Goal: Transaction & Acquisition: Purchase product/service

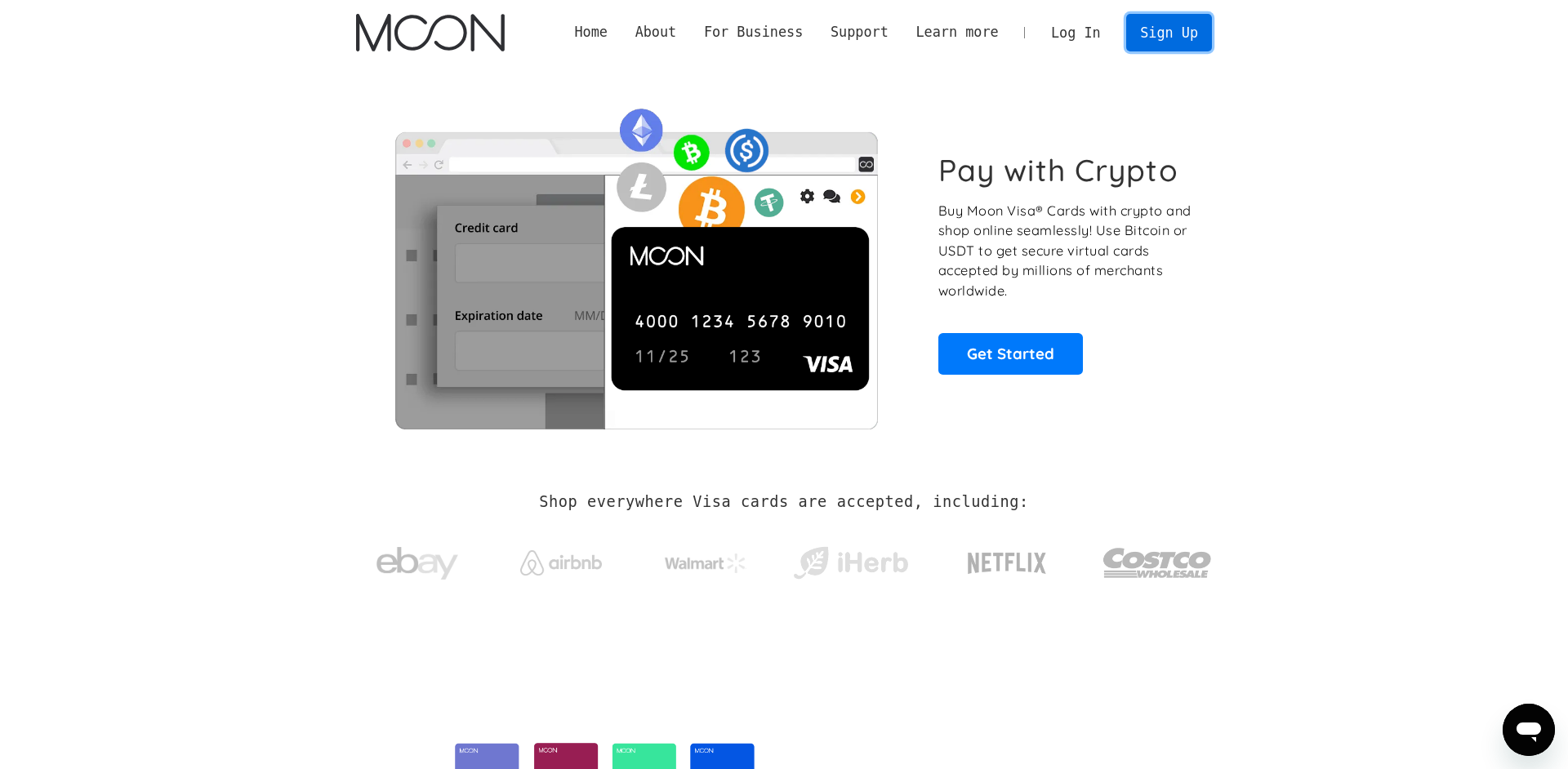
click at [1170, 19] on link "Sign Up" at bounding box center [1168, 32] width 85 height 37
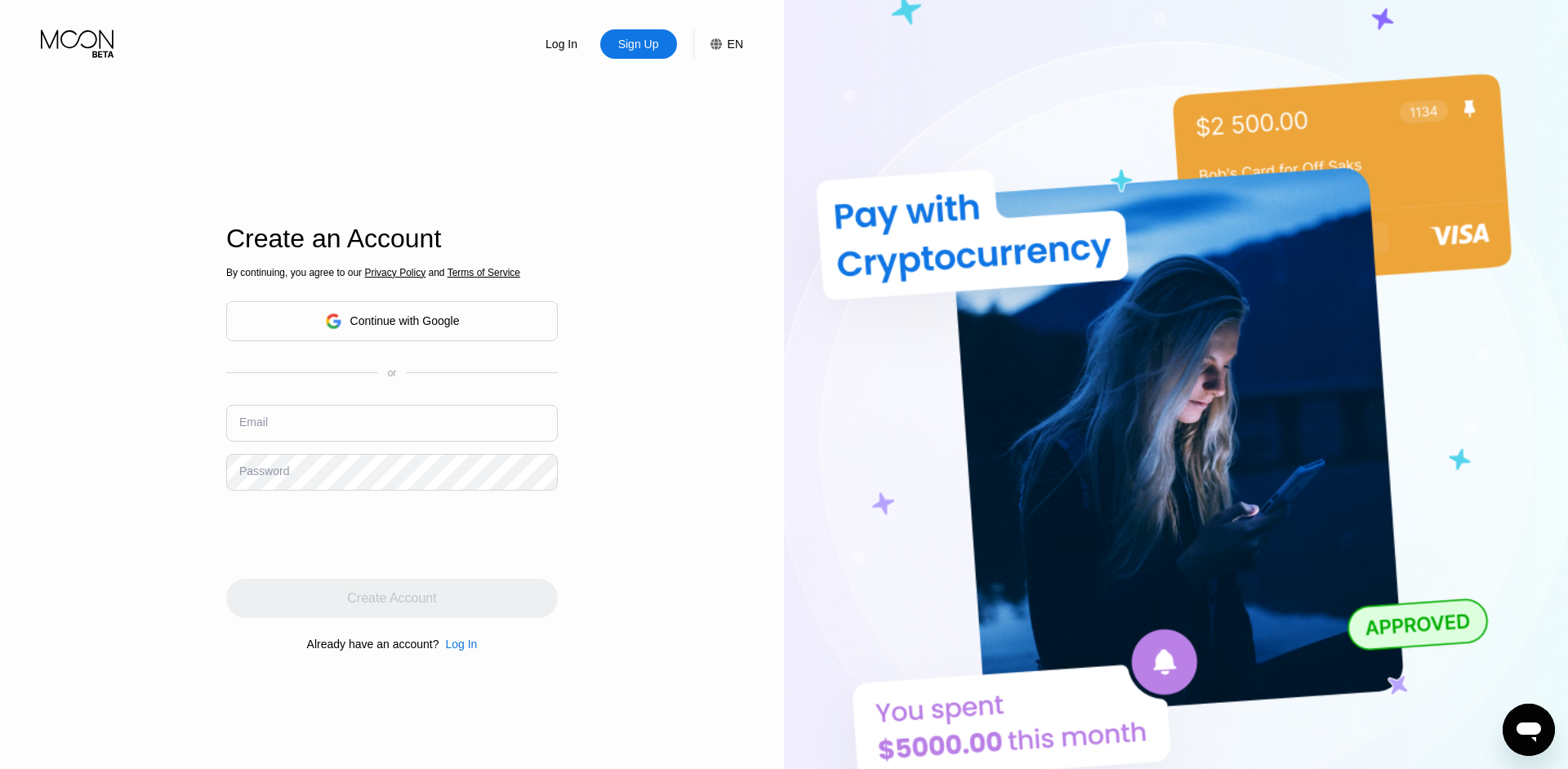
click at [539, 396] on div "By continuing, you agree to our Privacy Policy and Terms of Service Continue wi…" at bounding box center [392, 458] width 332 height 392
click at [493, 415] on input "text" at bounding box center [392, 423] width 332 height 37
paste input "[PERSON_NAME]"
type input "[PERSON_NAME][EMAIL_ADDRESS][DOMAIN_NAME]"
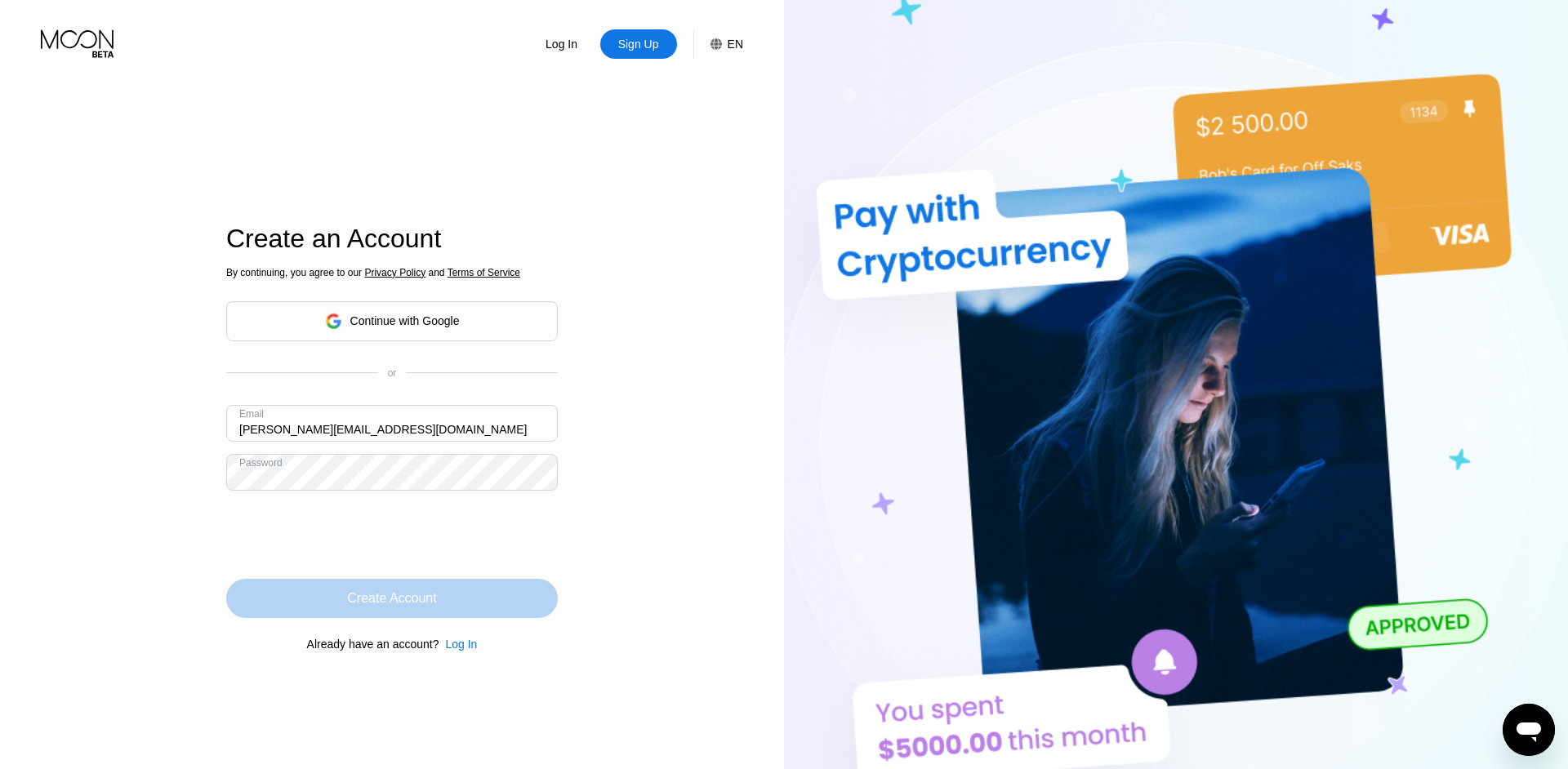
click at [485, 610] on div "Create Account" at bounding box center [392, 599] width 332 height 39
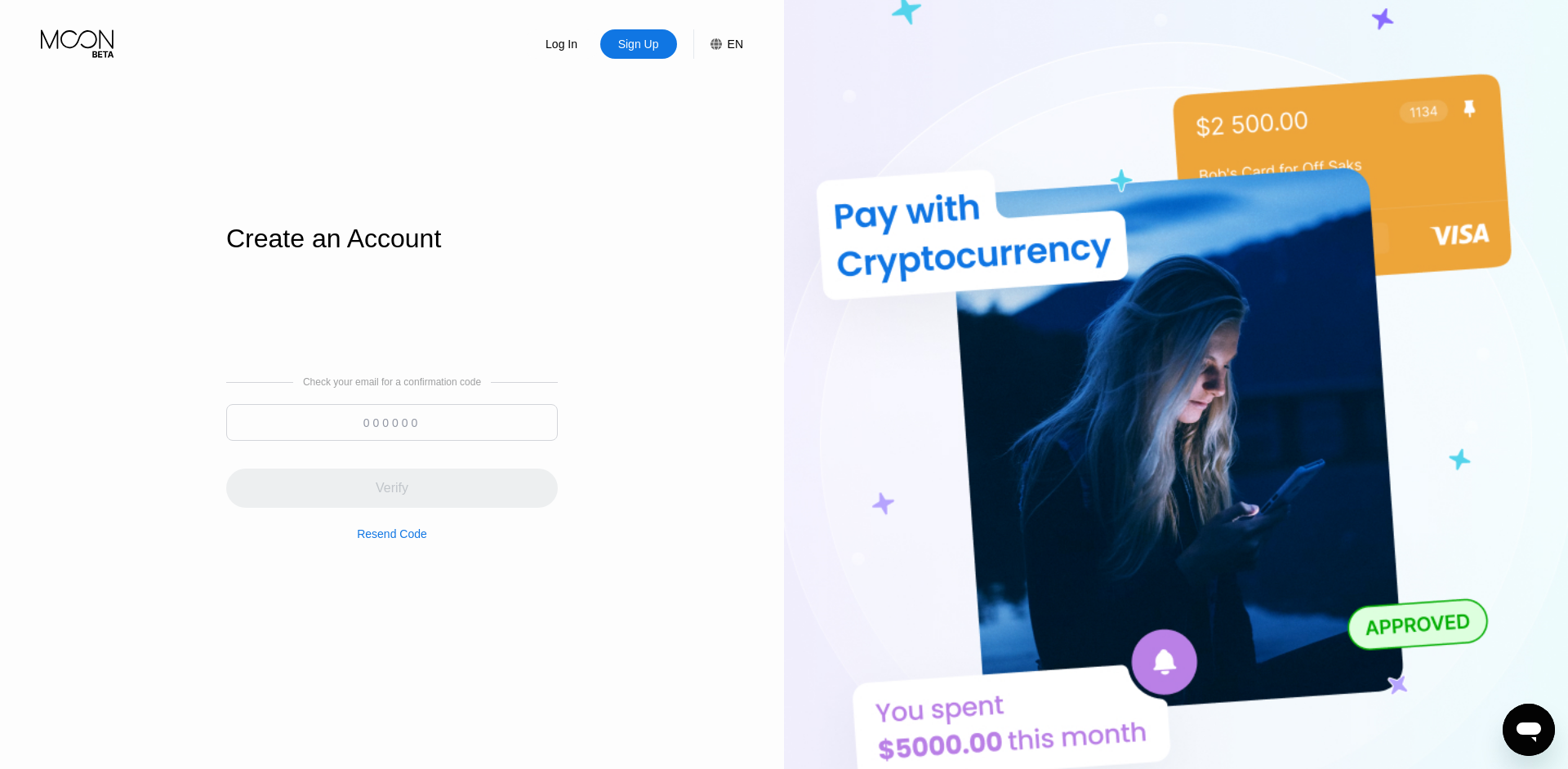
click at [443, 423] on input at bounding box center [392, 422] width 332 height 37
paste input "739"
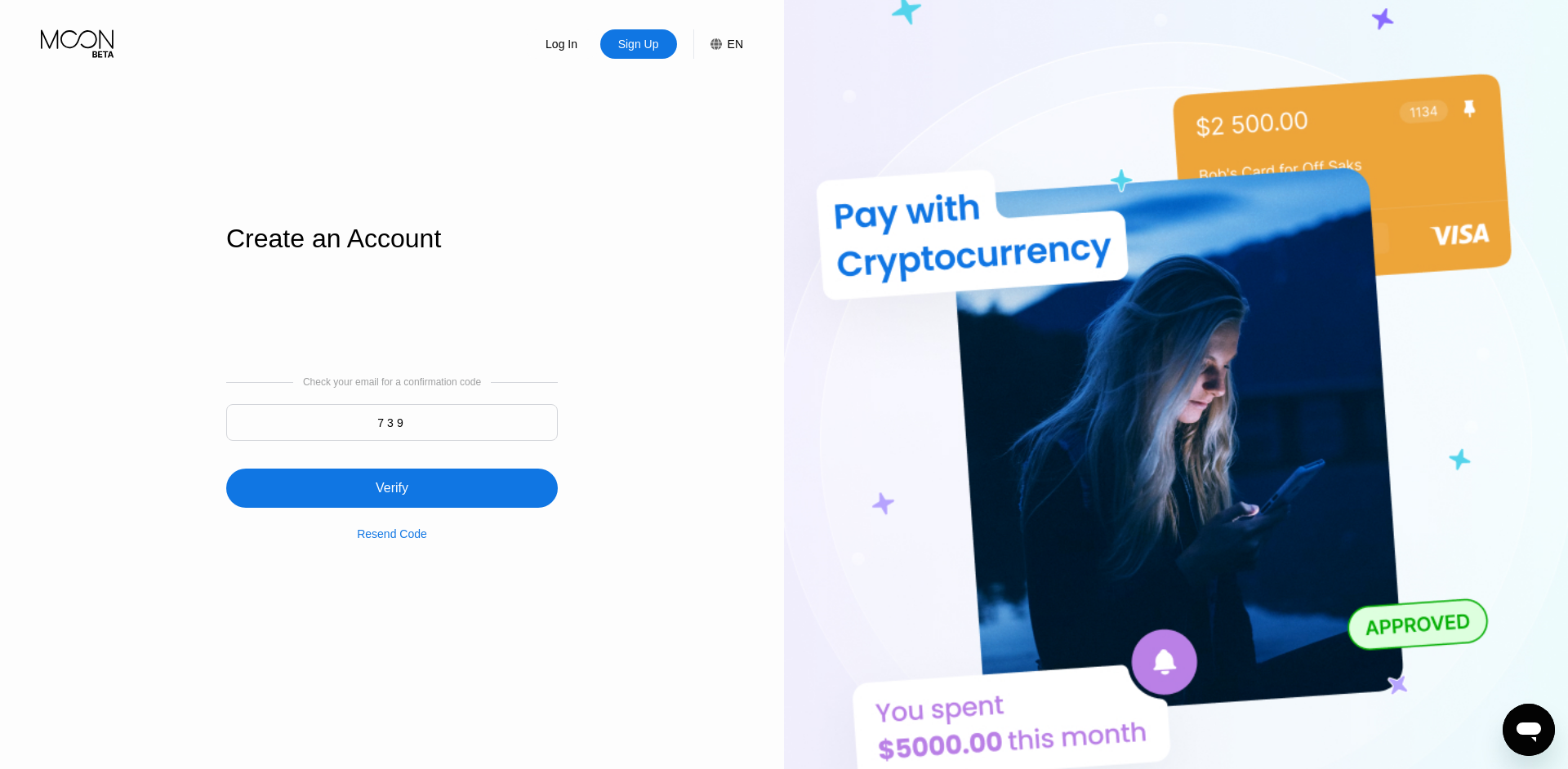
drag, startPoint x: 443, startPoint y: 423, endPoint x: 289, endPoint y: 423, distance: 154.0
click at [289, 423] on input "739" at bounding box center [392, 422] width 332 height 37
type input "642579"
click at [694, 460] on div "Log In Sign Up EN Language English Save Create an Account Check your email for …" at bounding box center [392, 423] width 784 height 846
click at [511, 498] on div "Verify" at bounding box center [392, 488] width 332 height 39
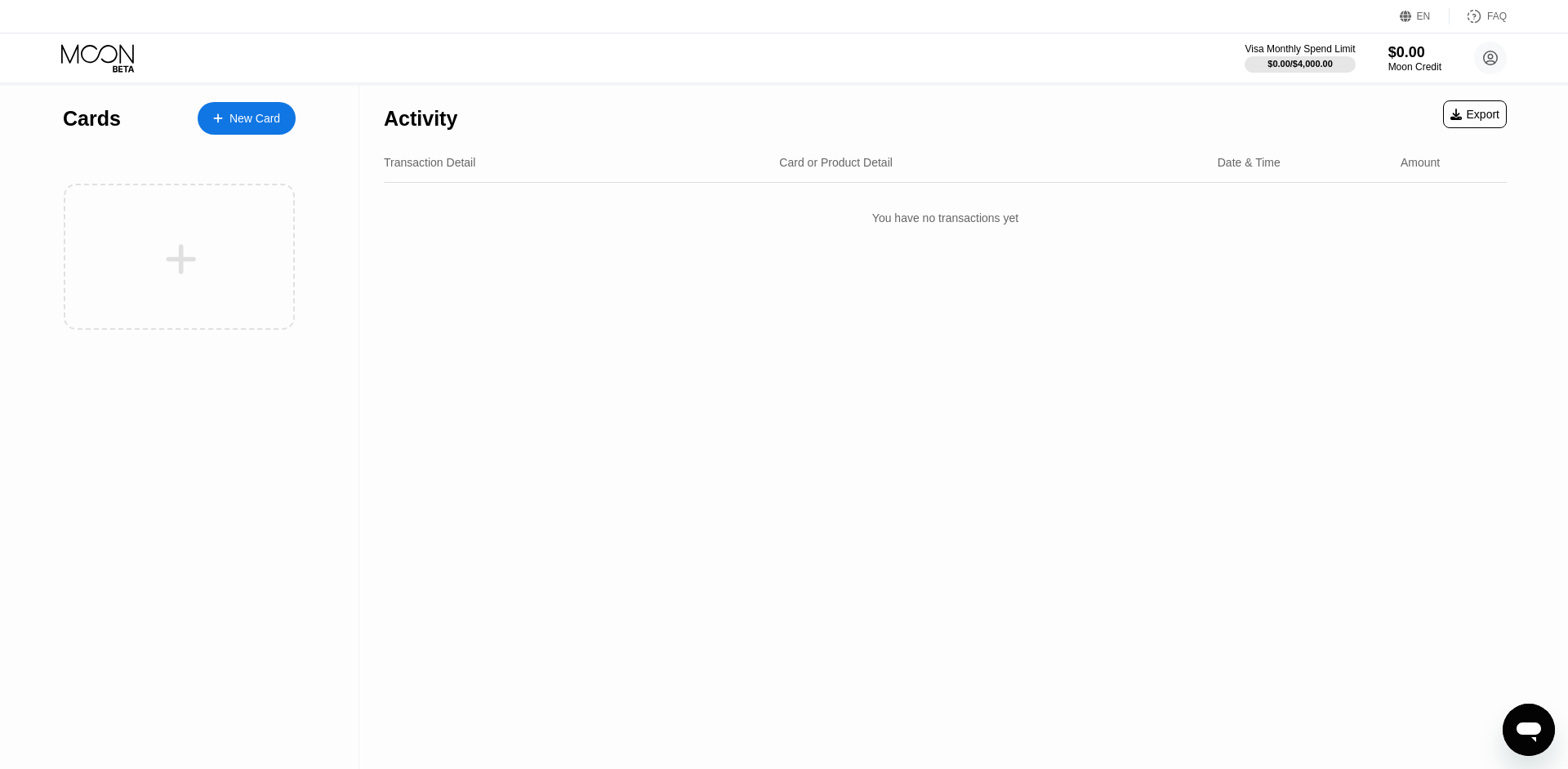
click at [230, 86] on div "Cards New Card" at bounding box center [179, 115] width 233 height 57
drag, startPoint x: 230, startPoint y: 86, endPoint x: 261, endPoint y: 129, distance: 53.0
click at [261, 129] on div "Cards New Card" at bounding box center [179, 115] width 233 height 57
click at [446, 116] on div "Activity" at bounding box center [420, 119] width 74 height 24
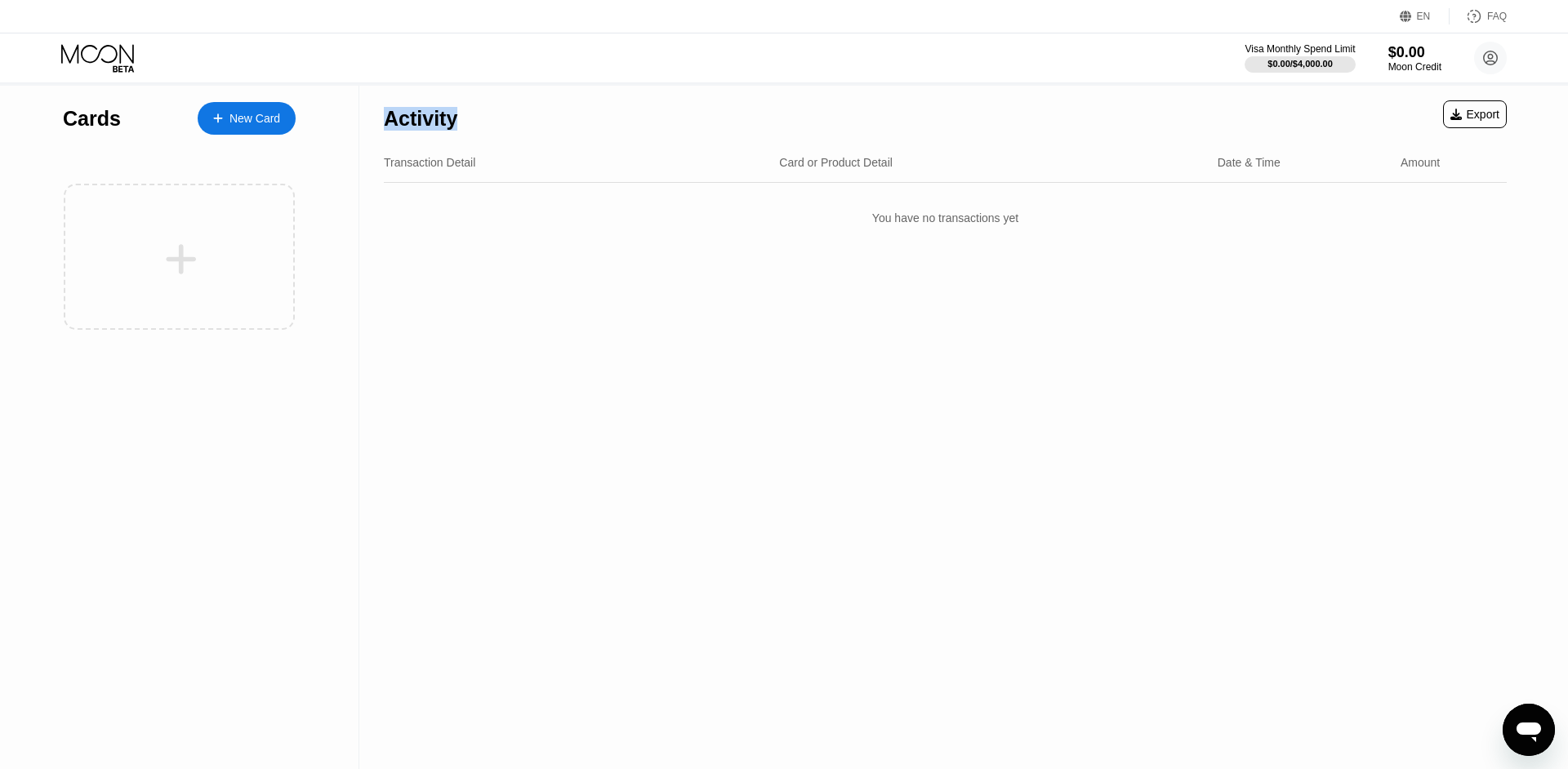
click at [803, 169] on div "Card or Product Detail" at bounding box center [836, 162] width 114 height 13
click at [793, 166] on div "Card or Product Detail" at bounding box center [836, 162] width 114 height 13
click at [810, 106] on div "Activity Export" at bounding box center [945, 115] width 1122 height 57
click at [416, 121] on div "Activity" at bounding box center [420, 119] width 74 height 24
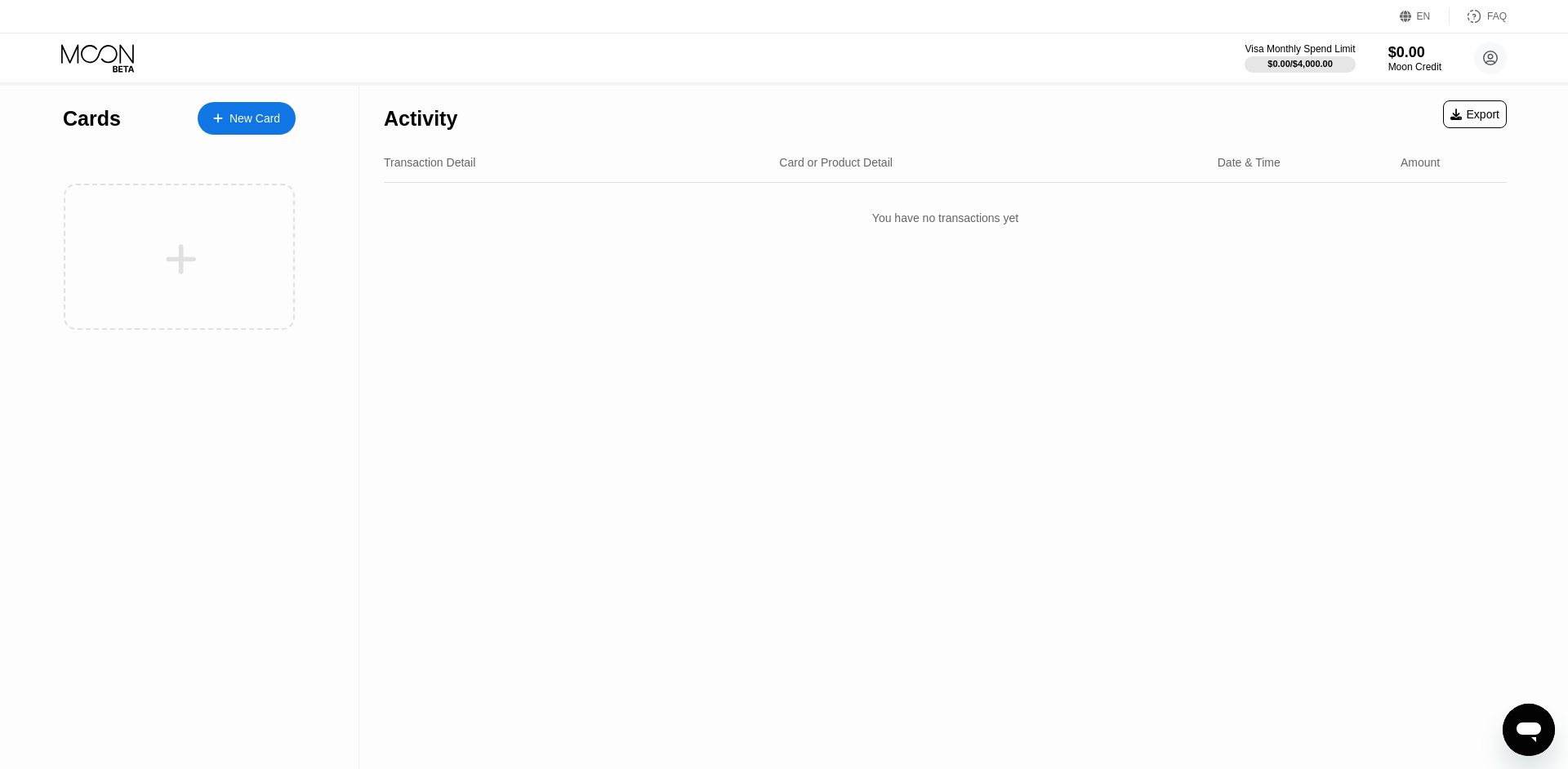
click at [92, 110] on div "Cards" at bounding box center [92, 119] width 58 height 24
click at [90, 100] on div "Cards New Card" at bounding box center [179, 115] width 233 height 57
click at [120, 130] on div "Cards" at bounding box center [92, 119] width 58 height 24
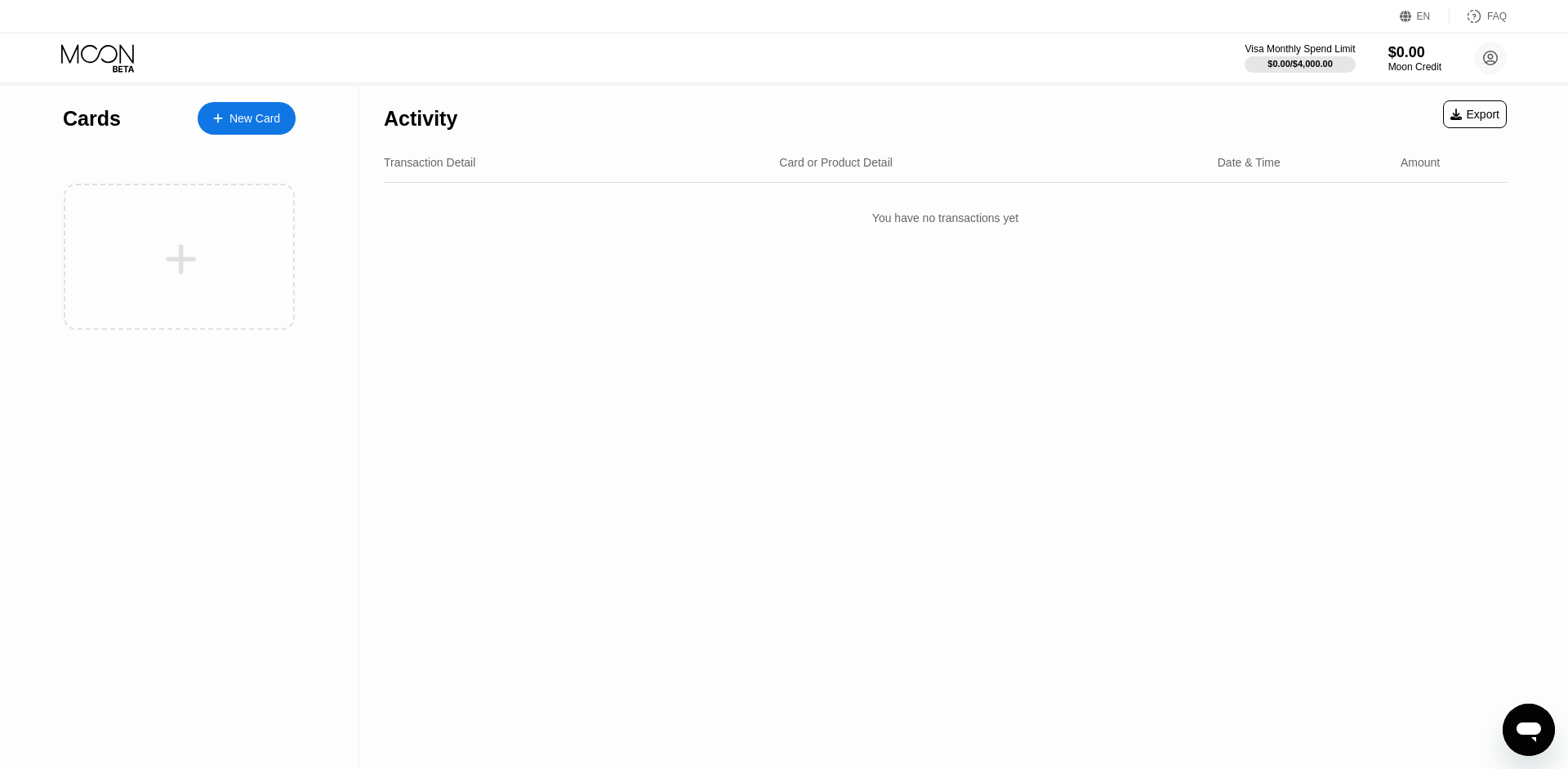
click at [88, 115] on div "Cards" at bounding box center [92, 119] width 58 height 24
click at [458, 119] on div "Activity Export" at bounding box center [945, 115] width 1122 height 57
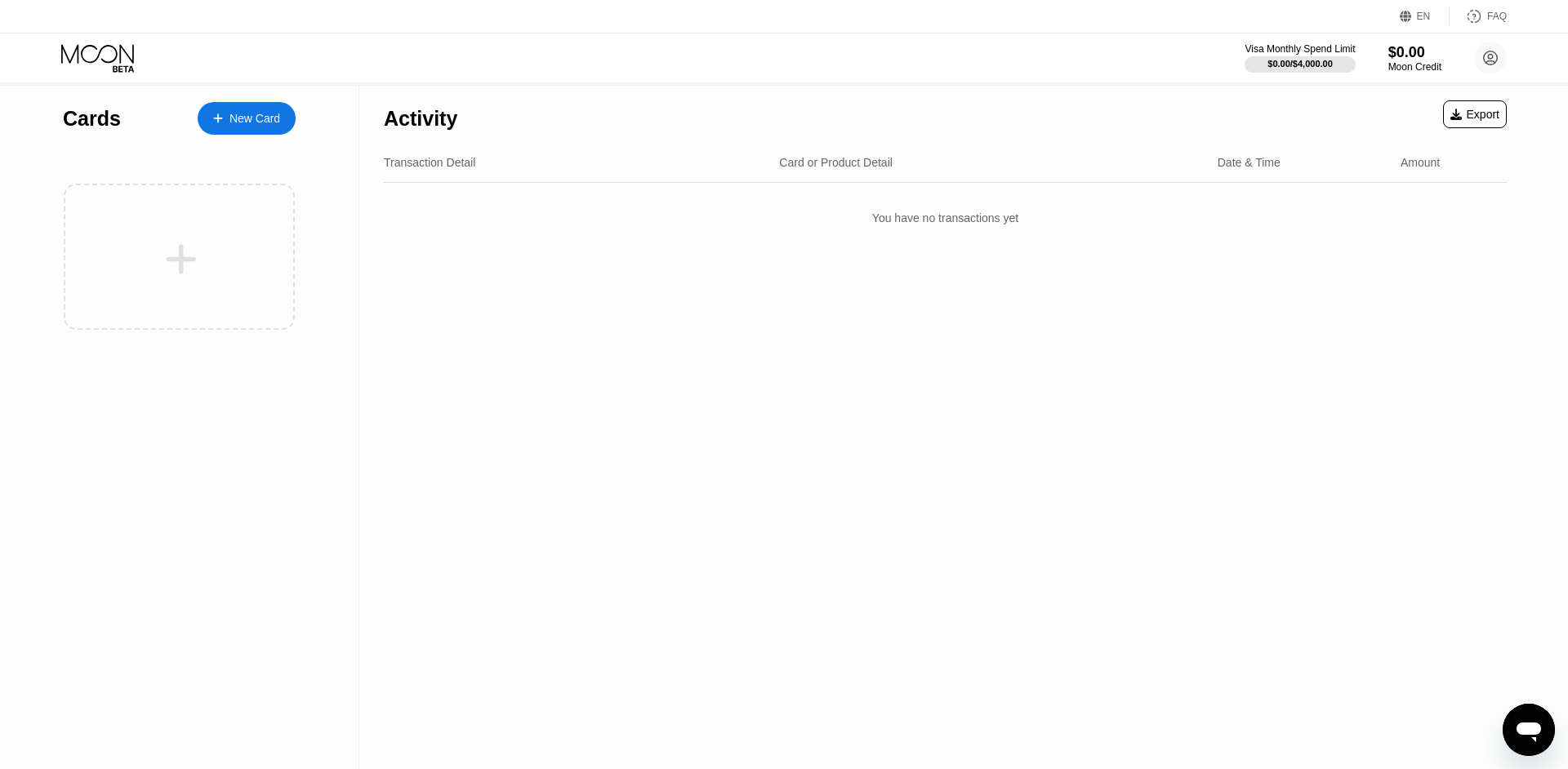
click at [444, 121] on div "Activity" at bounding box center [420, 119] width 74 height 24
click at [549, 115] on div "Activity Export" at bounding box center [945, 115] width 1122 height 57
click at [936, 150] on div "Transaction Detail Card or Product Detail Date & Time Amount" at bounding box center [945, 162] width 1122 height 40
click at [931, 493] on div "Activity Export Transaction Detail Card or Product Detail Date & Time Amount Yo…" at bounding box center [945, 427] width 1171 height 683
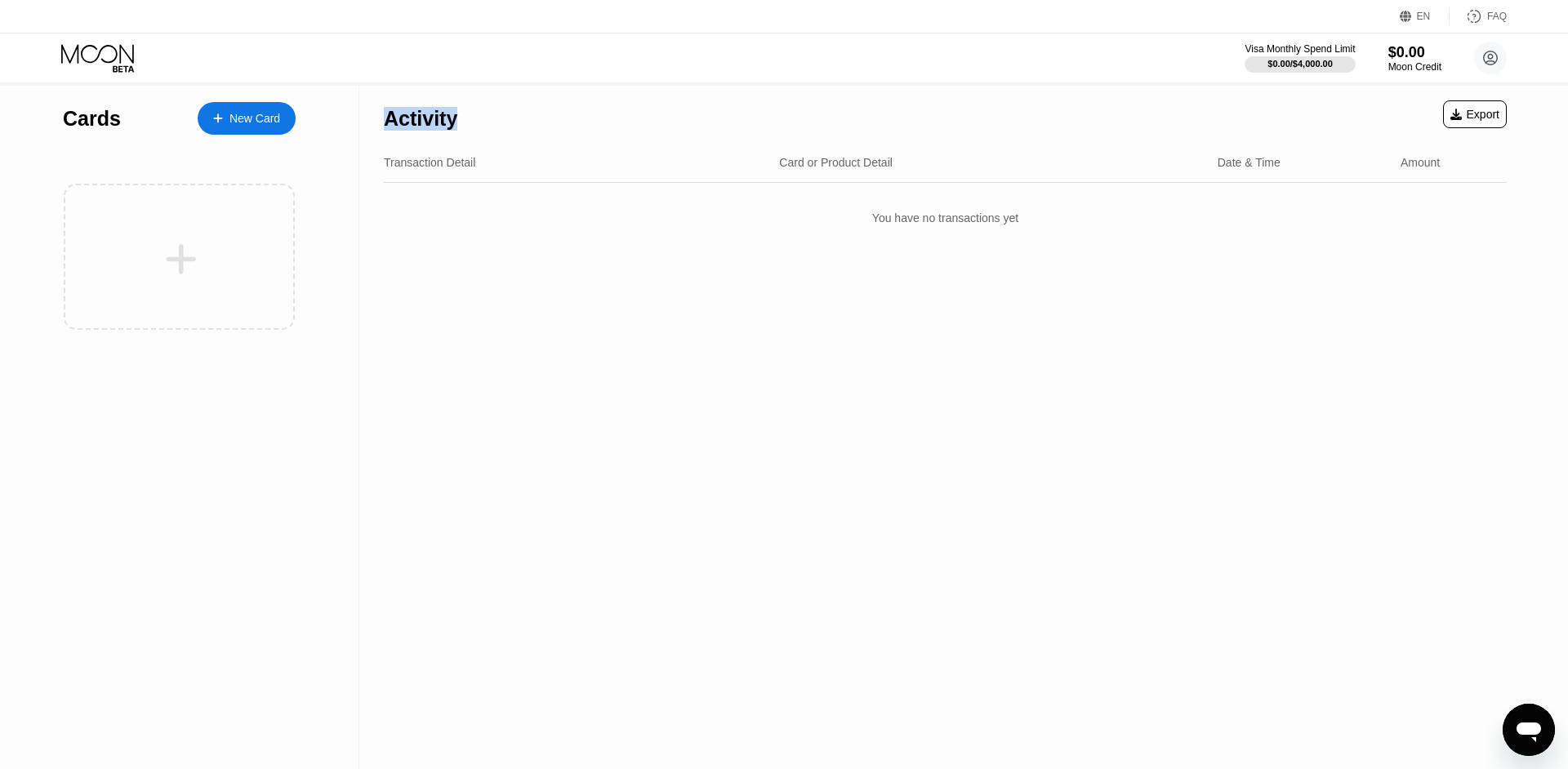
click at [428, 129] on div "Activity" at bounding box center [420, 119] width 74 height 24
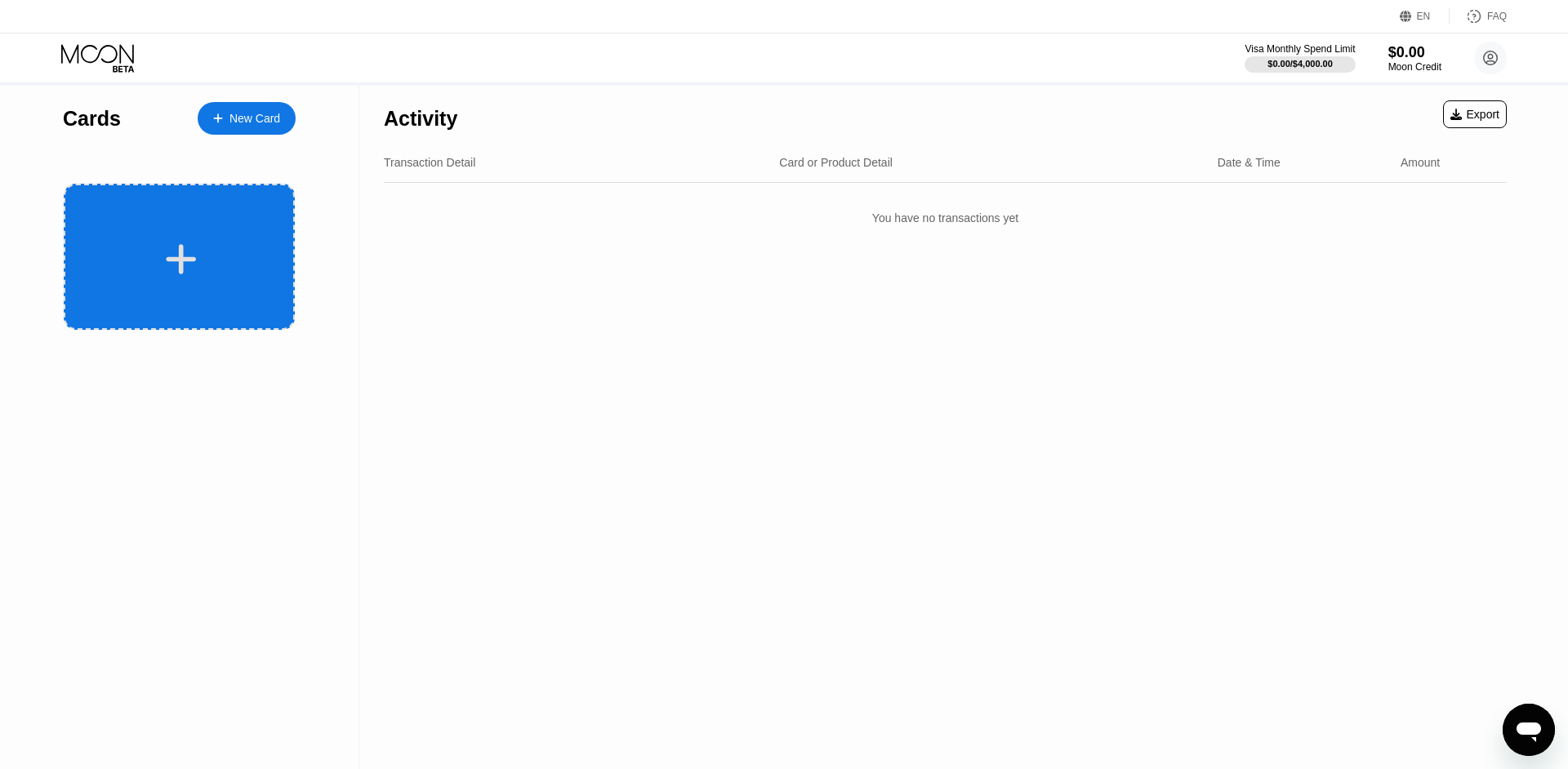
click at [187, 239] on div at bounding box center [179, 256] width 231 height 146
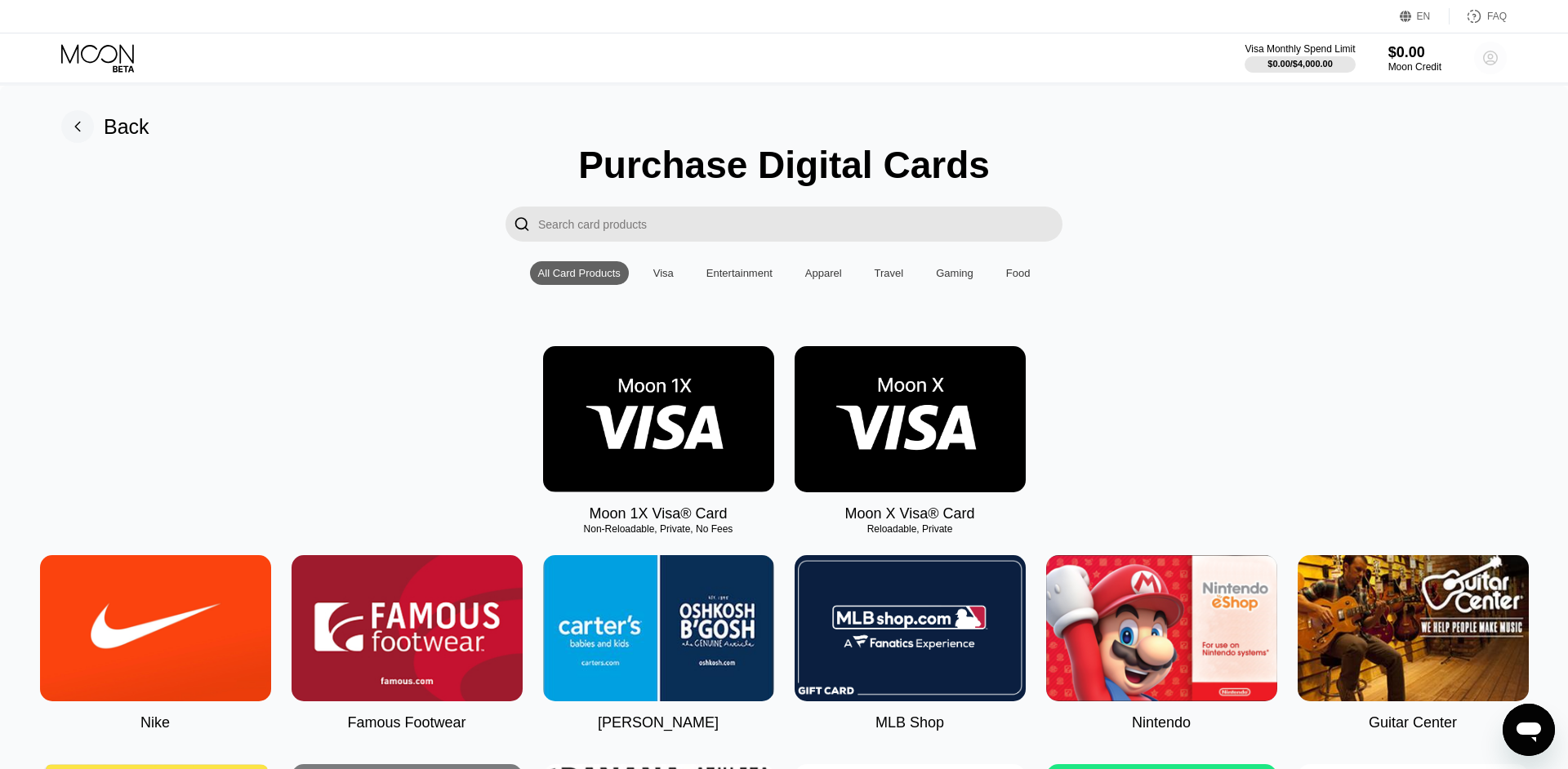
click at [1484, 52] on circle at bounding box center [1490, 58] width 33 height 33
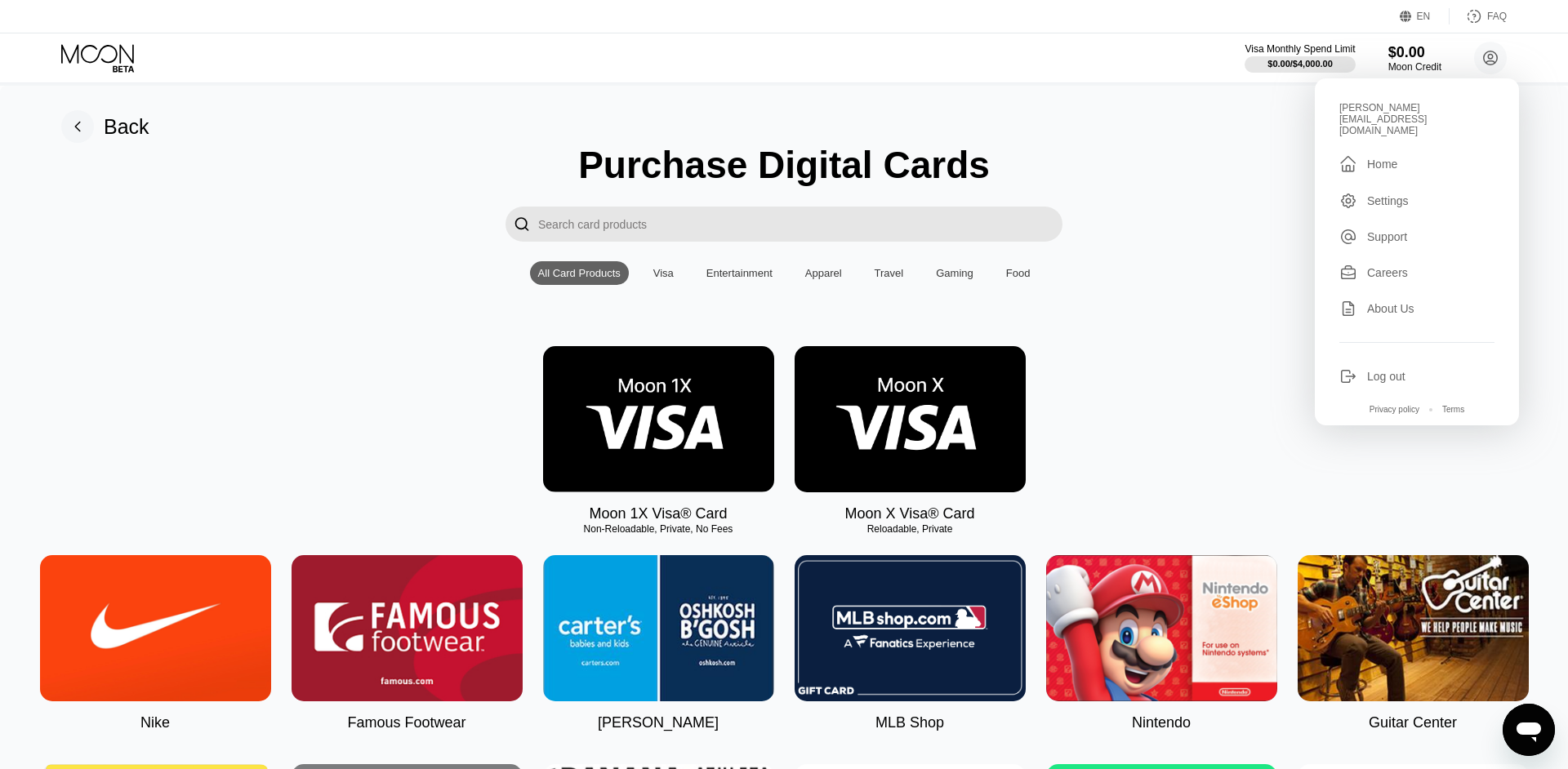
click at [679, 417] on img at bounding box center [659, 419] width 231 height 146
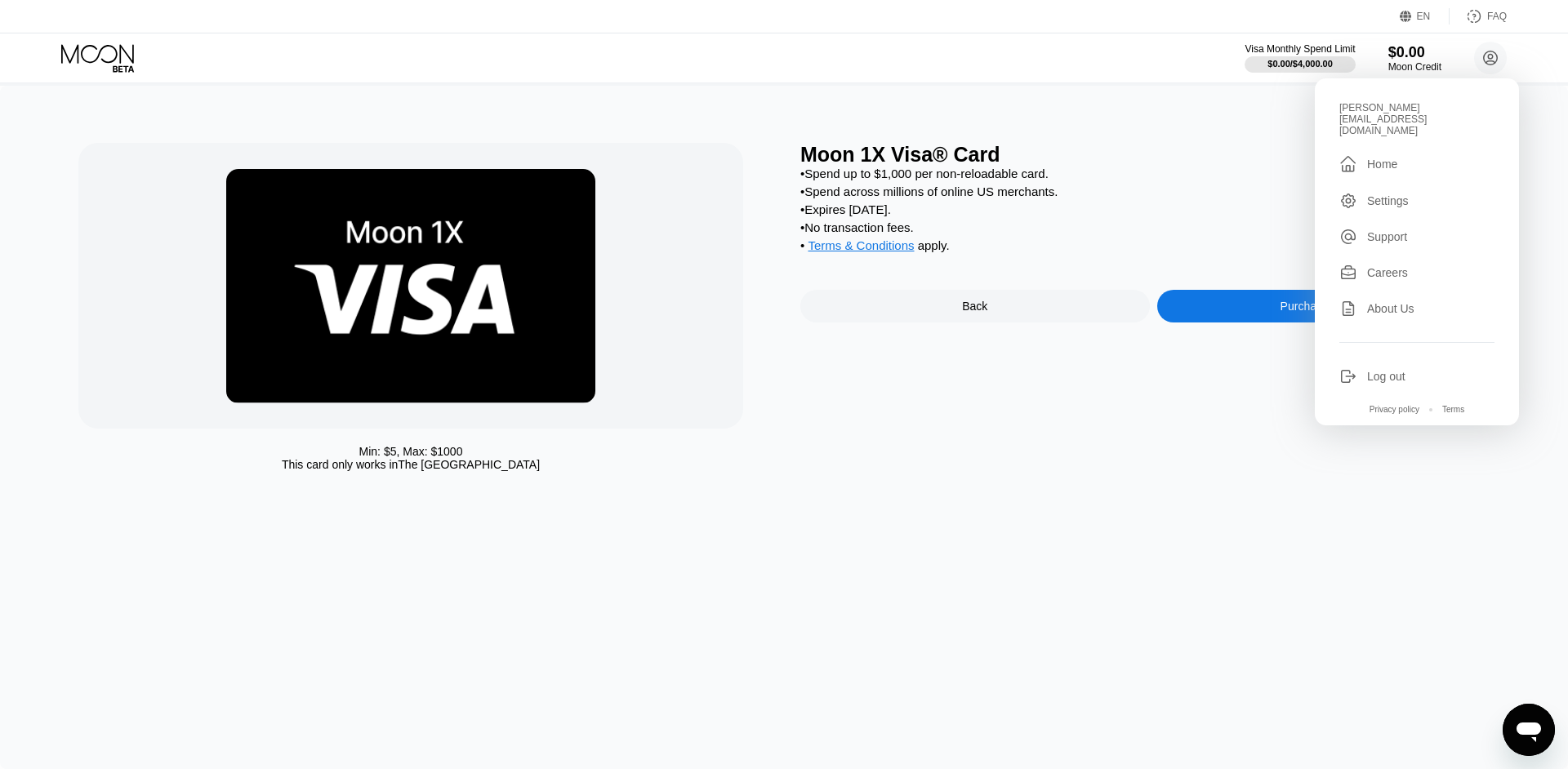
click at [1548, 156] on div "Min: $ 5 , Max: $ 1000 This card only works in The United States Moon 1X Visa® …" at bounding box center [784, 427] width 1568 height 683
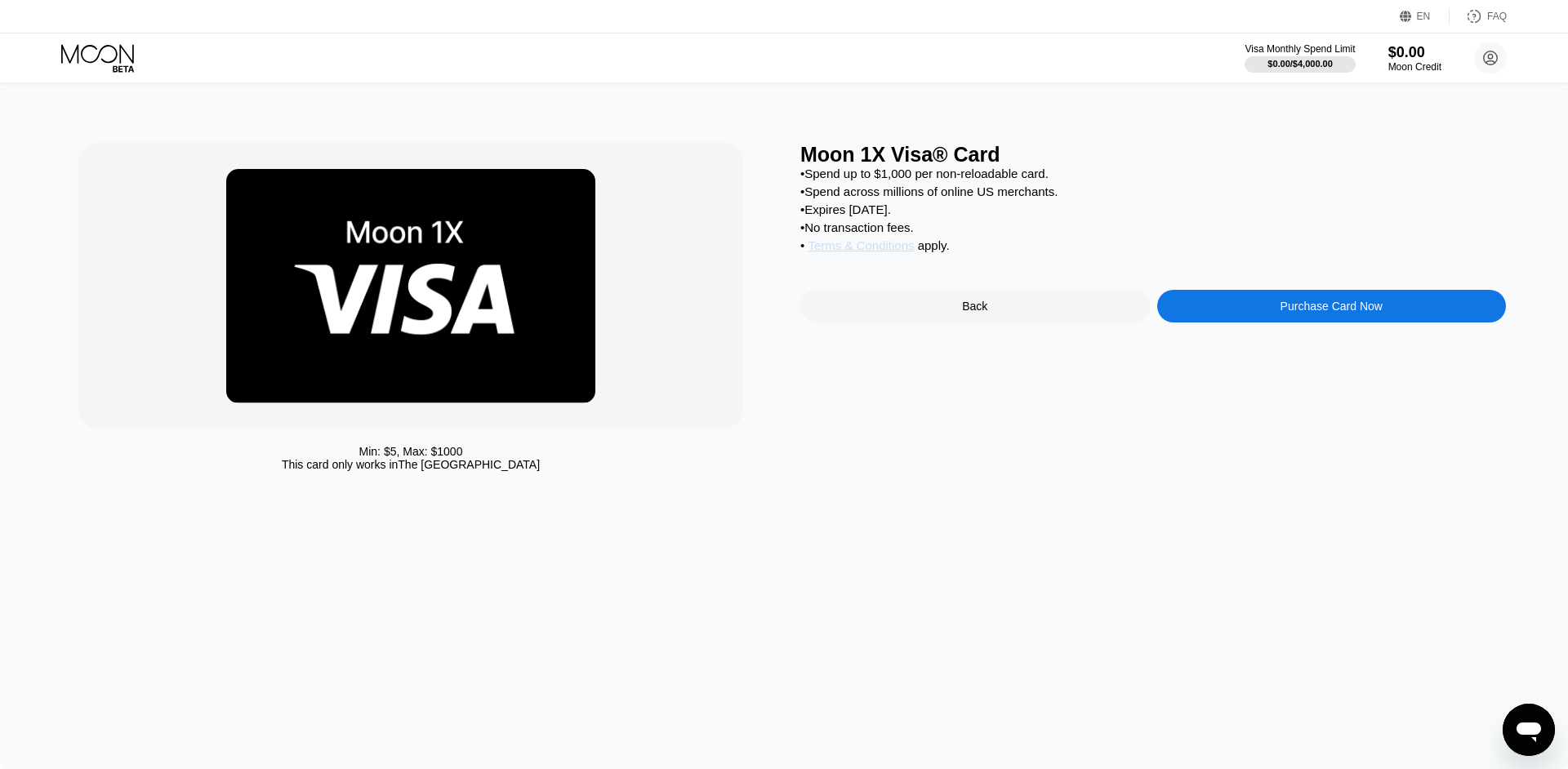
click at [903, 252] on span "Terms & Conditions" at bounding box center [861, 245] width 106 height 14
click at [1283, 313] on div "Purchase Card Now" at bounding box center [1331, 306] width 102 height 13
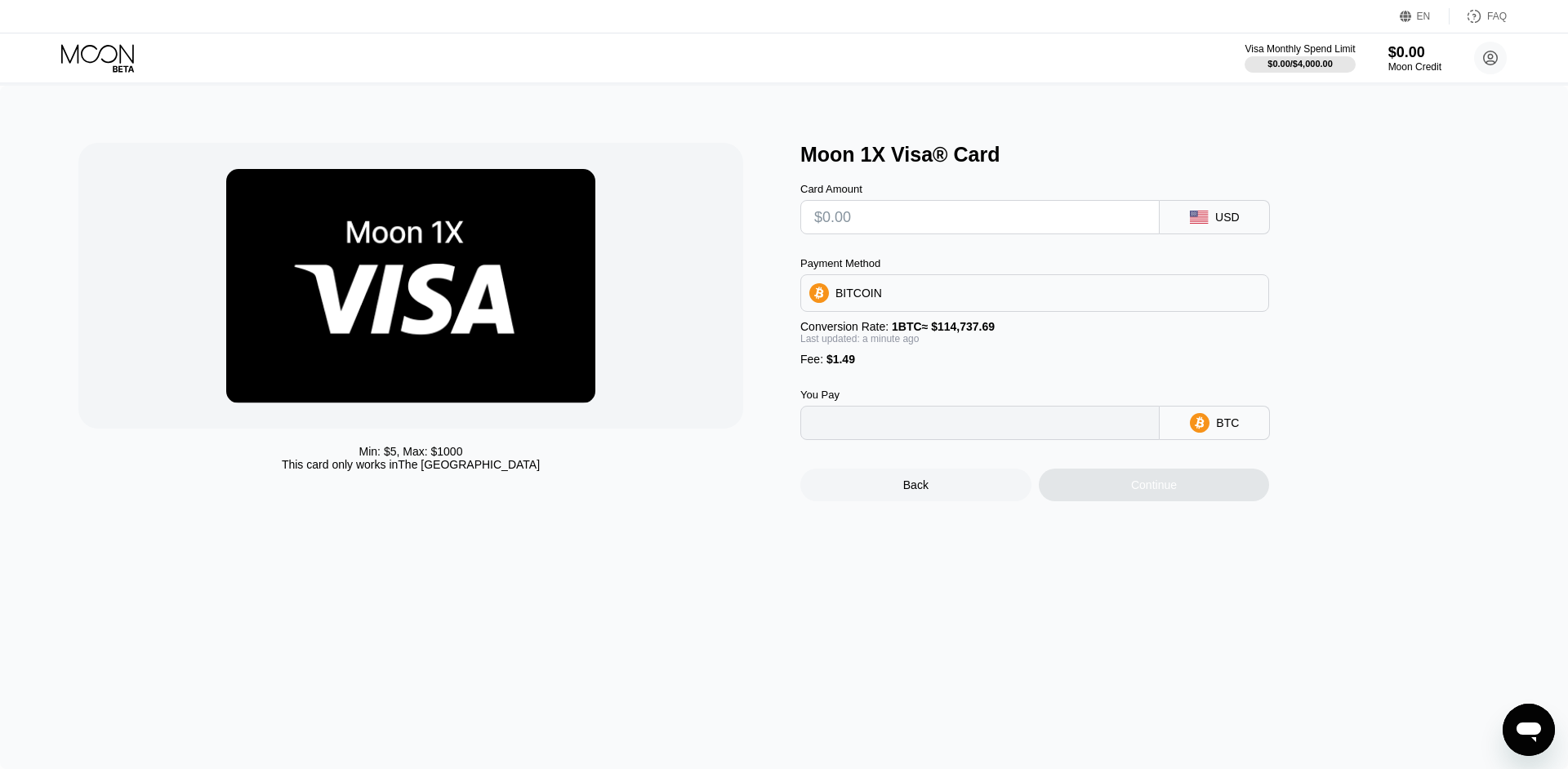
type input "0"
click at [970, 295] on div "BITCOIN" at bounding box center [1035, 293] width 467 height 33
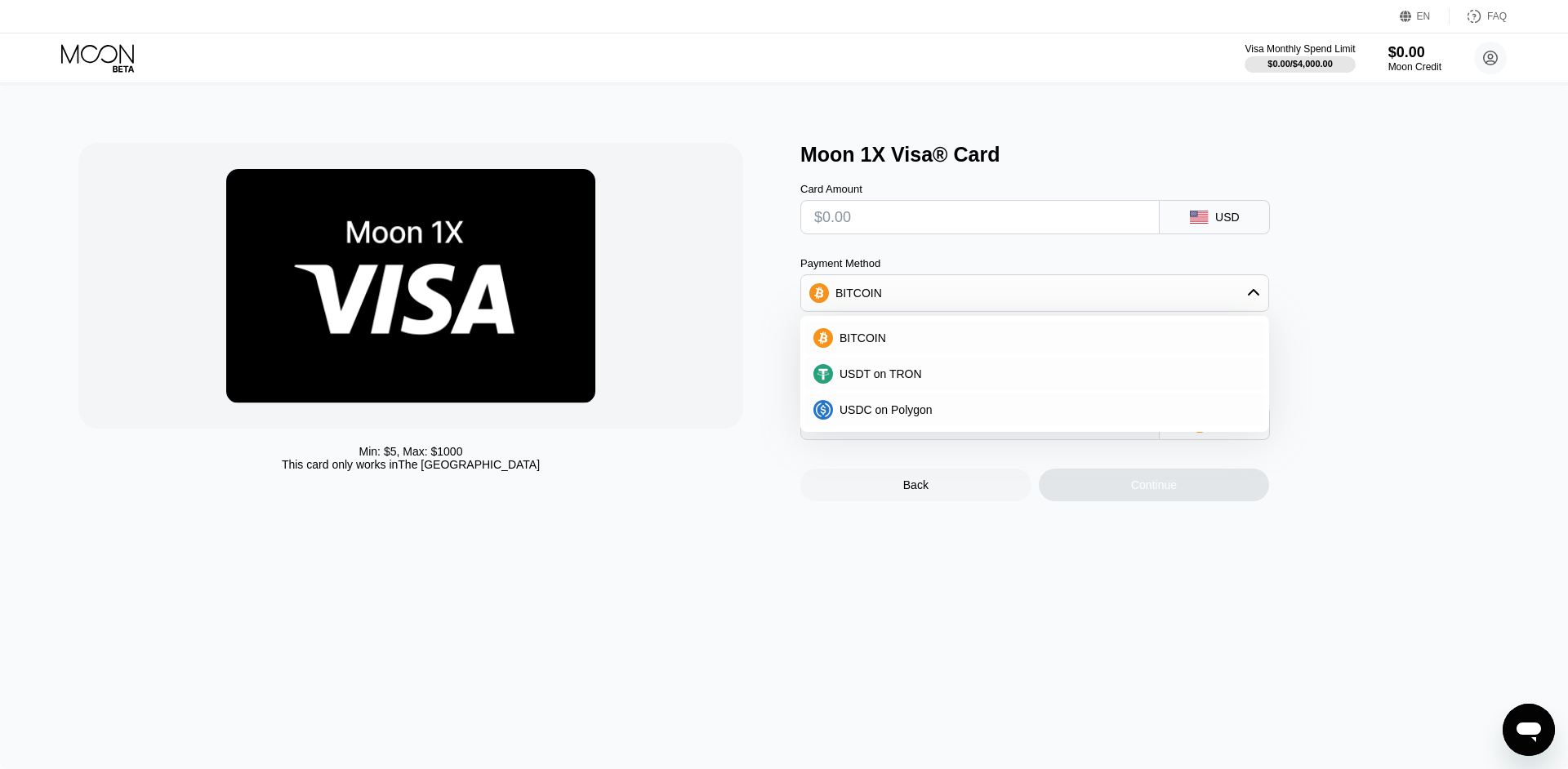
click at [1386, 324] on div "Moon 1X Visa® Card Card Amount USD Payment Method BITCOIN BITCOIN USDT on TRON …" at bounding box center [1153, 322] width 705 height 359
click at [953, 222] on input "text" at bounding box center [980, 217] width 332 height 33
click at [921, 166] on div "Moon 1X Visa® Card" at bounding box center [1153, 154] width 705 height 24
click at [939, 296] on div "BITCOIN" at bounding box center [1035, 293] width 467 height 33
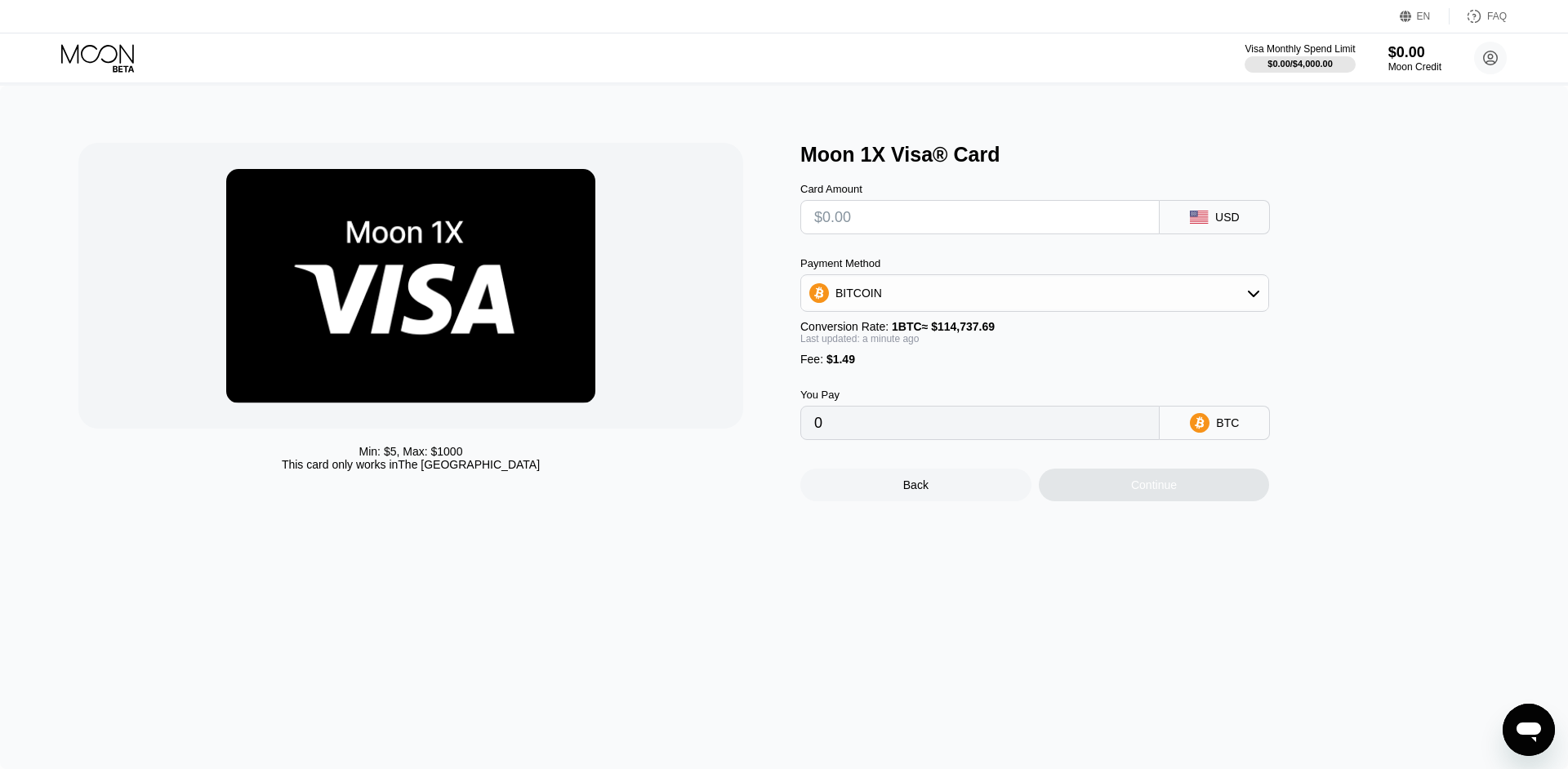
click at [838, 365] on span "$1.49" at bounding box center [841, 360] width 29 height 13
drag, startPoint x: 886, startPoint y: 378, endPoint x: 792, endPoint y: 378, distance: 94.0
click at [792, 378] on div "Min: $ 5 , Max: $ 1000 This card only works in The United States Moon 1X Visa® …" at bounding box center [784, 322] width 1411 height 359
drag, startPoint x: 960, startPoint y: 344, endPoint x: 1001, endPoint y: 344, distance: 41.0
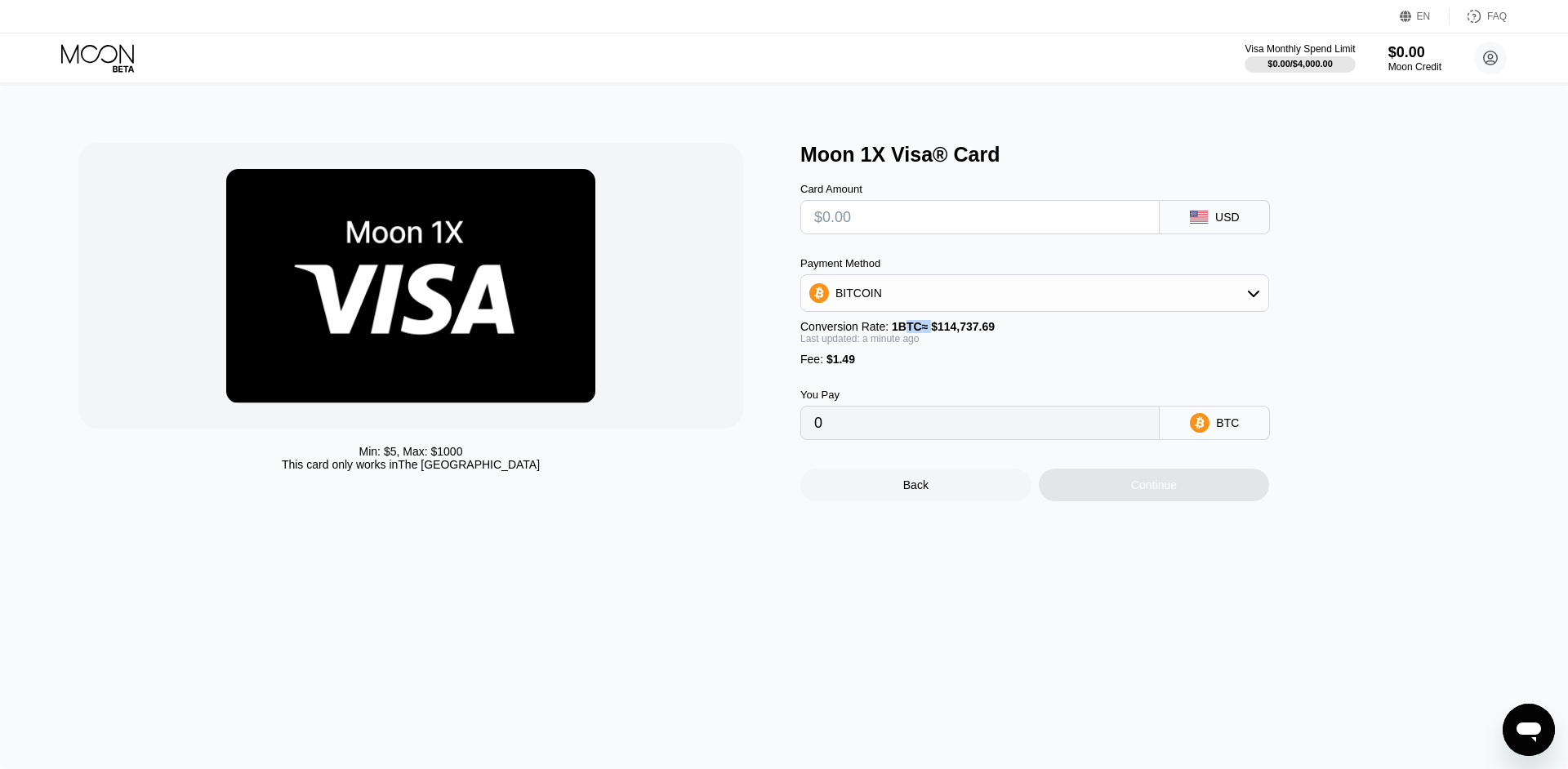
click at [977, 333] on span "1 BTC ≈ $114,737.69" at bounding box center [943, 327] width 103 height 13
click at [992, 333] on span "1 BTC ≈ $114,737.69" at bounding box center [943, 327] width 103 height 13
click at [979, 333] on span "1 BTC ≈ $114,737.69" at bounding box center [943, 327] width 103 height 13
drag, startPoint x: 979, startPoint y: 342, endPoint x: 967, endPoint y: 342, distance: 12.0
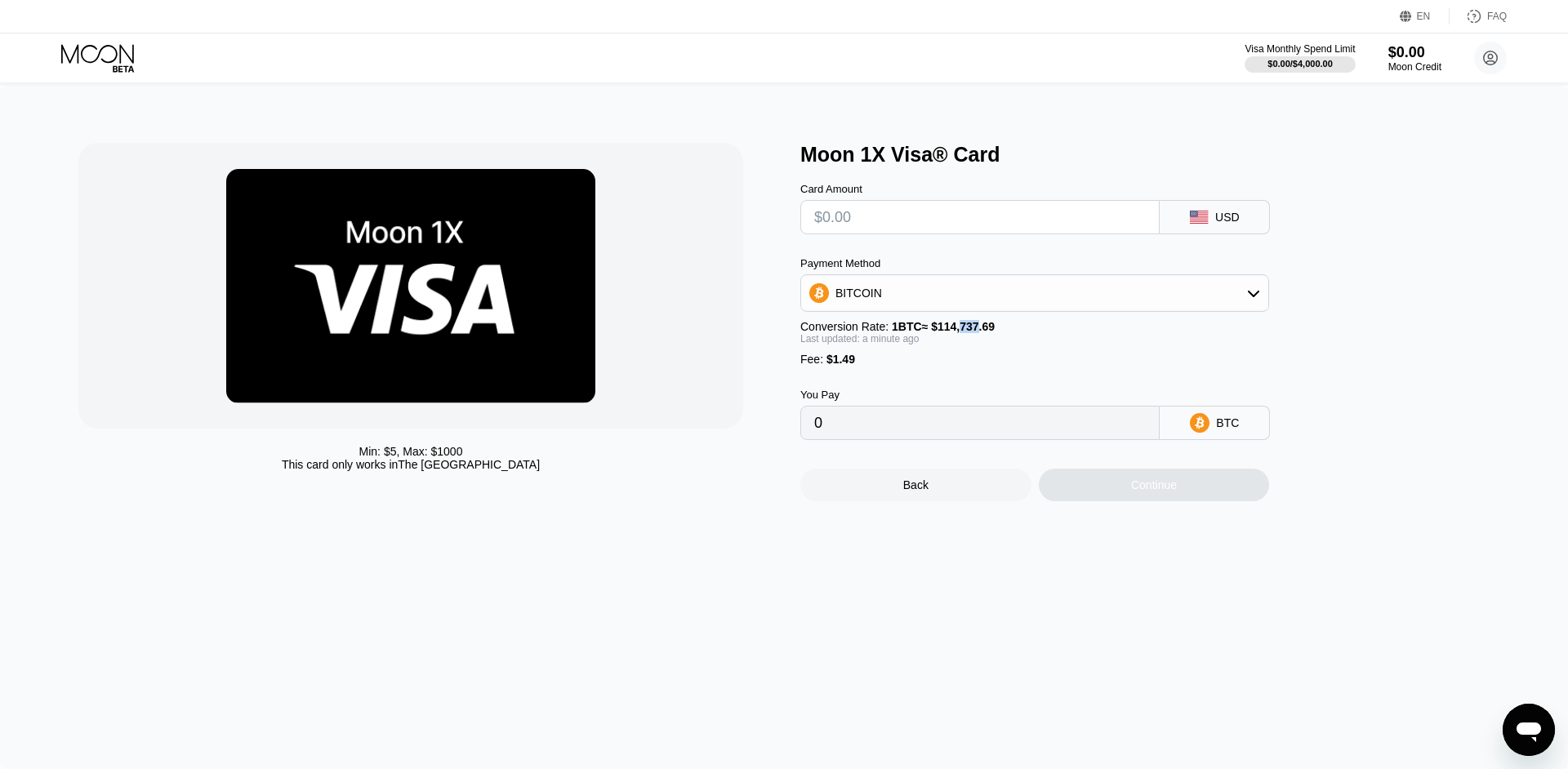
click at [974, 333] on span "1 BTC ≈ $114,737.69" at bounding box center [943, 327] width 103 height 13
click at [954, 333] on span "1 BTC ≈ $114,737.69" at bounding box center [943, 327] width 103 height 13
drag, startPoint x: 954, startPoint y: 344, endPoint x: 977, endPoint y: 345, distance: 23.0
click at [977, 333] on span "1 BTC ≈ $114,737.69" at bounding box center [943, 327] width 103 height 13
click at [1006, 333] on div "Conversion Rate: 1 BTC ≈ $114,737.69" at bounding box center [1035, 327] width 469 height 13
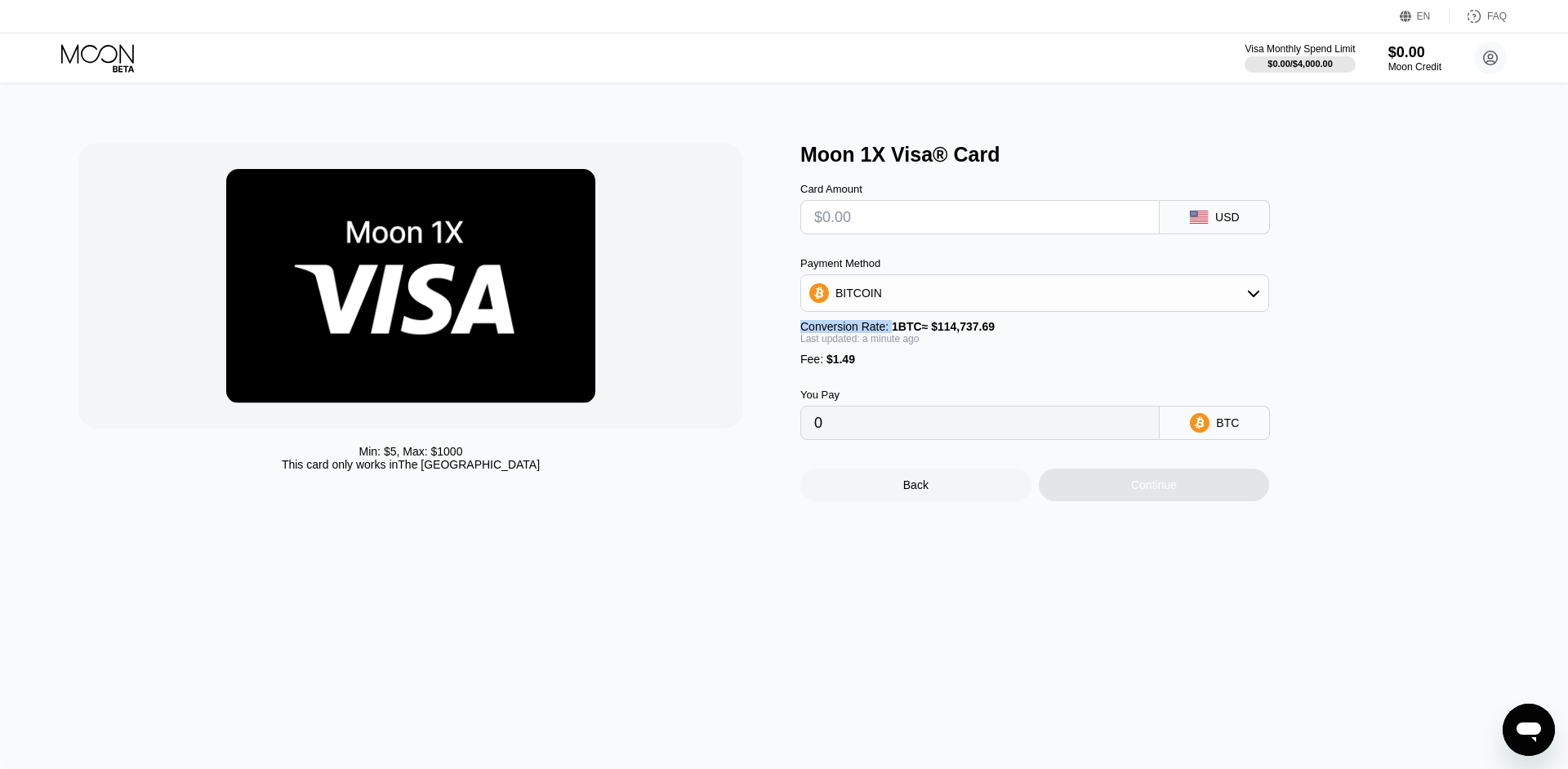
click at [952, 333] on span "1 BTC ≈ $114,737.69" at bounding box center [943, 327] width 103 height 13
drag, startPoint x: 952, startPoint y: 336, endPoint x: 970, endPoint y: 336, distance: 18.0
click at [970, 333] on span "1 BTC ≈ $114,737.69" at bounding box center [943, 327] width 103 height 13
click at [1018, 333] on div "Conversion Rate: 1 BTC ≈ $114,737.69" at bounding box center [1035, 327] width 469 height 13
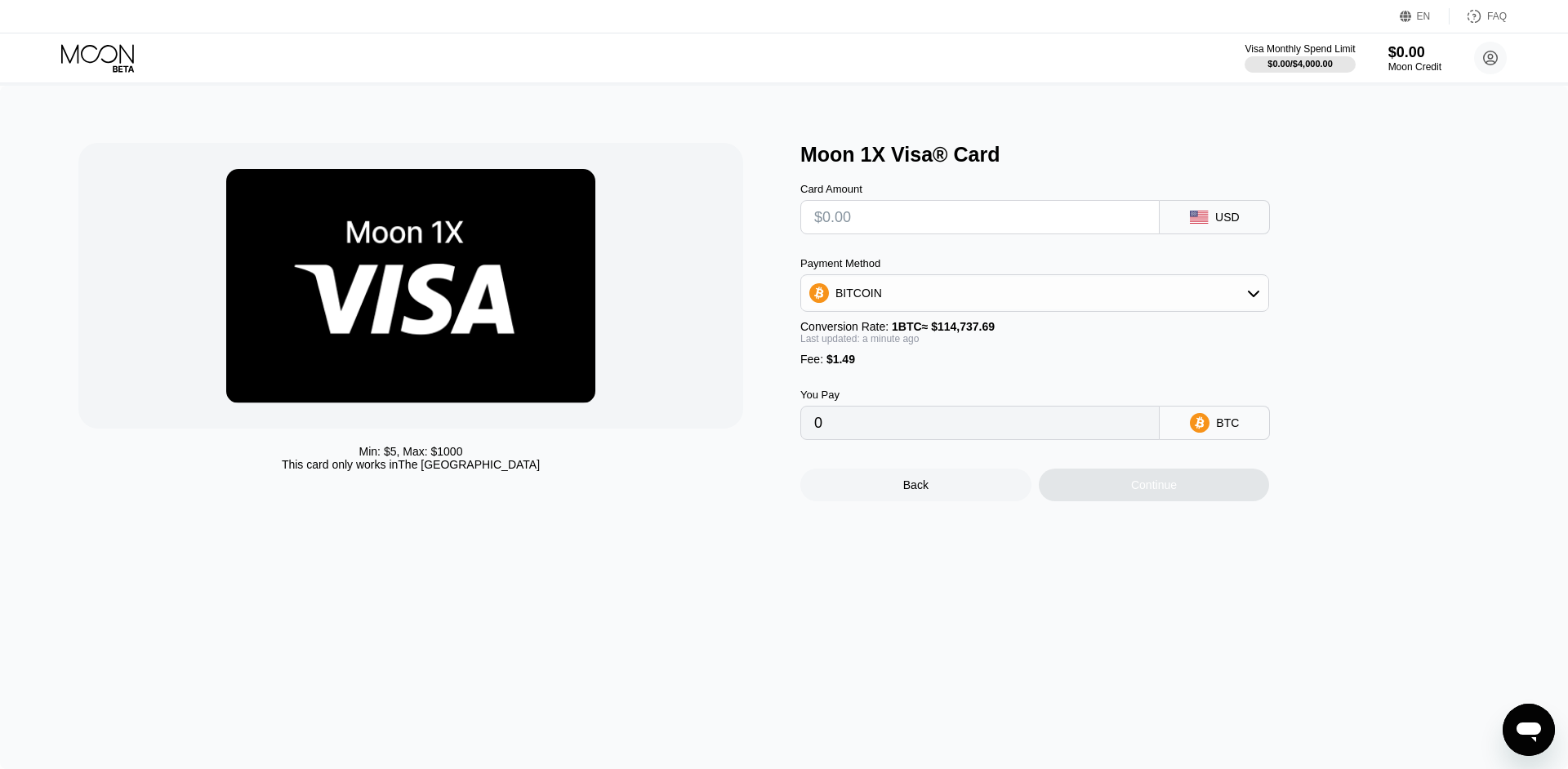
click at [1018, 333] on div "Conversion Rate: 1 BTC ≈ $114,737.69" at bounding box center [1035, 327] width 469 height 13
click at [924, 325] on div "Payment Method BITCOIN Conversion Rate: 1 BTC ≈ $114,737.69 Last updated: a min…" at bounding box center [1035, 311] width 469 height 109
click at [948, 329] on div "Payment Method BITCOIN Conversion Rate: 1 BTC ≈ $114,737.69 Last updated: a min…" at bounding box center [1035, 311] width 469 height 109
click at [951, 333] on span "1 BTC ≈ $114,737.69" at bounding box center [943, 327] width 103 height 13
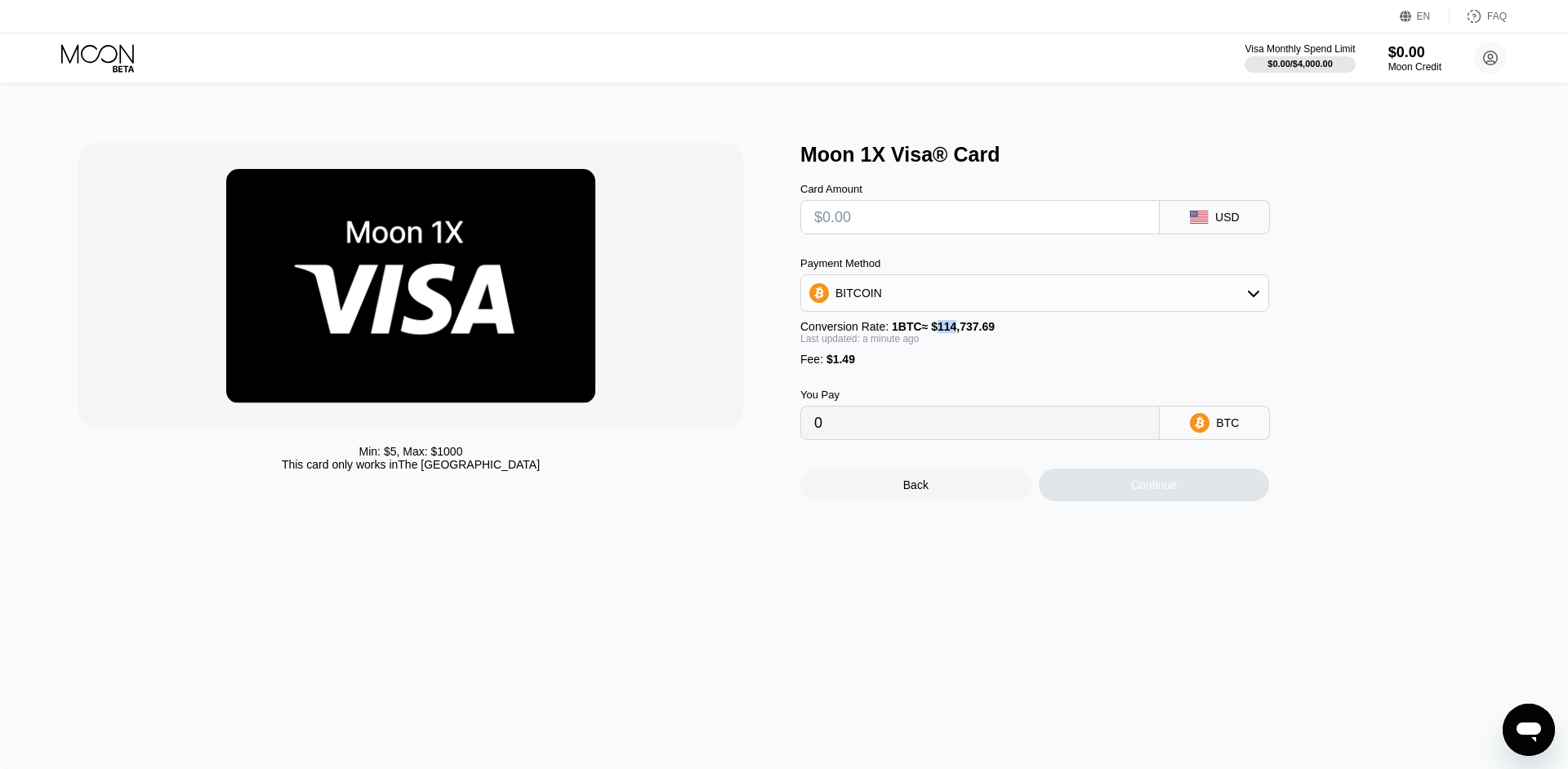
click at [951, 333] on span "1 BTC ≈ $114,737.69" at bounding box center [943, 327] width 103 height 13
click at [1058, 345] on div "Last updated: a minute ago" at bounding box center [1035, 339] width 469 height 11
click at [1290, 61] on div "$0.00 / $4,000.00" at bounding box center [1299, 64] width 66 height 10
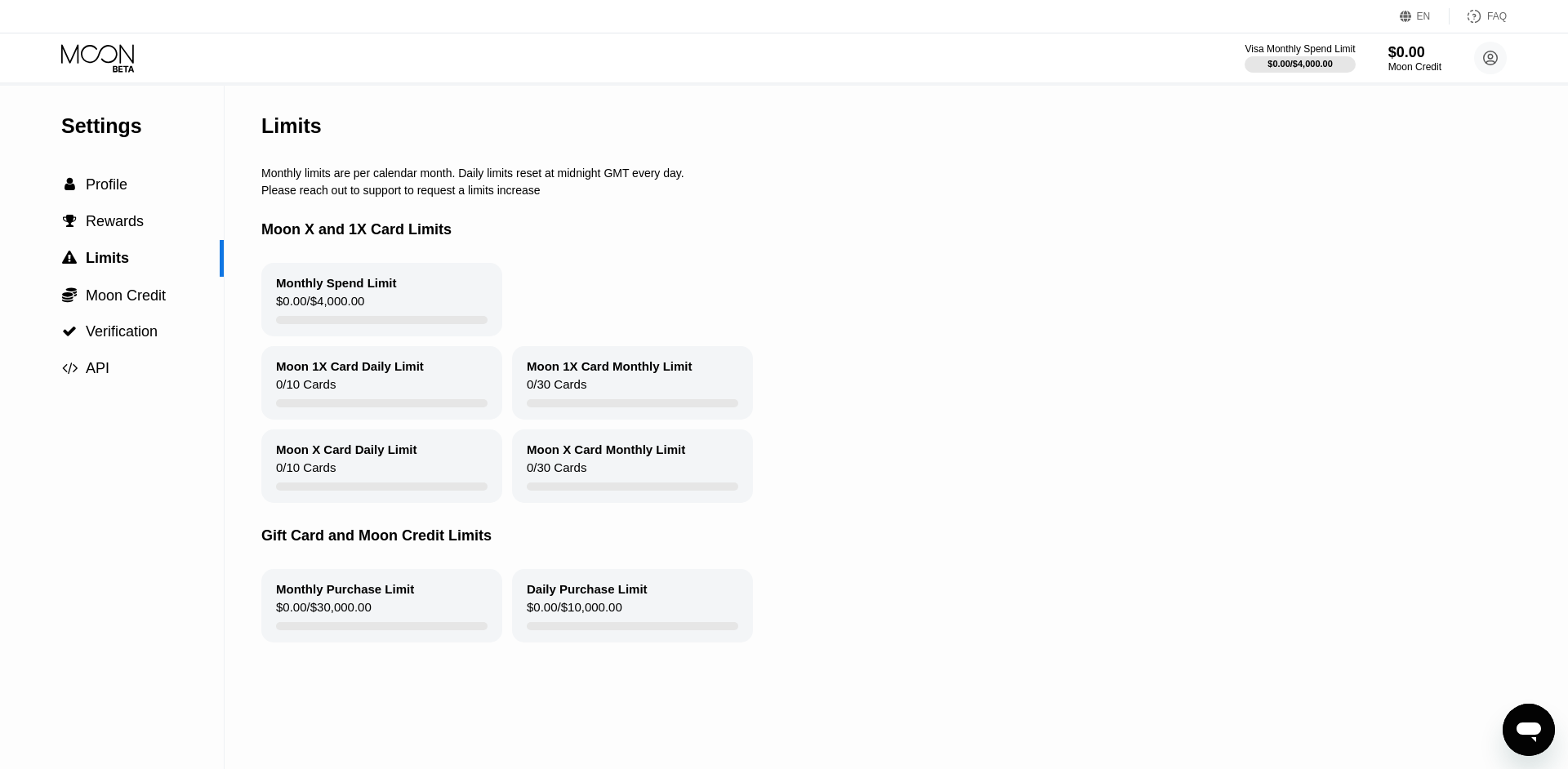
click at [110, 49] on icon at bounding box center [99, 58] width 76 height 29
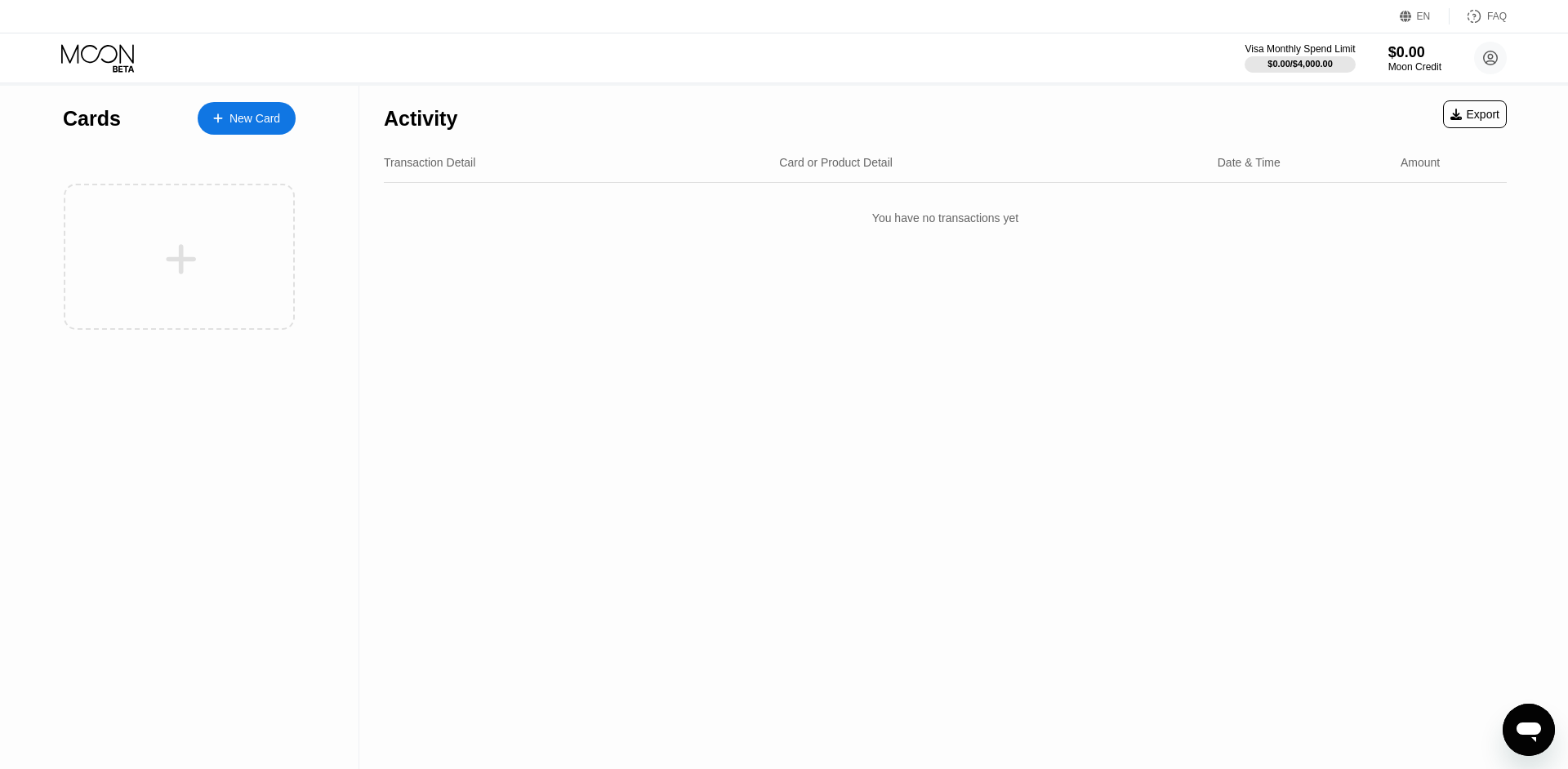
click at [220, 61] on div "Visa Monthly Spend Limit $0.00 / $4,000.00 $0.00 Moon Credit beatrice.lorke@t-o…" at bounding box center [784, 58] width 1568 height 49
click at [220, 61] on div "Visa Monthly Spend Limit $0.00 / $4,000.00 $0.00 Moon Credit beatrice.lorke@t-o…" at bounding box center [784, 58] width 1568 height 49
click at [252, 109] on div "New Card" at bounding box center [247, 119] width 98 height 33
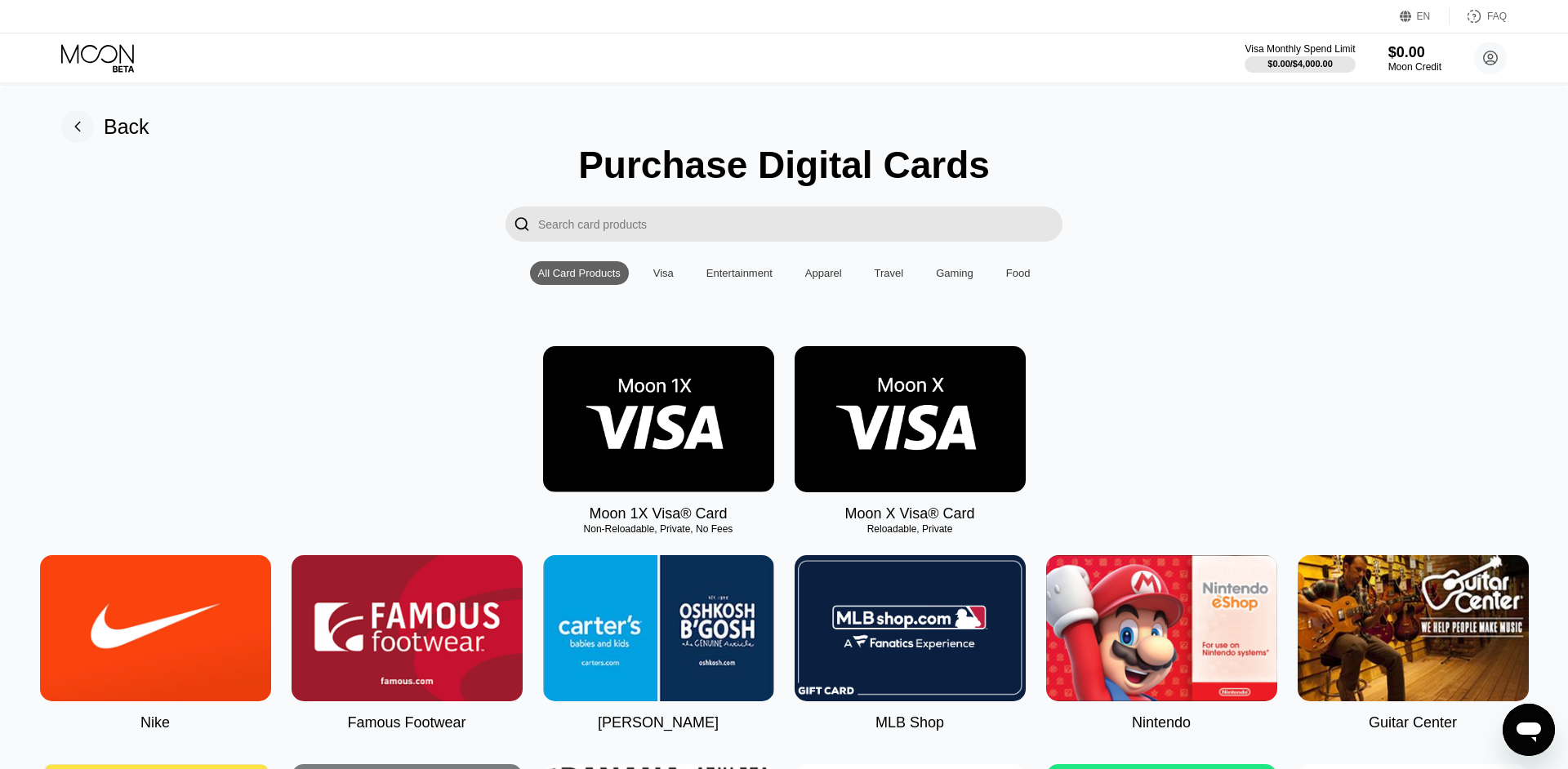
click at [886, 414] on img at bounding box center [910, 419] width 231 height 146
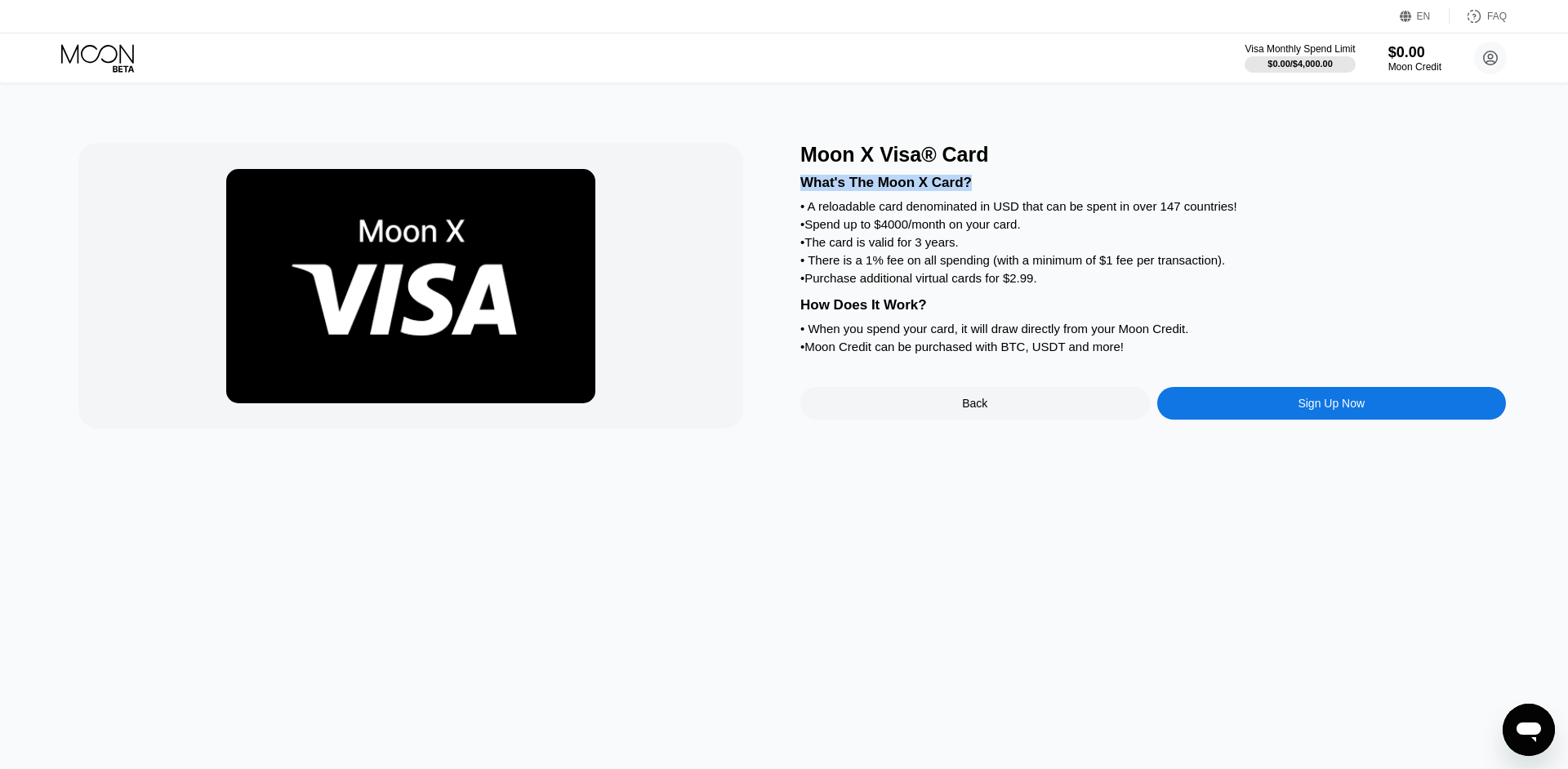
drag, startPoint x: 801, startPoint y: 193, endPoint x: 1002, endPoint y: 193, distance: 201.0
click at [1002, 191] on div "What's The Moon X Card?" at bounding box center [1153, 183] width 705 height 16
click at [934, 187] on div "What's The Moon X Card?" at bounding box center [1153, 183] width 705 height 16
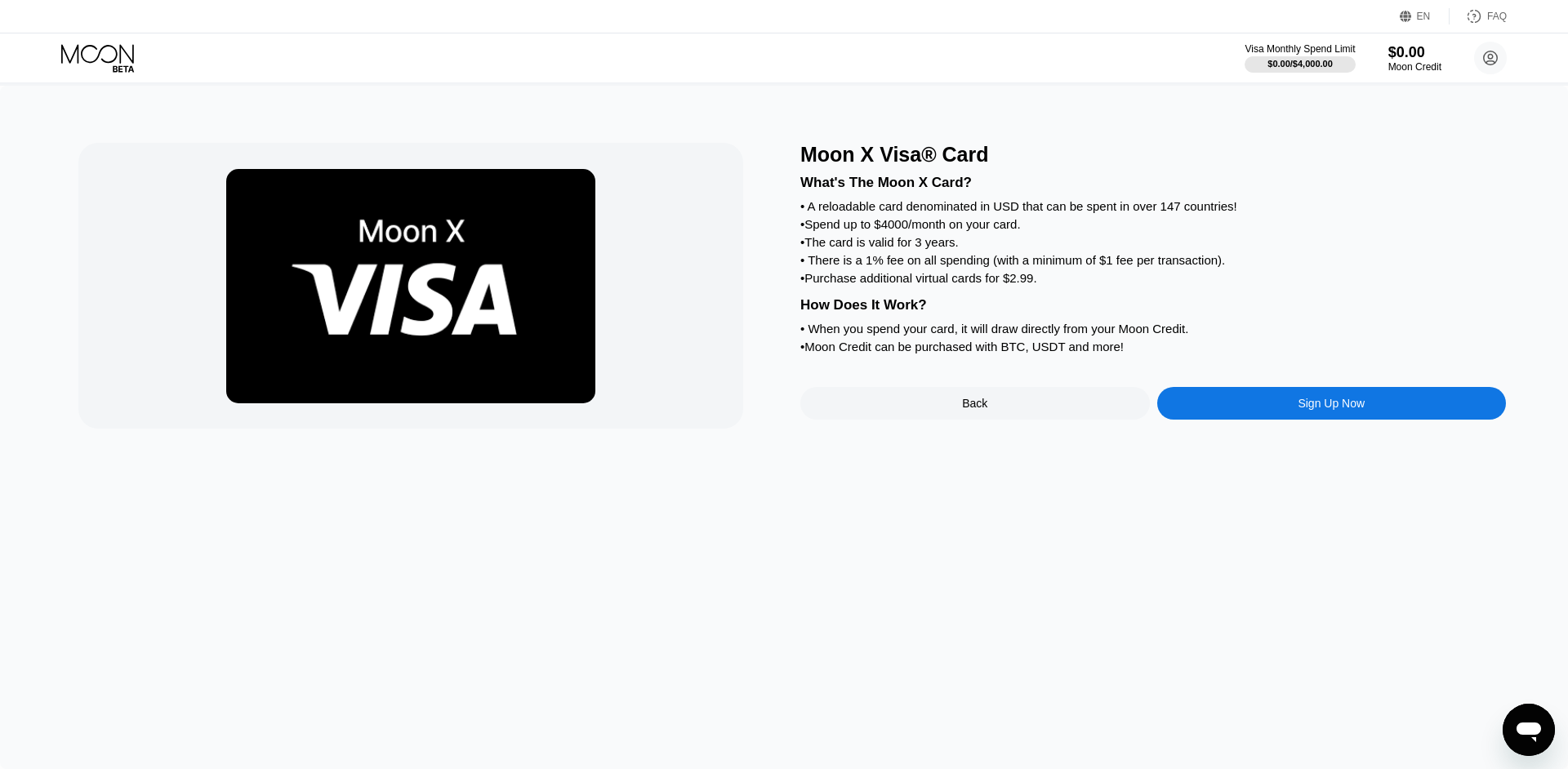
click at [1043, 191] on div "What's The Moon X Card?" at bounding box center [1153, 183] width 705 height 16
click at [815, 231] on div "• Spend up to $4000/month on your card." at bounding box center [1153, 224] width 705 height 14
drag, startPoint x: 815, startPoint y: 237, endPoint x: 1001, endPoint y: 241, distance: 186.0
click at [1001, 231] on div "• Spend up to $4000/month on your card." at bounding box center [1153, 224] width 705 height 14
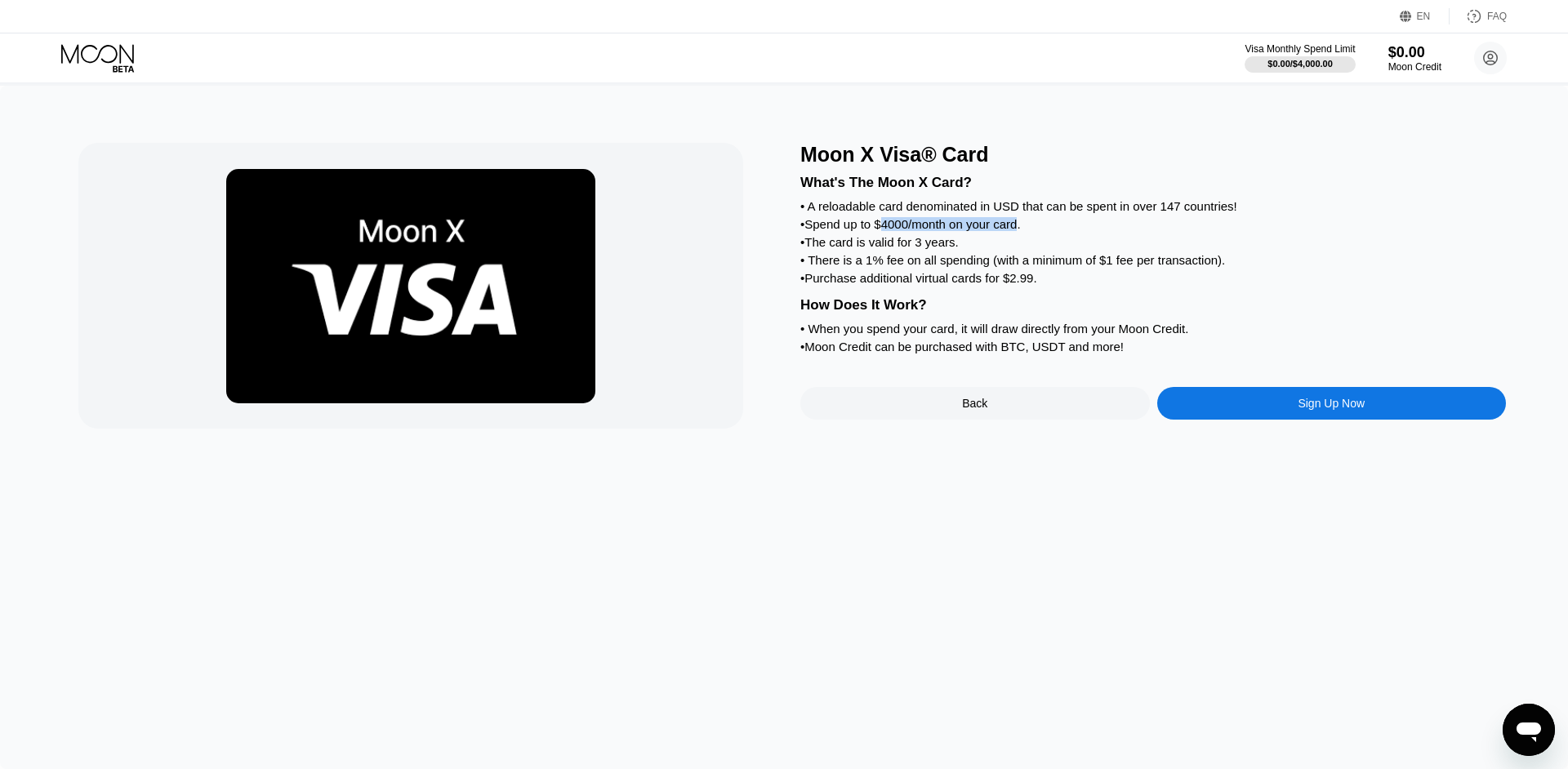
drag, startPoint x: 1001, startPoint y: 241, endPoint x: 899, endPoint y: 244, distance: 102.0
click at [899, 231] on div "• Spend up to $4000/month on your card." at bounding box center [1153, 224] width 705 height 14
click at [897, 231] on div "• Spend up to $4000/month on your card." at bounding box center [1153, 224] width 705 height 14
drag, startPoint x: 893, startPoint y: 243, endPoint x: 908, endPoint y: 242, distance: 15.0
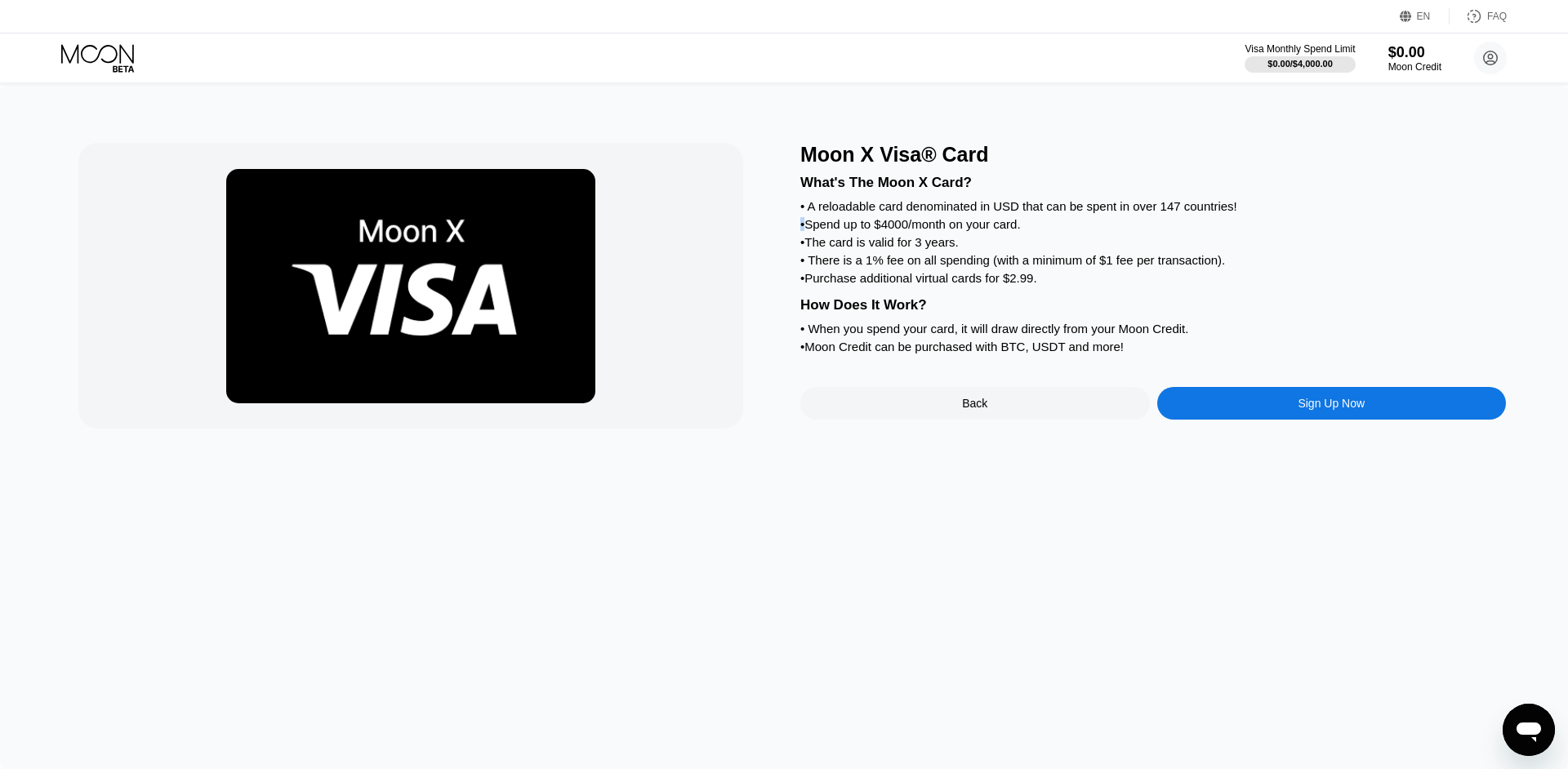
click at [908, 231] on div "• Spend up to $4000/month on your card." at bounding box center [1153, 224] width 705 height 14
click at [900, 231] on div "• Spend up to $4000/month on your card." at bounding box center [1153, 224] width 705 height 14
click at [922, 231] on div "• Spend up to $4000/month on your card." at bounding box center [1153, 224] width 705 height 14
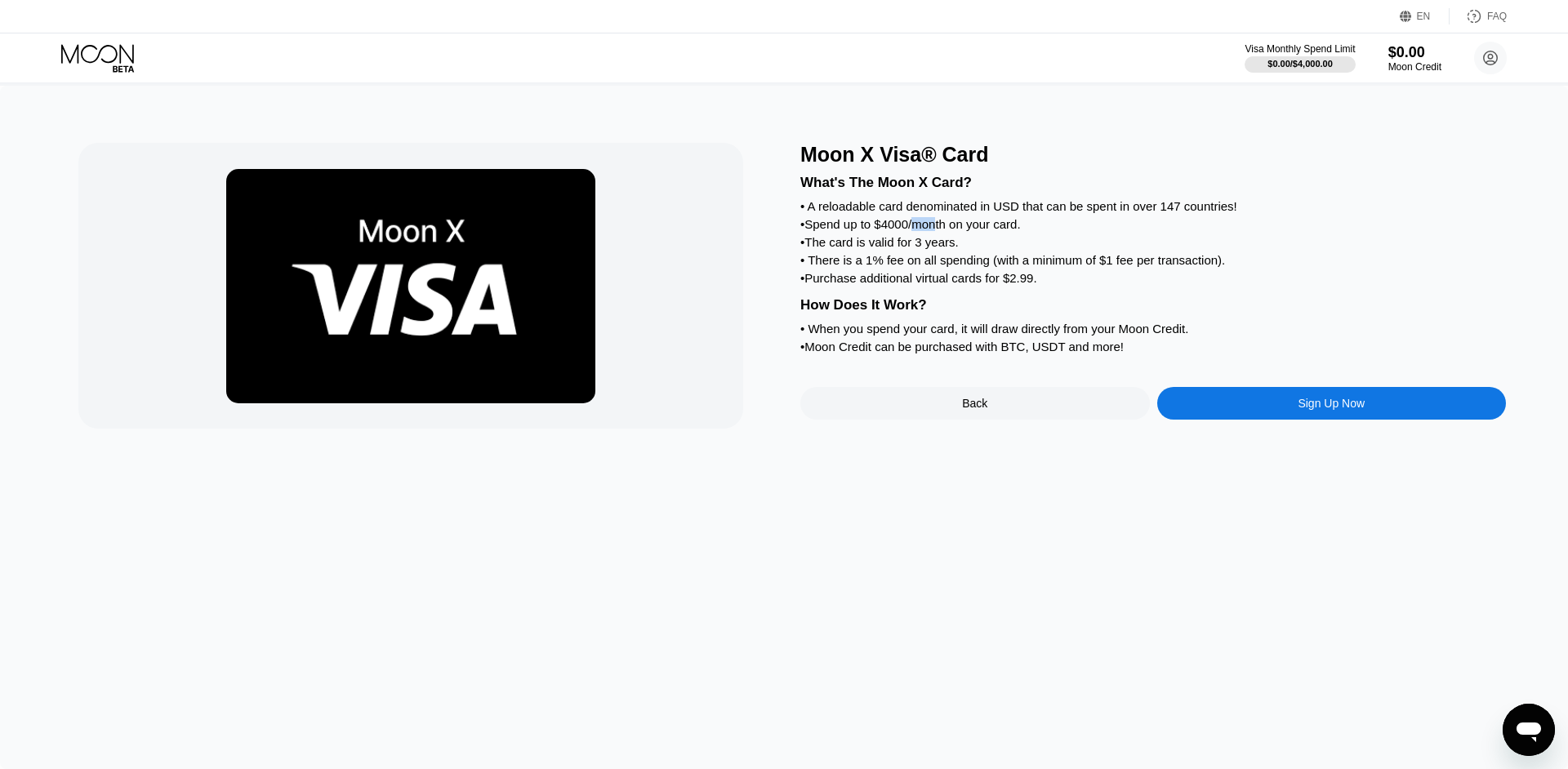
click at [963, 231] on div "• Spend up to $4000/month on your card." at bounding box center [1153, 224] width 705 height 14
click at [999, 231] on div "• Spend up to $4000/month on your card." at bounding box center [1153, 224] width 705 height 14
click at [1071, 231] on div "• Spend up to $4000/month on your card." at bounding box center [1153, 224] width 705 height 14
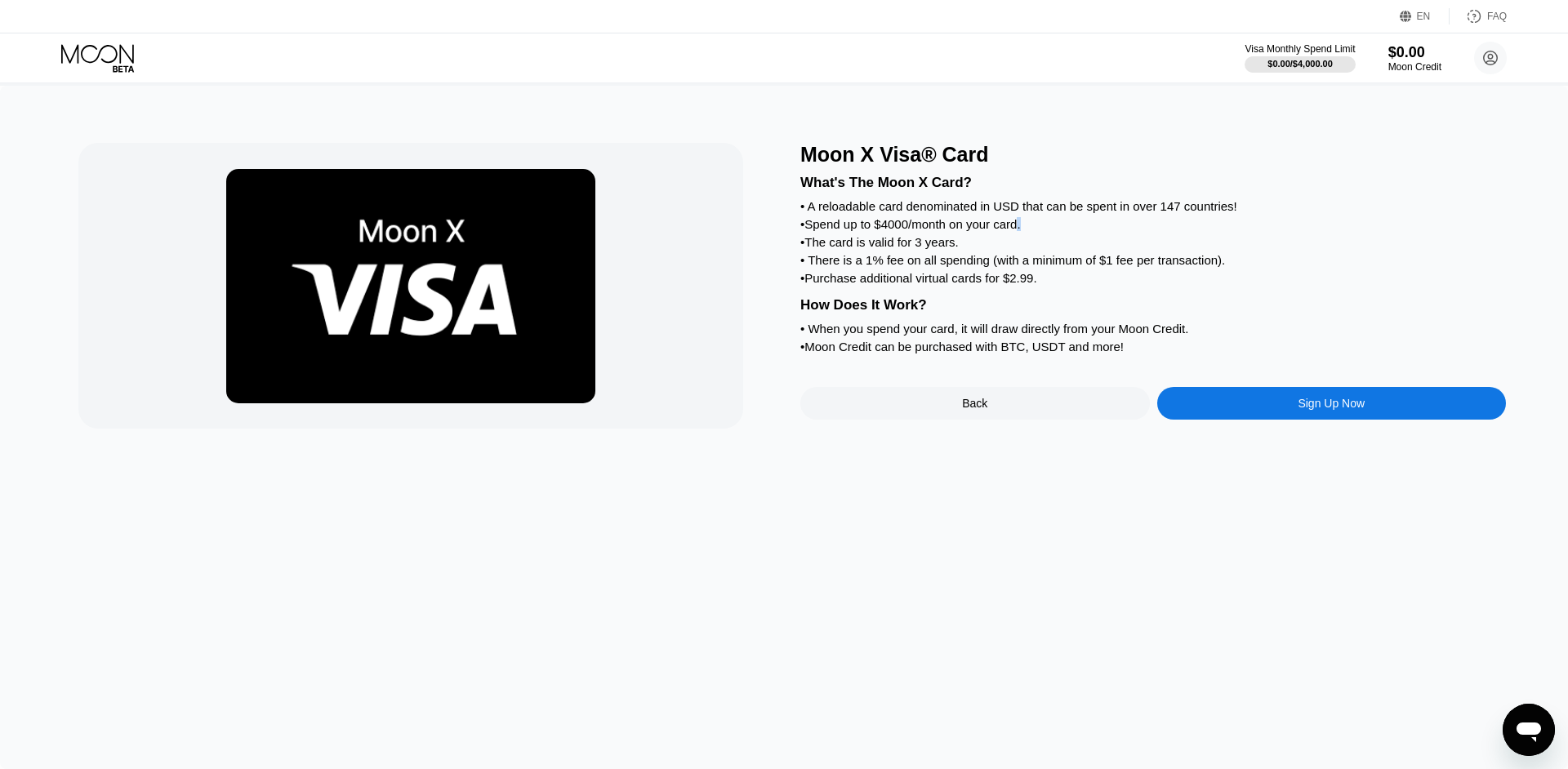
click at [1071, 231] on div "• Spend up to $4000/month on your card." at bounding box center [1153, 224] width 705 height 14
drag, startPoint x: 807, startPoint y: 368, endPoint x: 1220, endPoint y: 363, distance: 413.0
click at [1220, 336] on div "• When you spend your card, it will draw directly from your Moon Credit." at bounding box center [1153, 328] width 705 height 14
click at [1071, 419] on div "Back" at bounding box center [975, 403] width 350 height 33
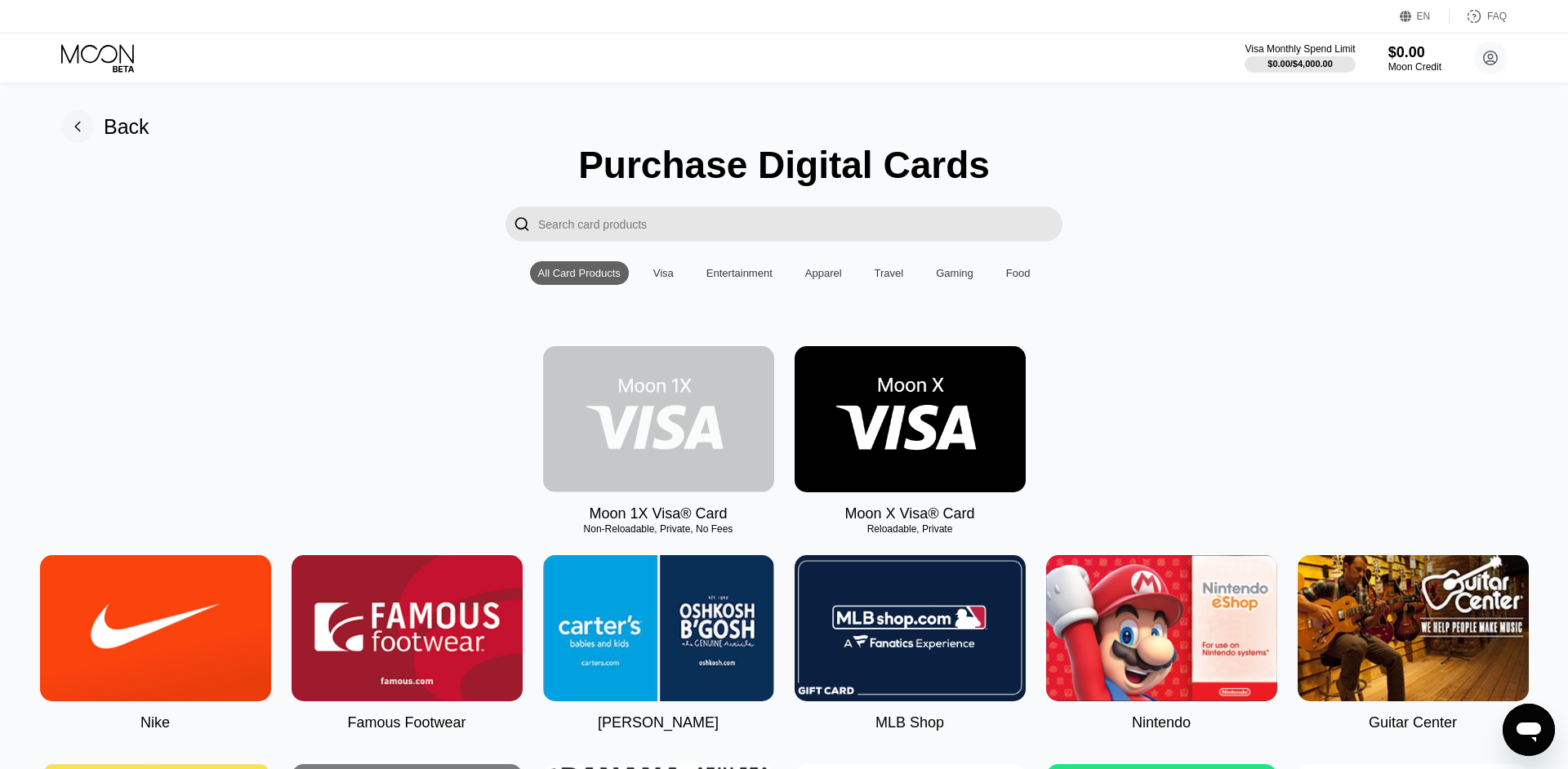
click at [714, 440] on img at bounding box center [659, 419] width 231 height 146
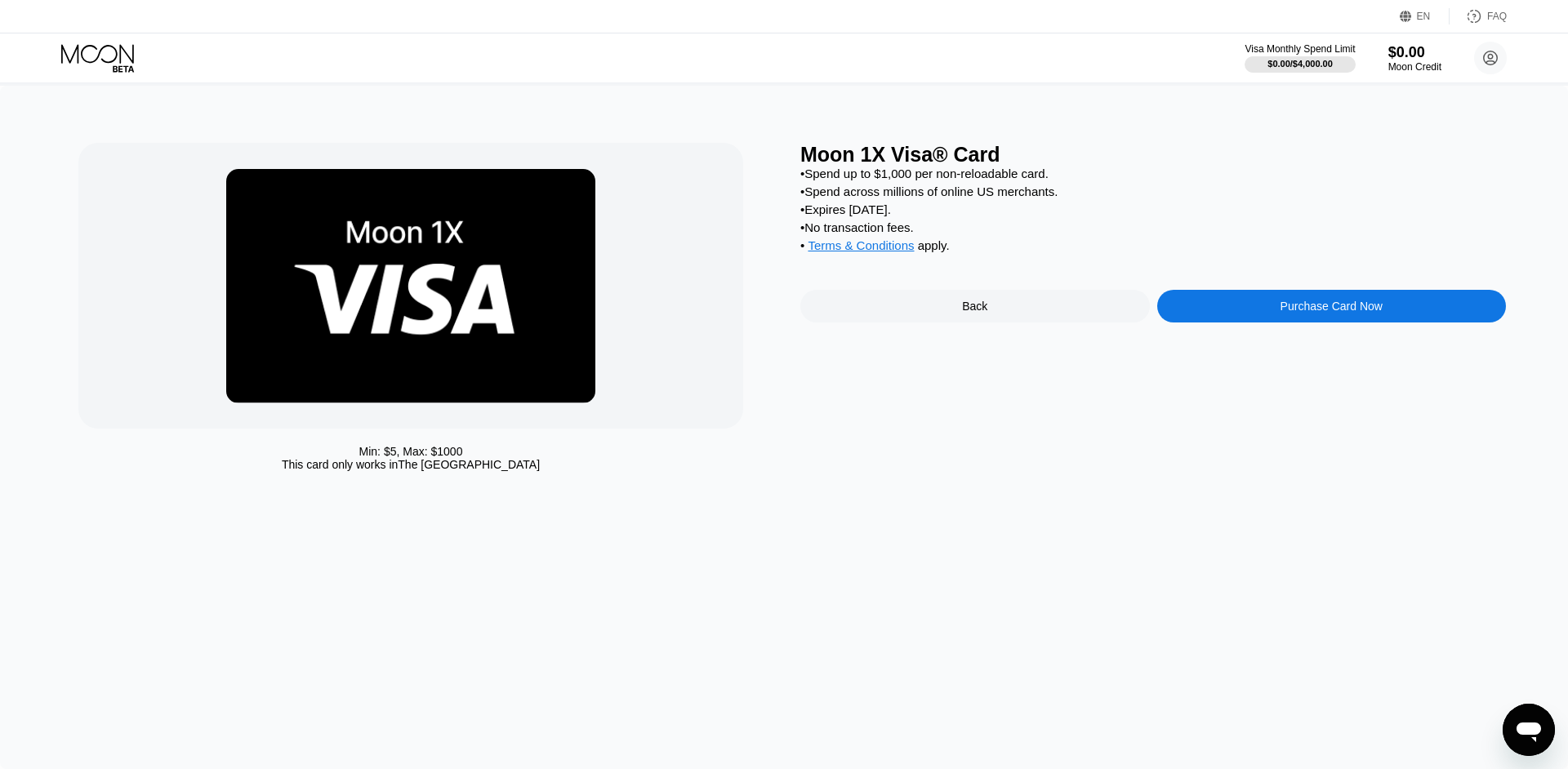
click at [995, 323] on div "Back" at bounding box center [975, 306] width 350 height 33
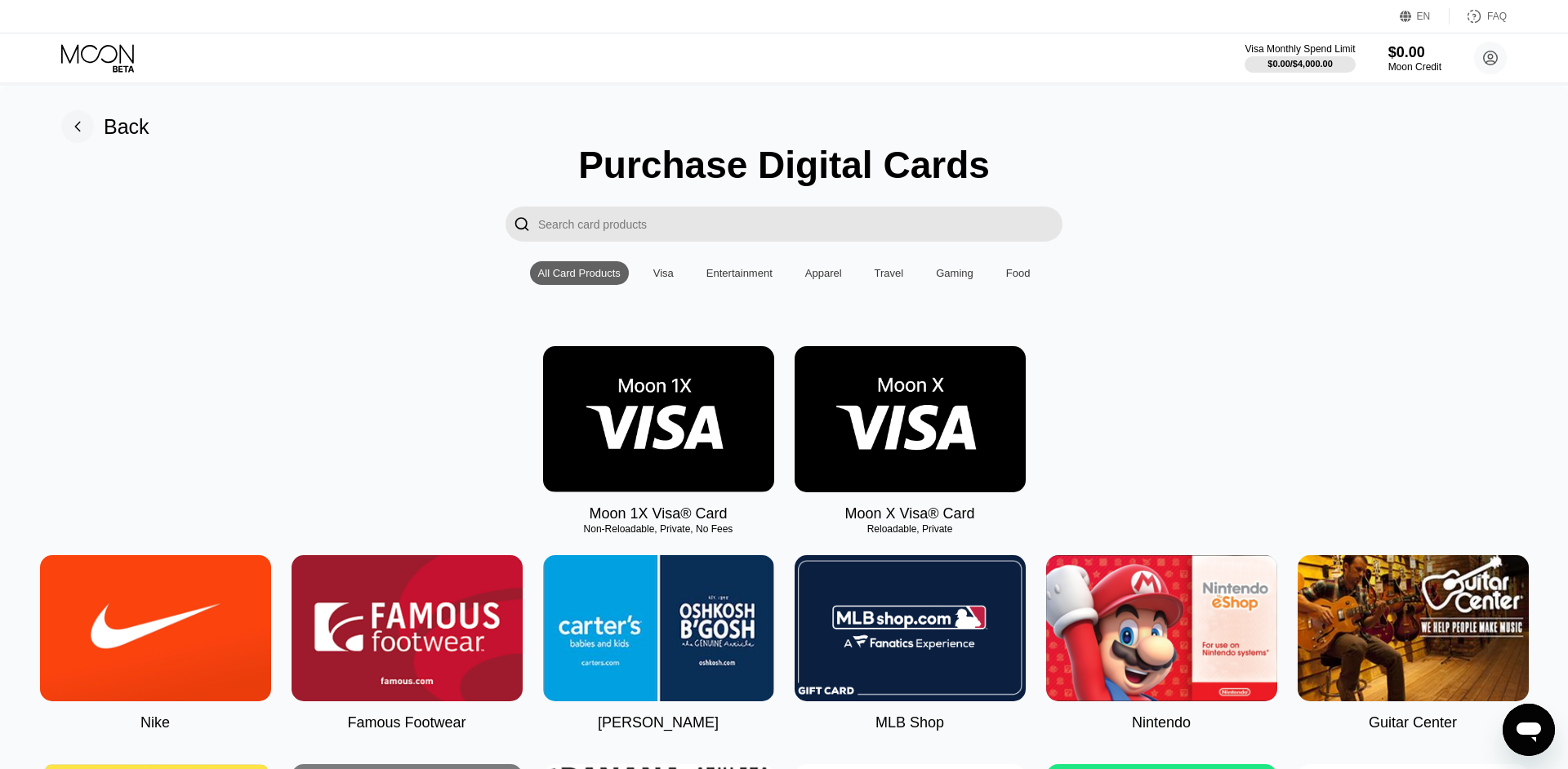
click at [750, 396] on img at bounding box center [659, 419] width 231 height 146
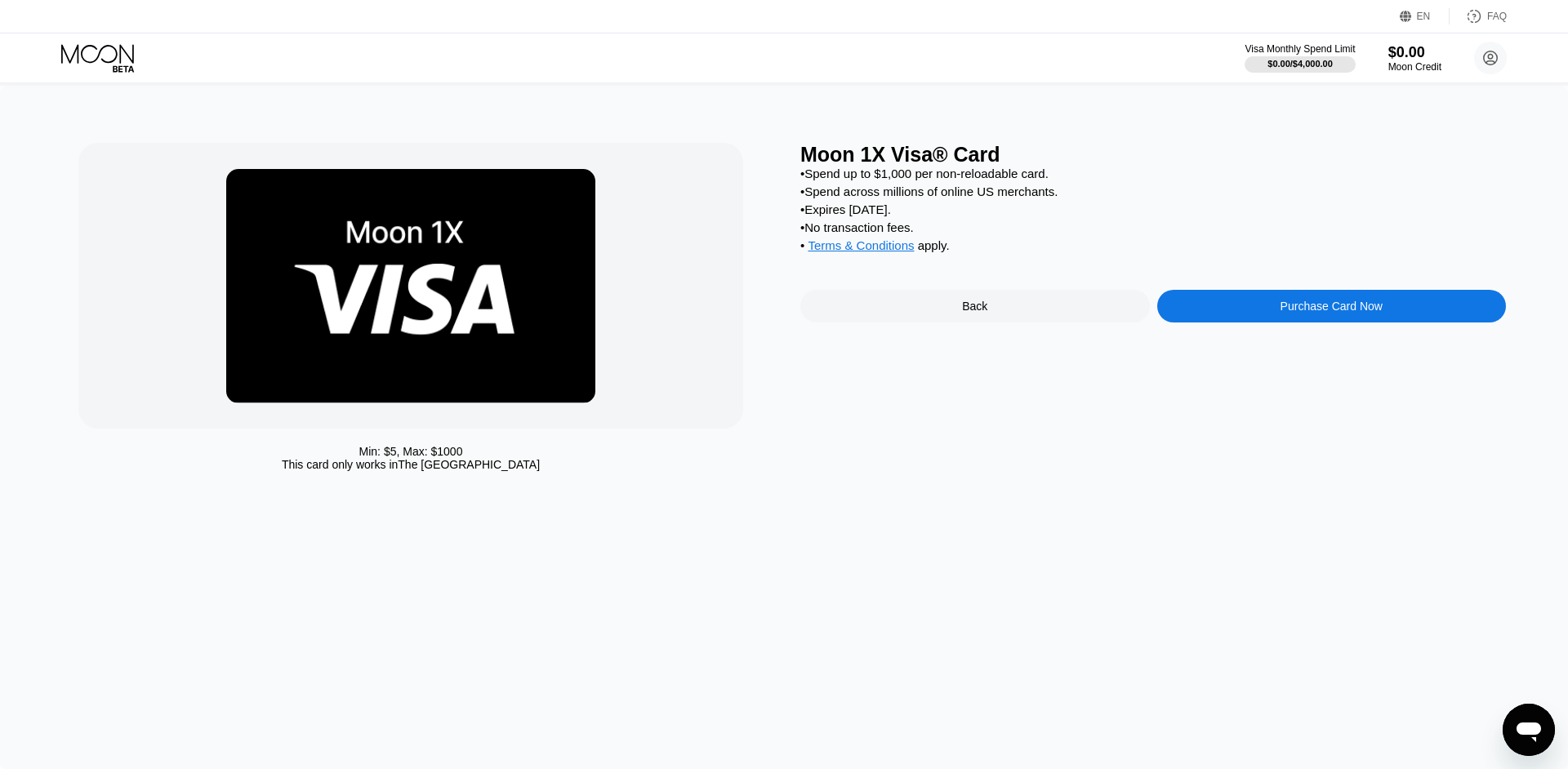
click at [922, 323] on div "Back" at bounding box center [975, 306] width 350 height 33
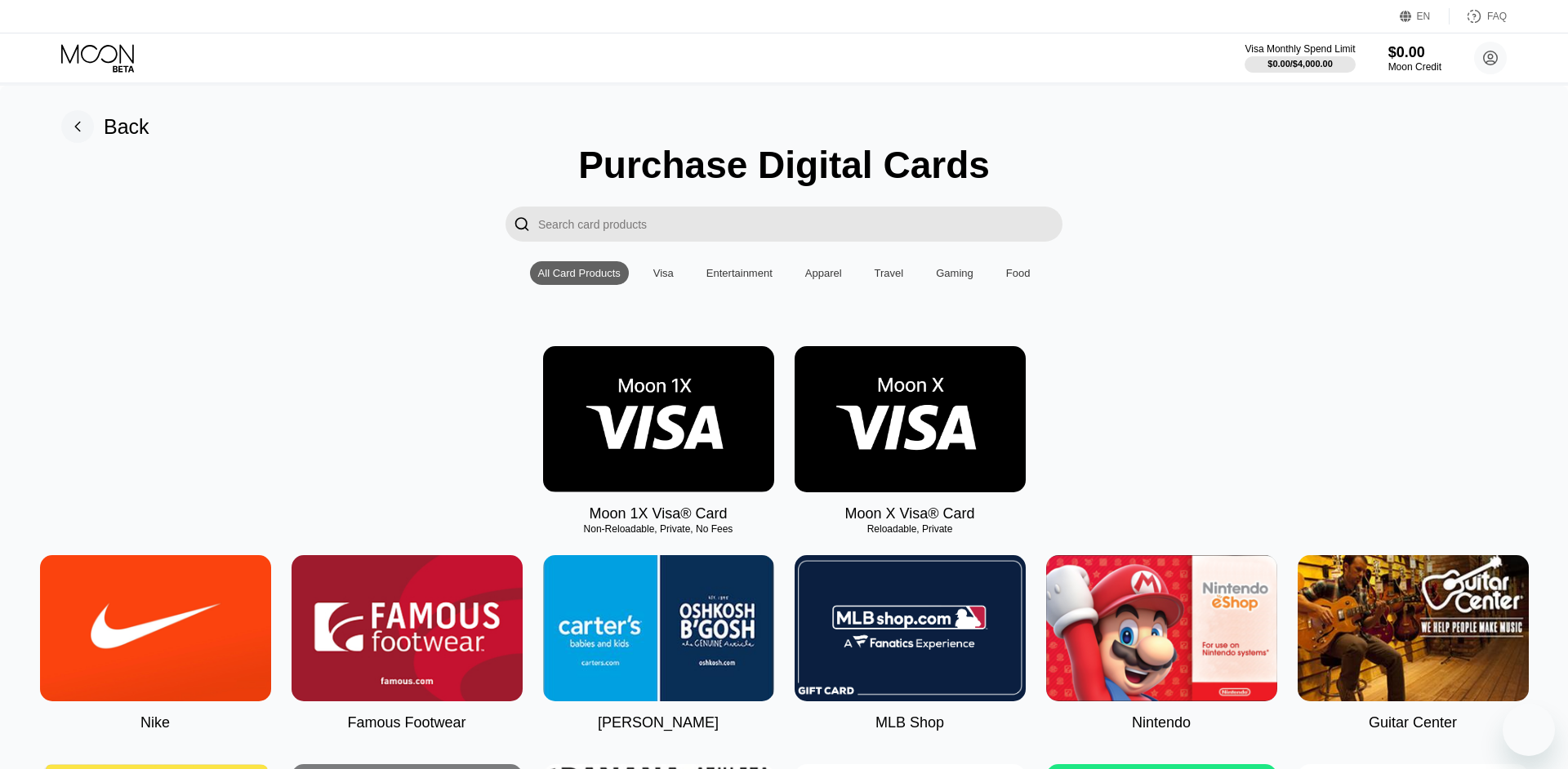
click at [1087, 516] on div "Moon 1X Visa® Card Non-Reloadable, Private, No Fees Moon X Visa® Card Reloadabl…" at bounding box center [784, 434] width 1519 height 176
click at [1482, 49] on circle at bounding box center [1490, 58] width 33 height 33
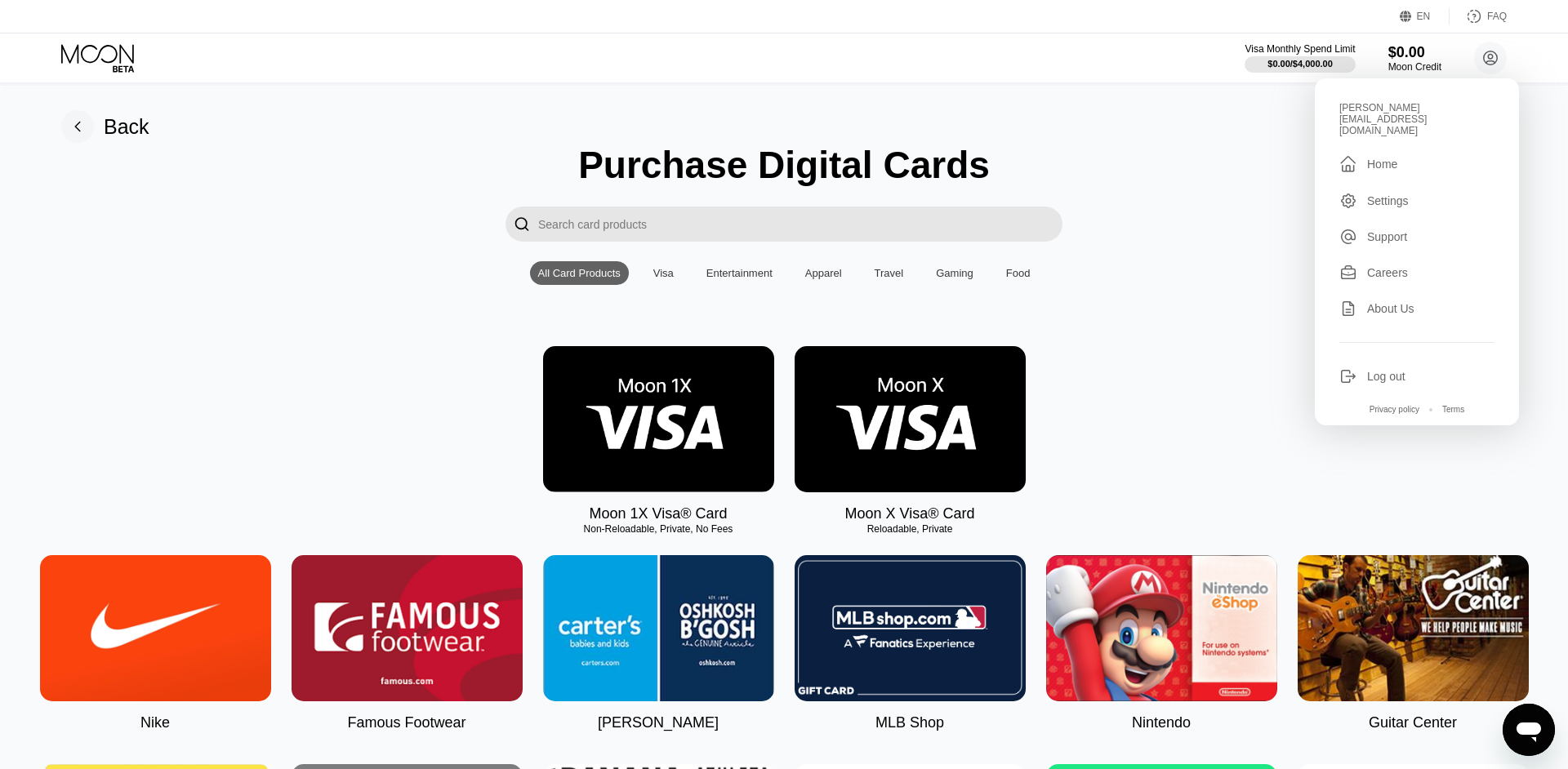
click at [1385, 170] on div "beatrice.lorke@t-online.de  Home Settings Support Careers About Us Log out Pri…" at bounding box center [1416, 252] width 204 height 347
click at [1384, 194] on div "Settings" at bounding box center [1387, 201] width 42 height 13
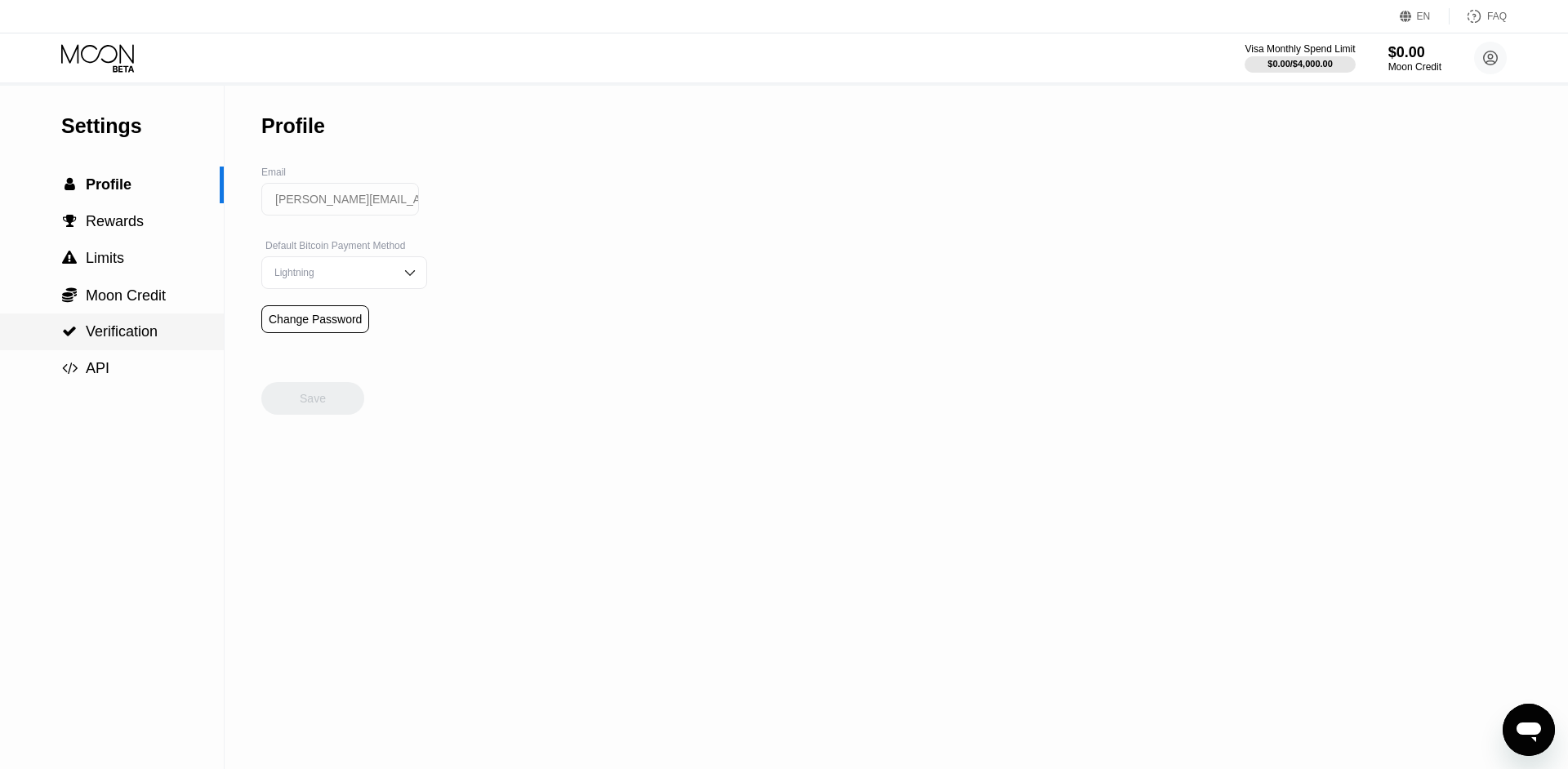
click at [116, 340] on span "Verification" at bounding box center [122, 332] width 72 height 16
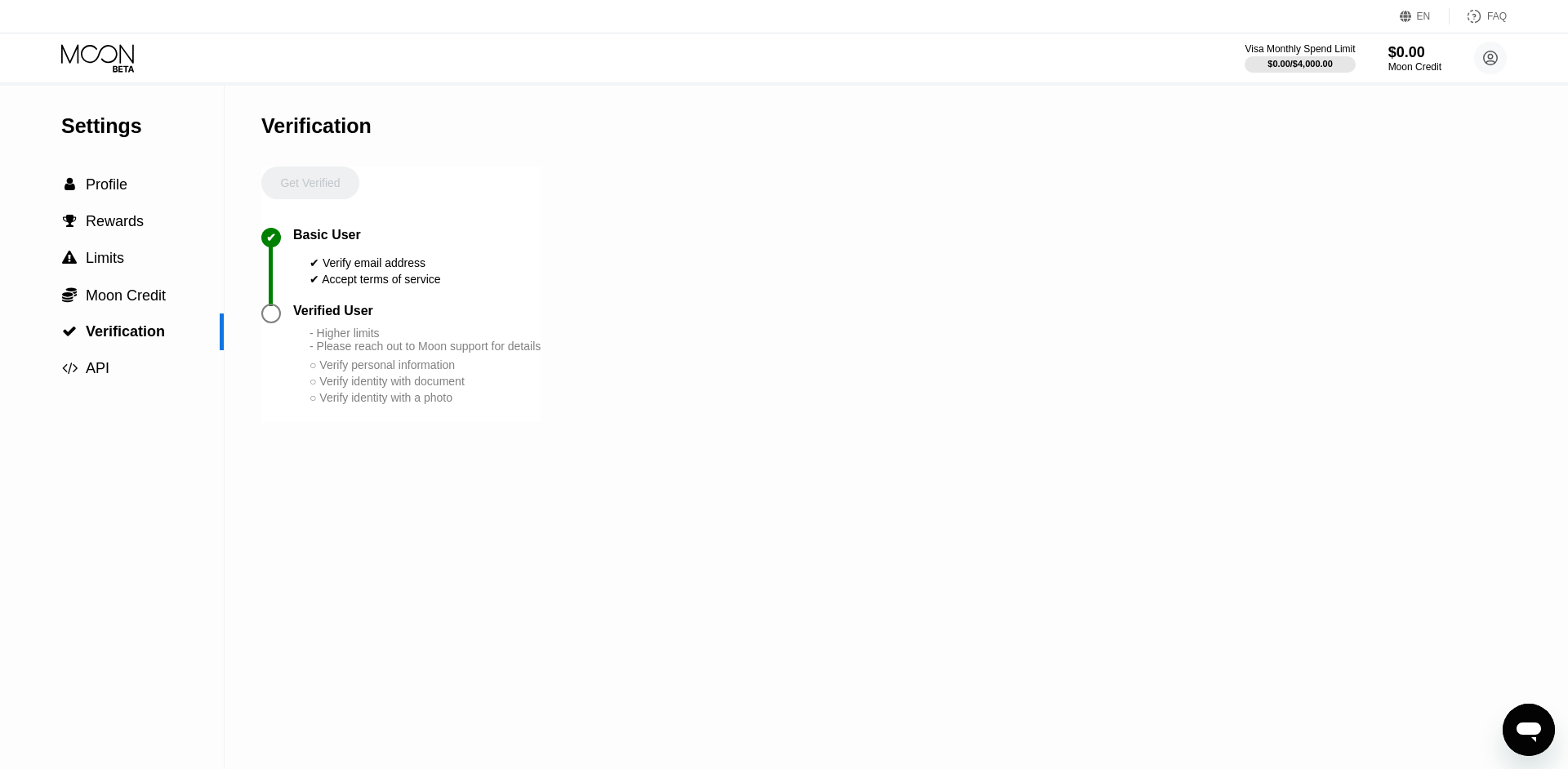
click at [342, 353] on div "- Higher limits - Please reach out to Moon support for details" at bounding box center [425, 340] width 231 height 26
drag, startPoint x: 342, startPoint y: 355, endPoint x: 371, endPoint y: 359, distance: 29.3
click at [371, 353] on div "- Higher limits - Please reach out to Moon support for details" at bounding box center [425, 340] width 231 height 26
click at [414, 353] on div "- Higher limits - Please reach out to Moon support for details" at bounding box center [425, 340] width 231 height 26
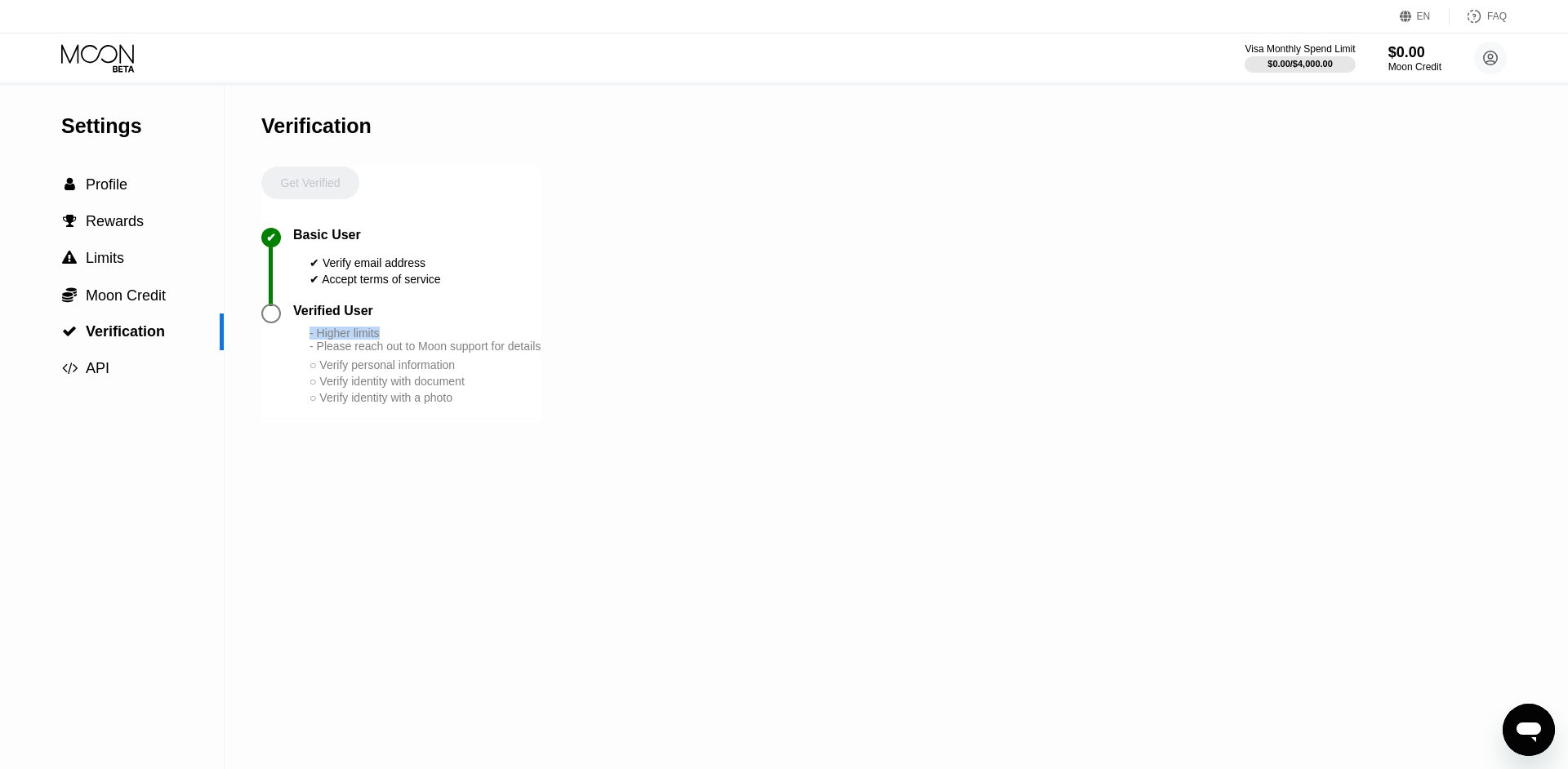
click at [414, 353] on div "- Higher limits - Please reach out to Moon support for details" at bounding box center [425, 340] width 231 height 26
click at [408, 353] on div "- Higher limits - Please reach out to Moon support for details" at bounding box center [425, 340] width 231 height 26
click at [510, 353] on div "- Higher limits - Please reach out to Moon support for details" at bounding box center [425, 340] width 231 height 26
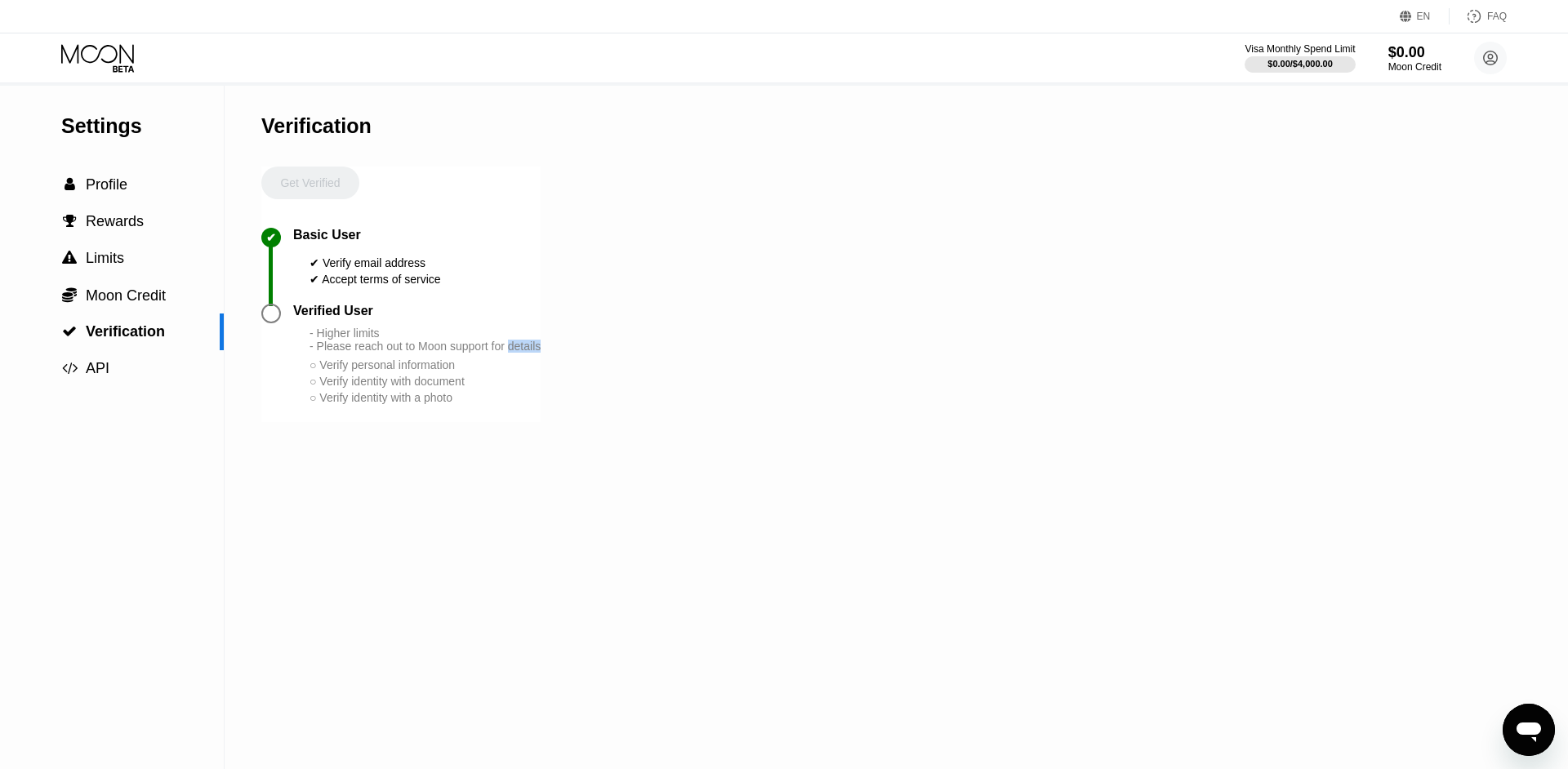
click at [510, 353] on div "- Higher limits - Please reach out to Moon support for details" at bounding box center [425, 340] width 231 height 26
click at [485, 371] on div "○ Verify personal information" at bounding box center [425, 365] width 231 height 13
click at [484, 371] on div "○ Verify personal information" at bounding box center [425, 365] width 231 height 13
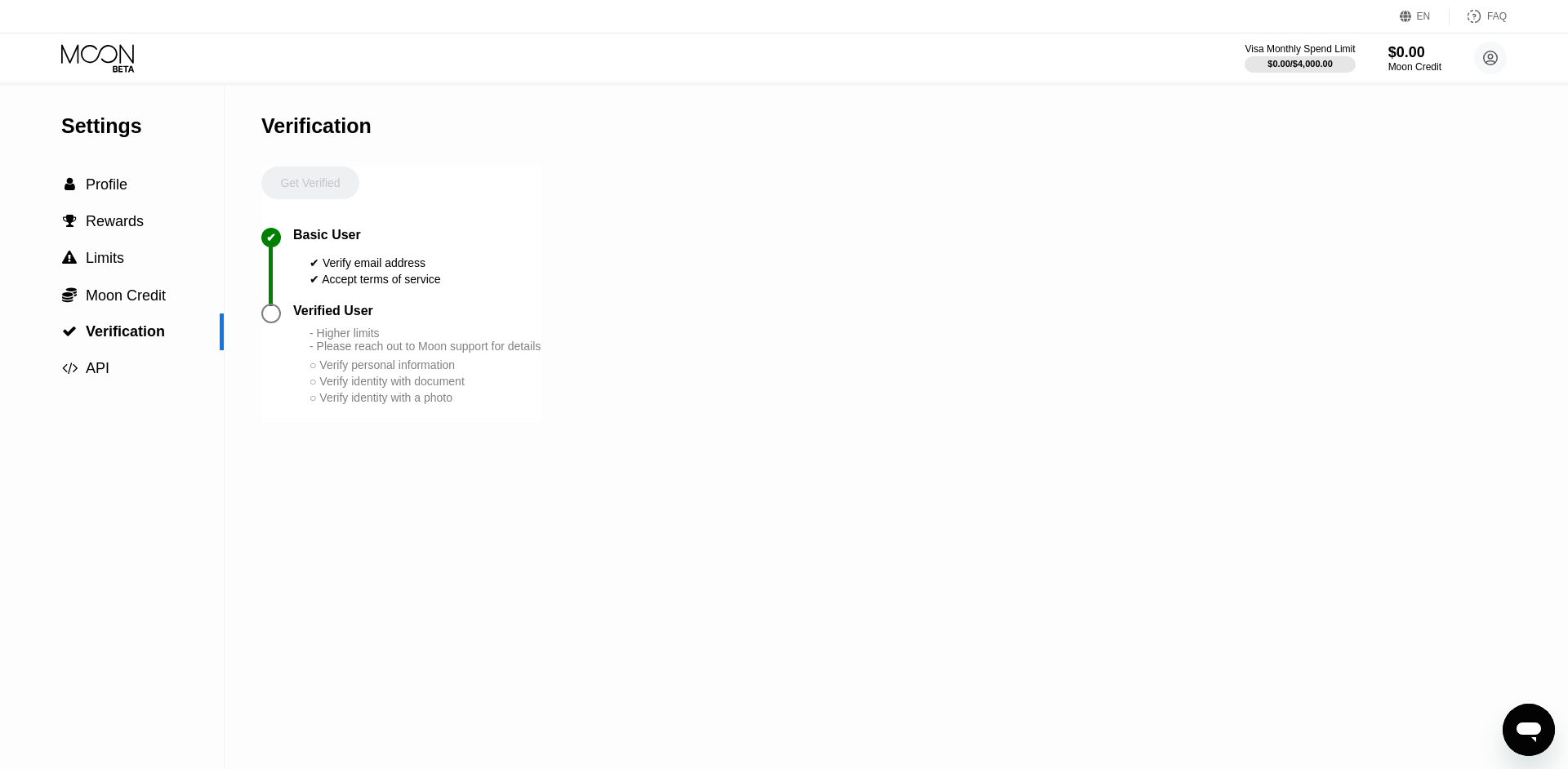
click at [491, 387] on div "○ Verify identity with document" at bounding box center [425, 381] width 231 height 13
click at [591, 423] on div "Settings  Profile  Rewards  Limits  Moon Credit  Verification  API Verifi…" at bounding box center [784, 427] width 1568 height 683
click at [591, 423] on div "Settings  Profile  Rewards  Limits  Moon Credit  Verification  API Verifi…" at bounding box center [784, 427] width 1568 height 683
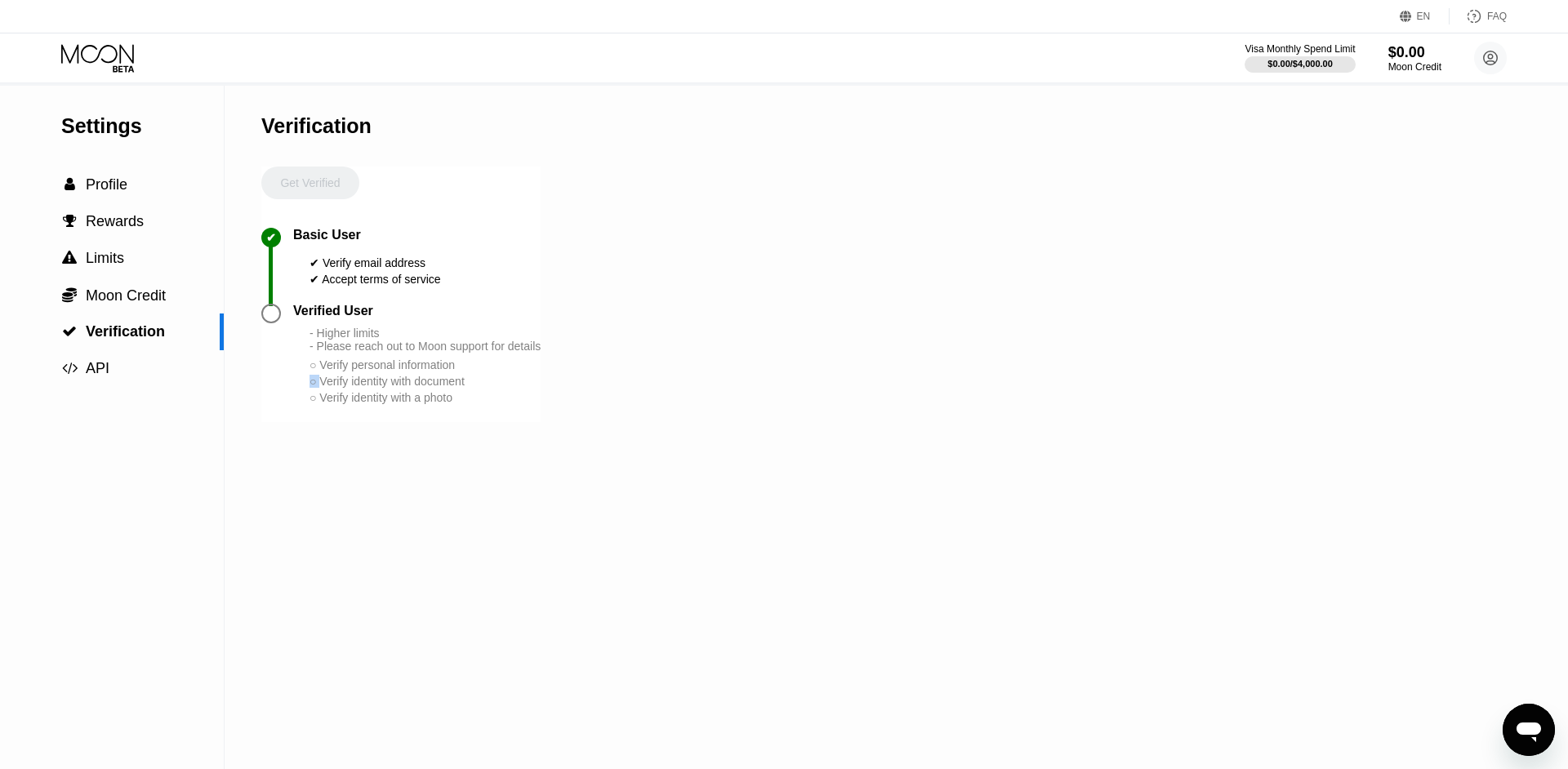
click at [591, 423] on div "Settings  Profile  Rewards  Limits  Moon Credit  Verification  API Verifi…" at bounding box center [784, 427] width 1568 height 683
click at [454, 404] on div "○ Verify identity with a photo" at bounding box center [425, 397] width 231 height 13
click at [424, 404] on div "○ Verify identity with a photo" at bounding box center [425, 397] width 231 height 13
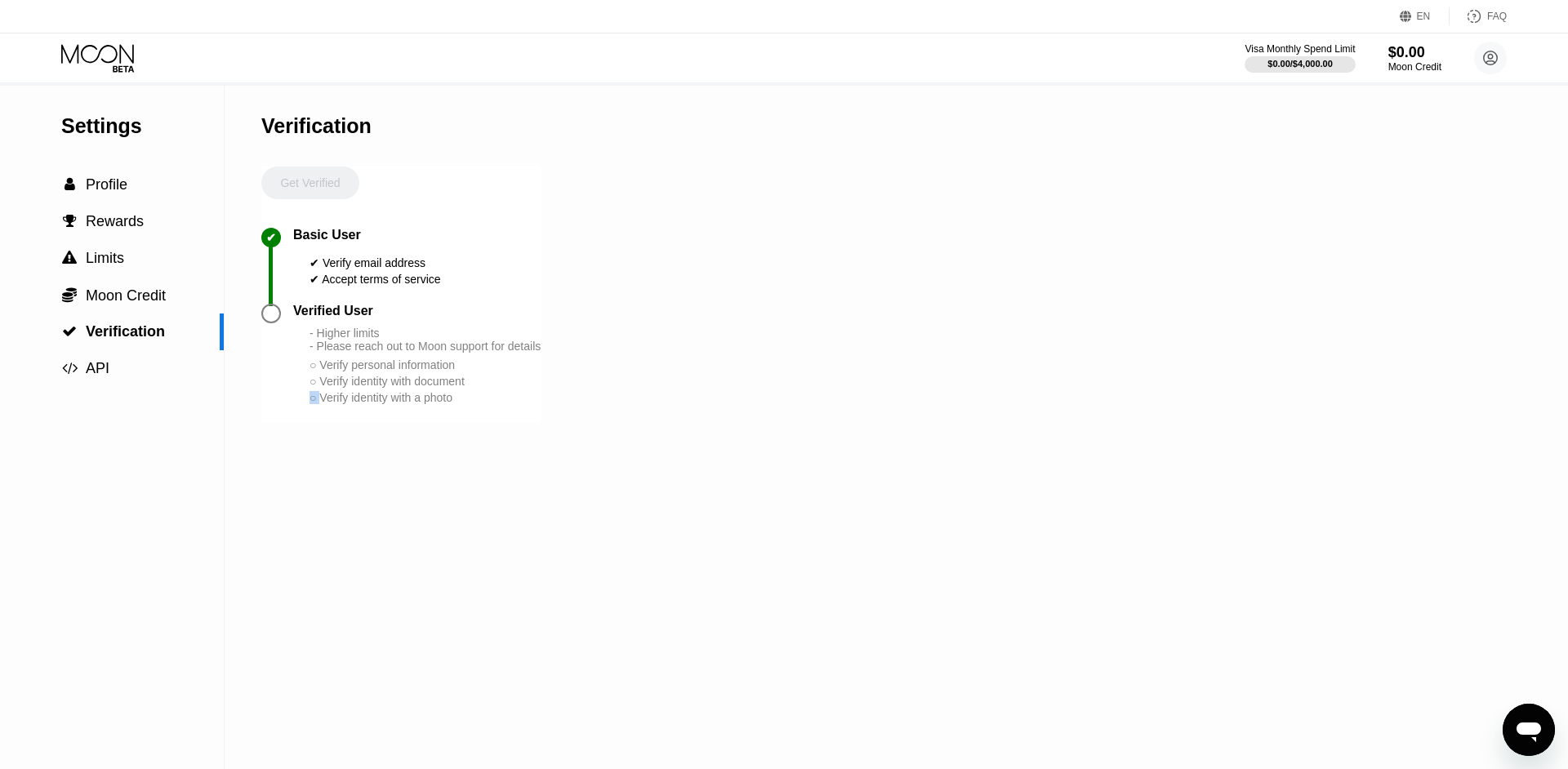
click at [424, 404] on div "○ Verify identity with a photo" at bounding box center [425, 397] width 231 height 13
click at [563, 439] on div "Settings  Profile  Rewards  Limits  Moon Credit  Verification  API Verifi…" at bounding box center [784, 427] width 1568 height 683
click at [532, 404] on div "○ Verify identity with a photo" at bounding box center [425, 397] width 231 height 13
click at [75, 384] on div " API" at bounding box center [111, 369] width 224 height 37
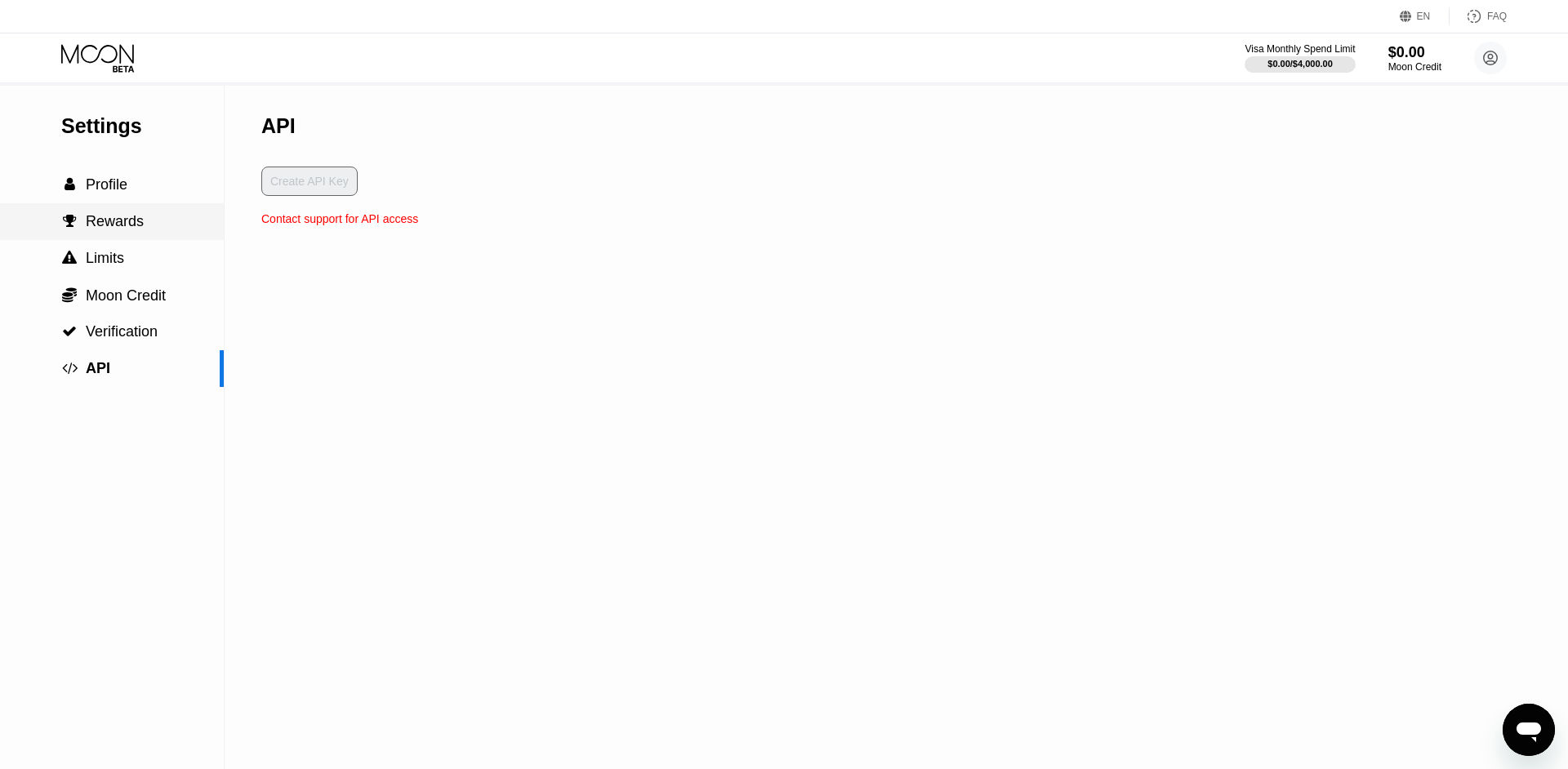
click at [102, 222] on span "Rewards" at bounding box center [115, 221] width 58 height 16
click at [106, 256] on span "Limits" at bounding box center [105, 258] width 39 height 16
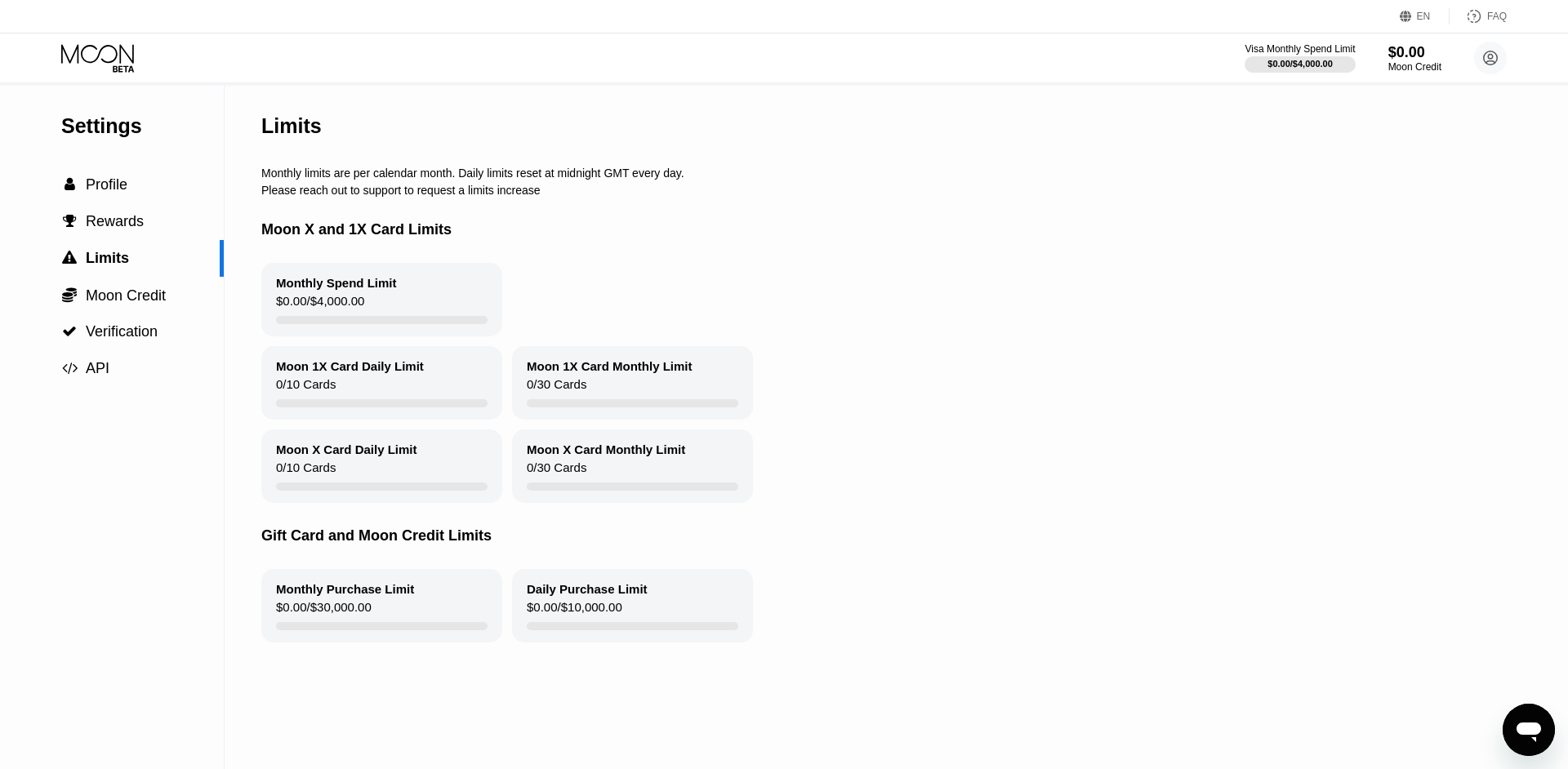
click at [293, 290] on div "Monthly Spend Limit" at bounding box center [337, 283] width 121 height 14
drag, startPoint x: 293, startPoint y: 296, endPoint x: 373, endPoint y: 296, distance: 80.0
click at [373, 290] on div "Monthly Spend Limit" at bounding box center [337, 283] width 121 height 14
click at [977, 419] on div "Moon 1X Card Daily Limit 0 / 10 Cards Moon 1X Card Monthly Limit 0 / 30 Cards" at bounding box center [888, 383] width 1254 height 74
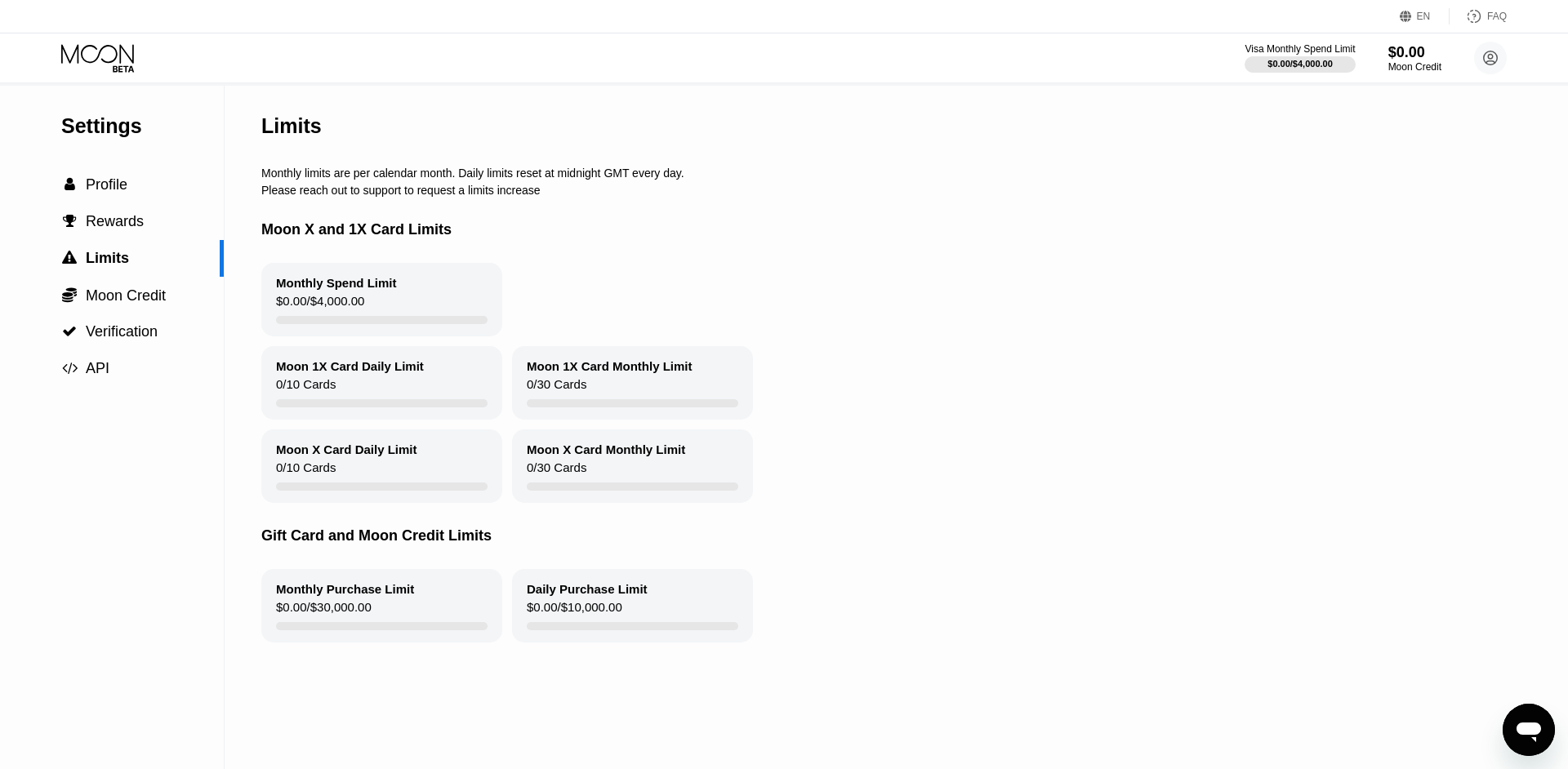
drag, startPoint x: 991, startPoint y: 364, endPoint x: 990, endPoint y: 471, distance: 107.0
click at [990, 470] on div "Monthly Spend Limit $0.00 / $4,000.00 Moon 1X Card Daily Limit 0 / 10 Cards Moo…" at bounding box center [888, 382] width 1254 height 240
click at [1193, 462] on div "Moon X Card Daily Limit 0 / 10 Cards Moon X Card Monthly Limit 0 / 30 Cards" at bounding box center [888, 466] width 1254 height 74
click at [115, 192] on span "Profile" at bounding box center [106, 184] width 42 height 16
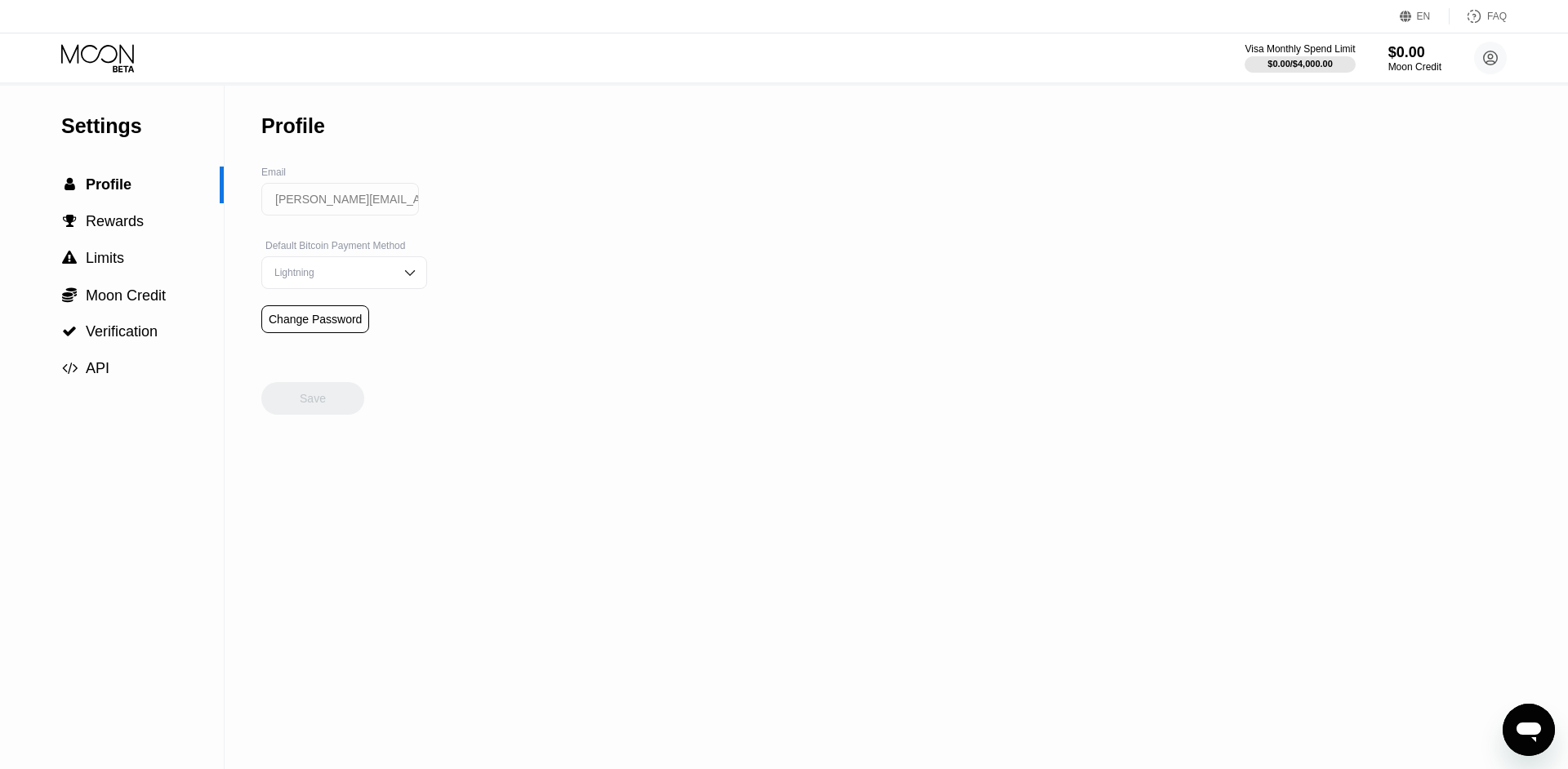
click at [270, 124] on div "Profile" at bounding box center [293, 126] width 64 height 24
drag, startPoint x: 340, startPoint y: 129, endPoint x: 394, endPoint y: 129, distance: 54.0
click at [391, 129] on div "Profile" at bounding box center [344, 126] width 165 height 81
click at [295, 115] on div "Profile" at bounding box center [293, 126] width 64 height 24
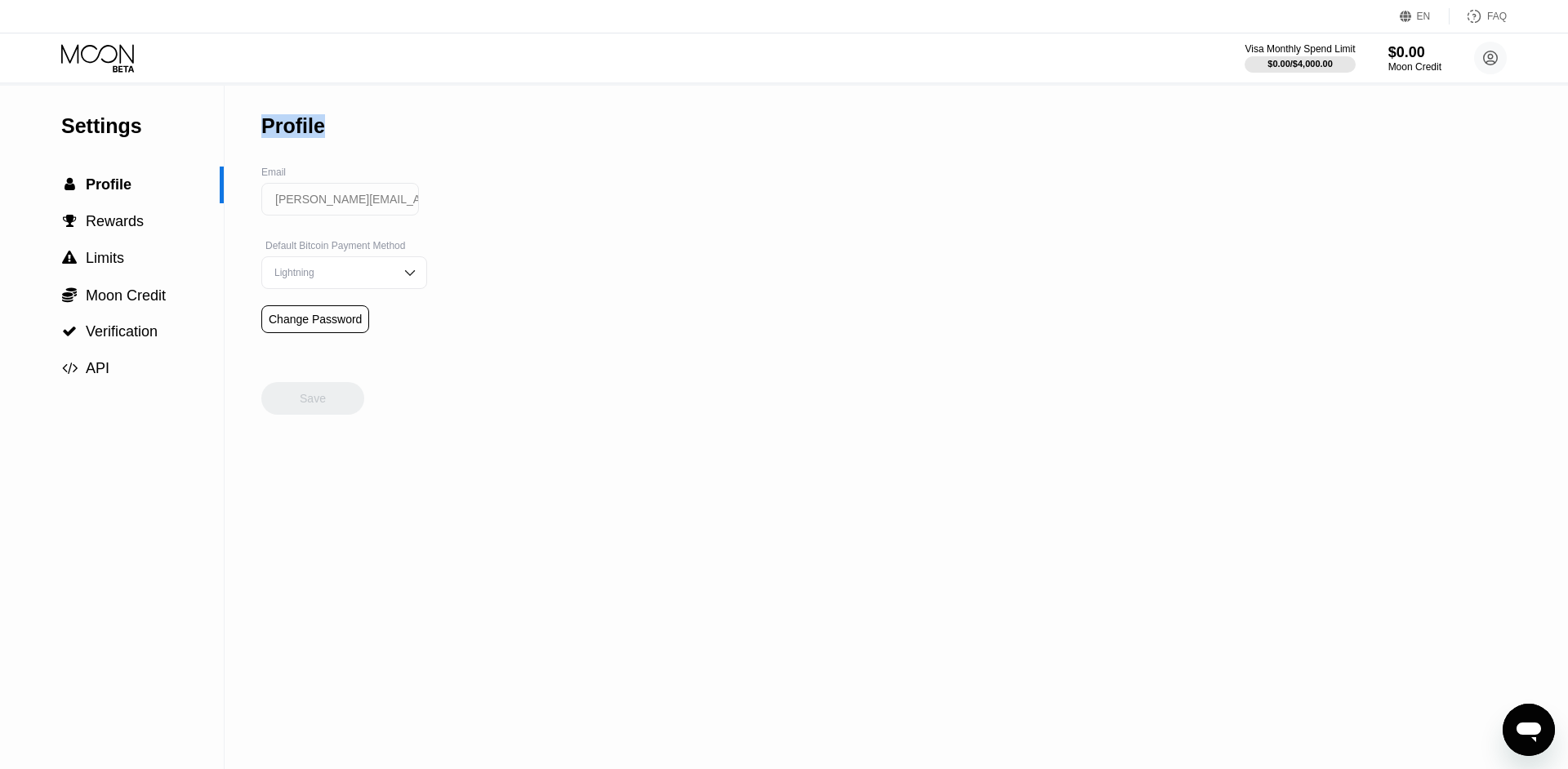
click at [295, 115] on div "Profile" at bounding box center [293, 126] width 64 height 24
click at [316, 97] on div "Profile" at bounding box center [344, 126] width 165 height 81
click at [103, 126] on div "Settings" at bounding box center [143, 126] width 162 height 24
click at [148, 98] on div "Settings  Profile  Rewards  Limits  Moon Credit  Verification  API" at bounding box center [111, 237] width 224 height 301
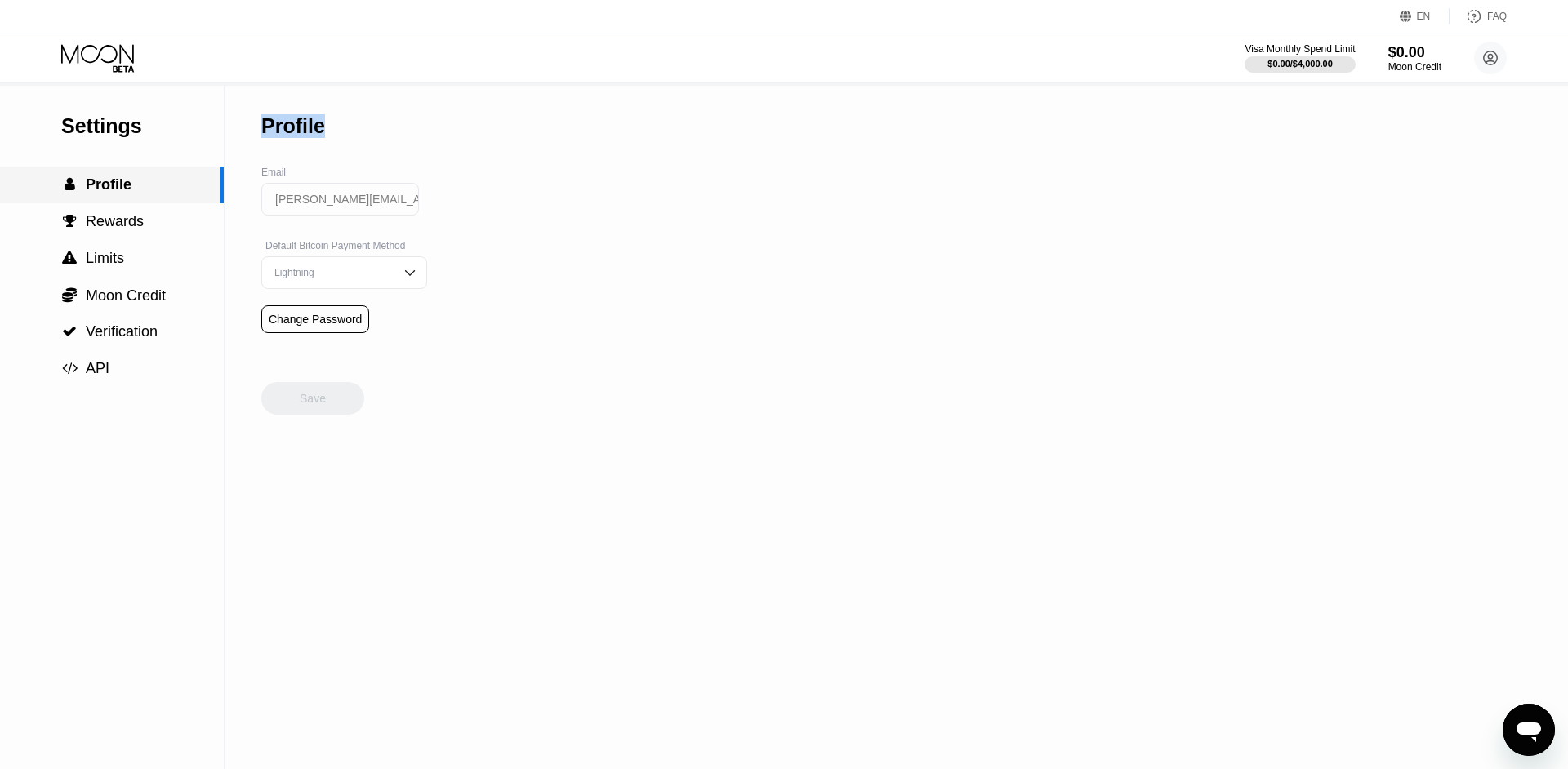
click at [145, 189] on div " Profile" at bounding box center [110, 184] width 220 height 17
click at [390, 149] on div "Profile" at bounding box center [344, 126] width 165 height 81
click at [298, 129] on div "Profile" at bounding box center [293, 126] width 64 height 24
drag, startPoint x: 299, startPoint y: 129, endPoint x: 332, endPoint y: 134, distance: 33.4
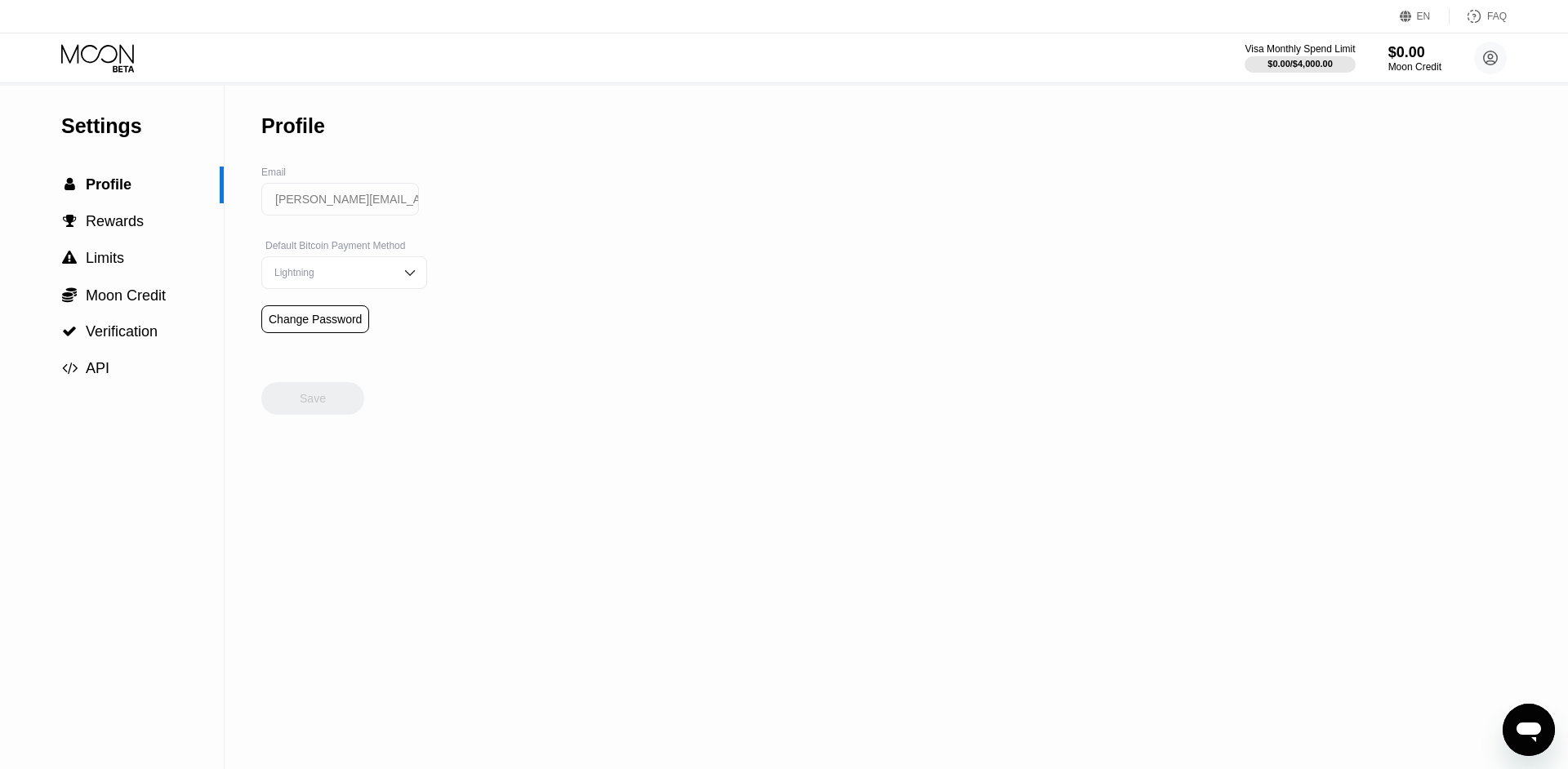
click at [330, 134] on div "Profile" at bounding box center [344, 126] width 165 height 81
click at [312, 125] on div "Profile" at bounding box center [293, 126] width 64 height 24
click at [301, 164] on div "Profile" at bounding box center [344, 126] width 165 height 81
click at [290, 150] on div "Profile" at bounding box center [344, 126] width 165 height 81
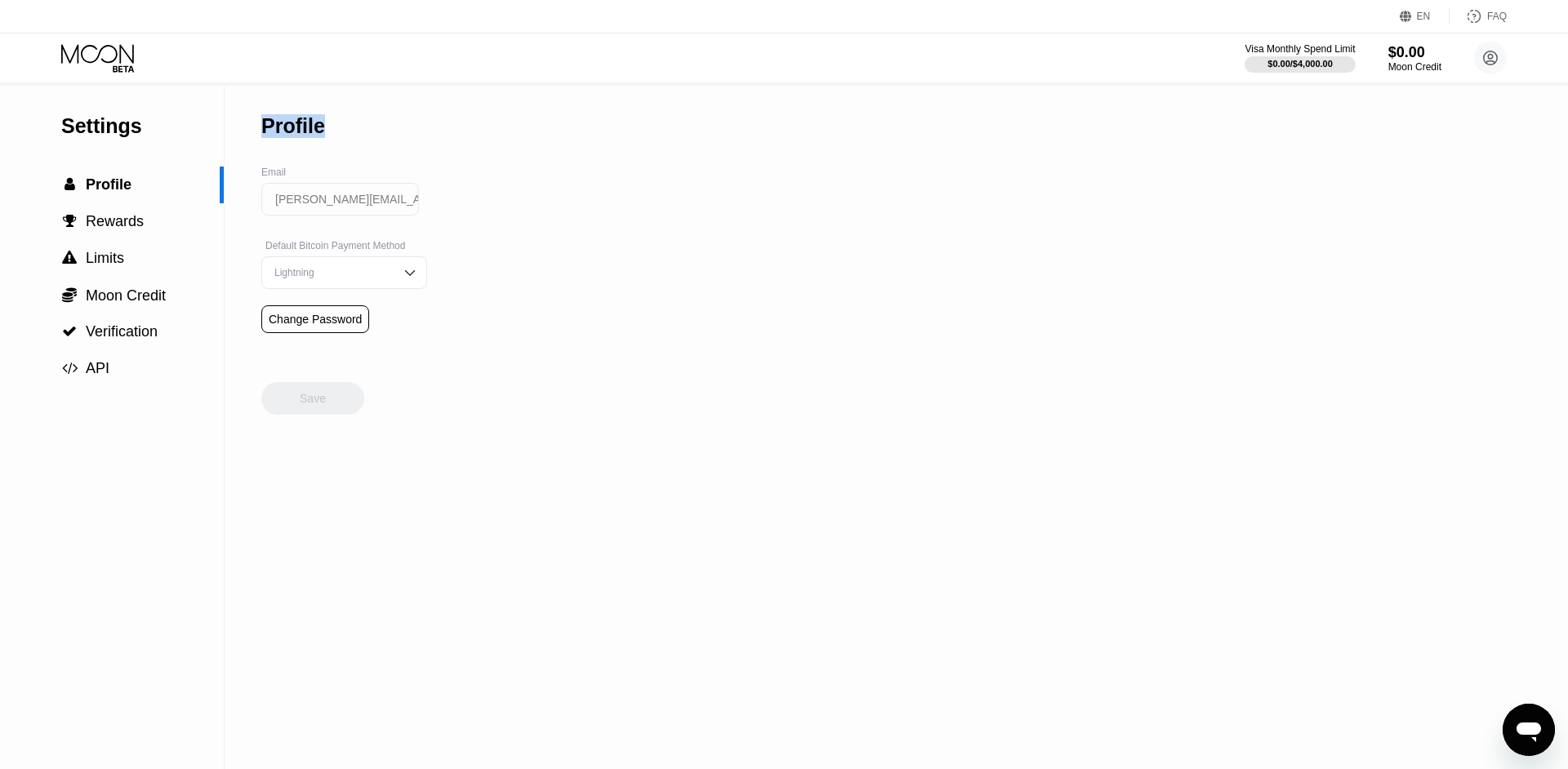
click at [288, 131] on div "Profile" at bounding box center [293, 126] width 64 height 24
click at [350, 142] on div "Profile" at bounding box center [344, 126] width 165 height 81
click at [1477, 54] on circle at bounding box center [1490, 58] width 33 height 33
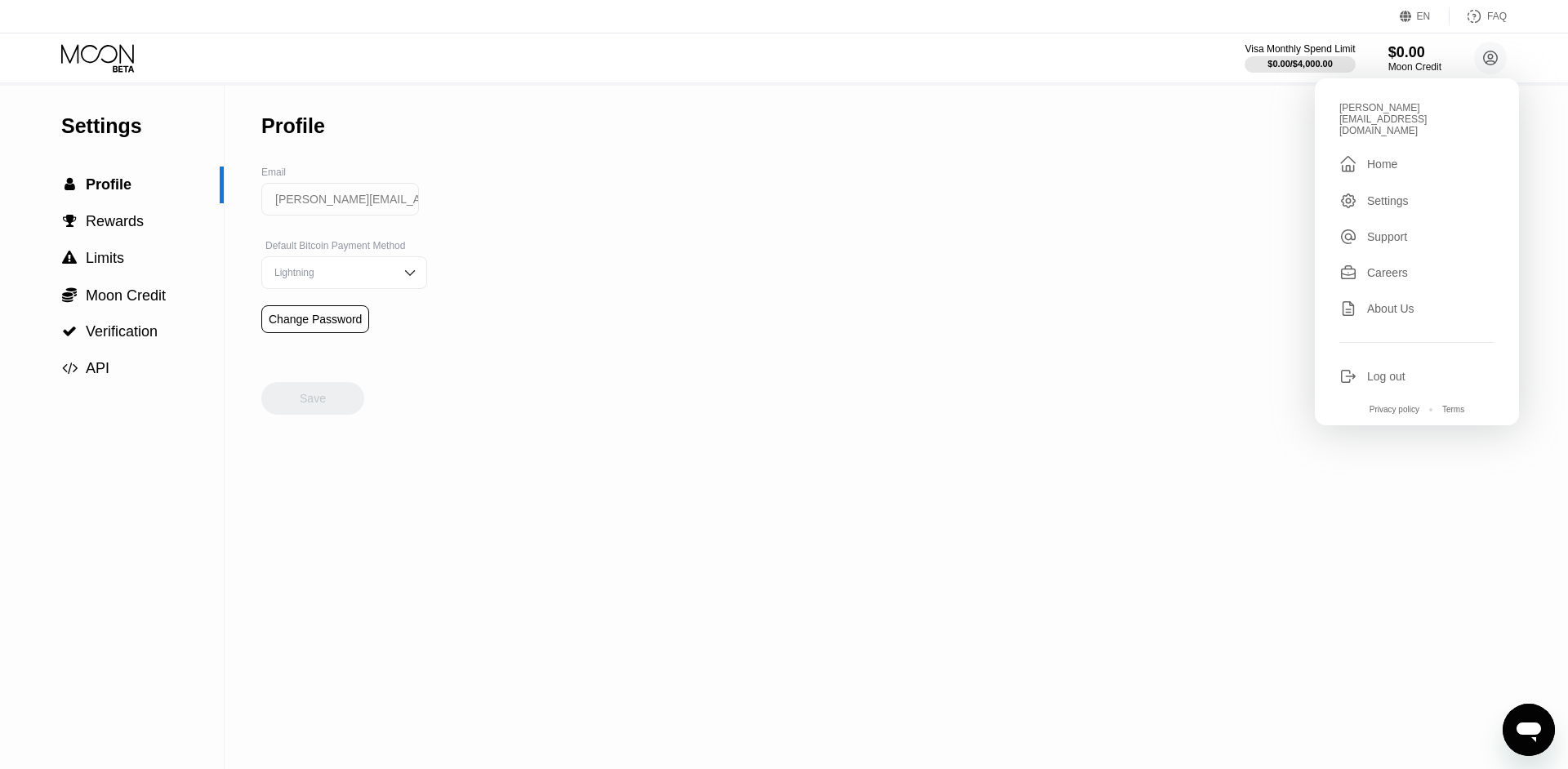
click at [1378, 369] on div "Log out" at bounding box center [1385, 376] width 39 height 13
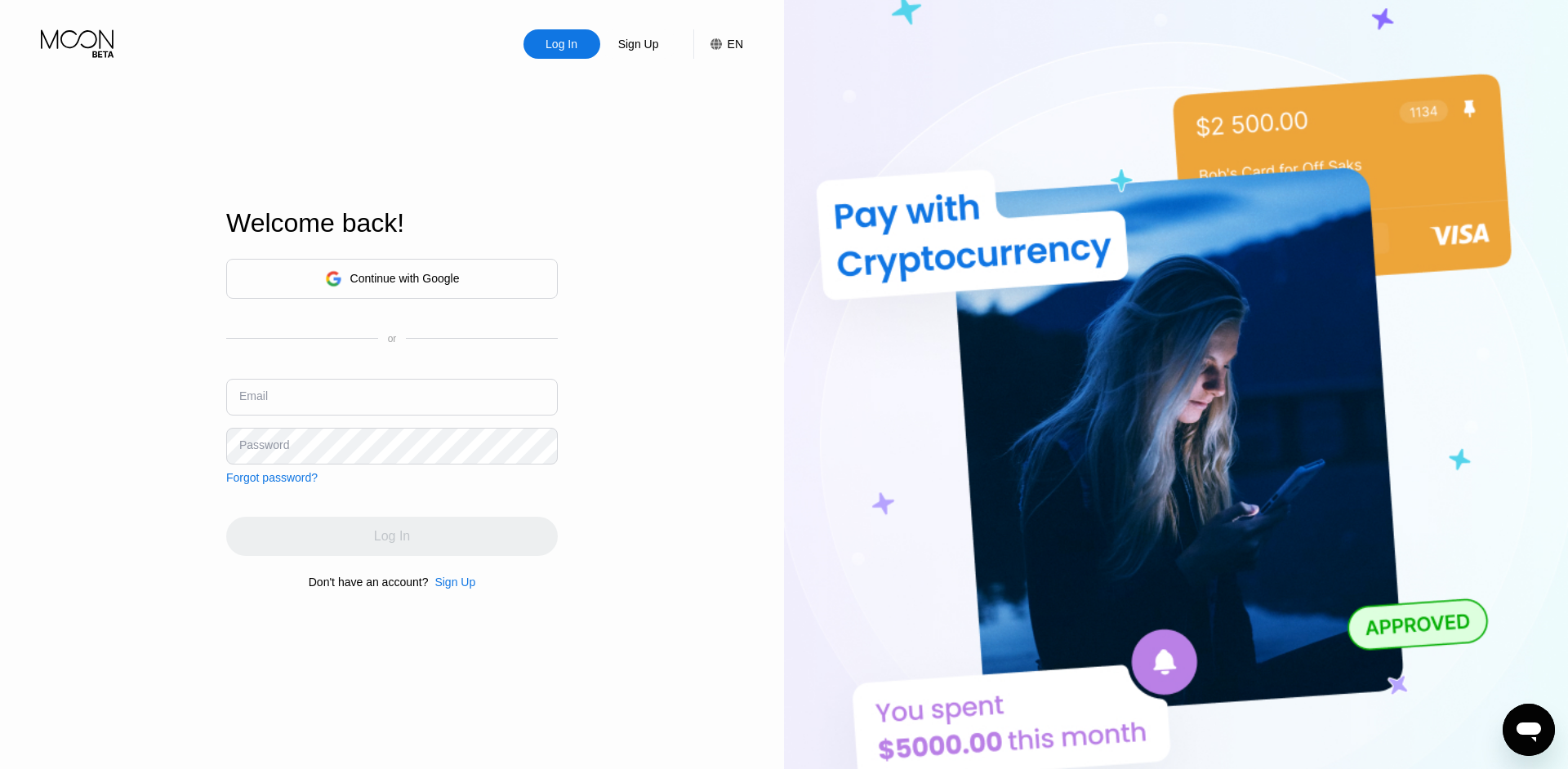
click at [352, 423] on div "Email" at bounding box center [392, 403] width 332 height 49
click at [424, 396] on input "text" at bounding box center [392, 396] width 332 height 37
click at [425, 396] on input "text" at bounding box center [392, 396] width 332 height 37
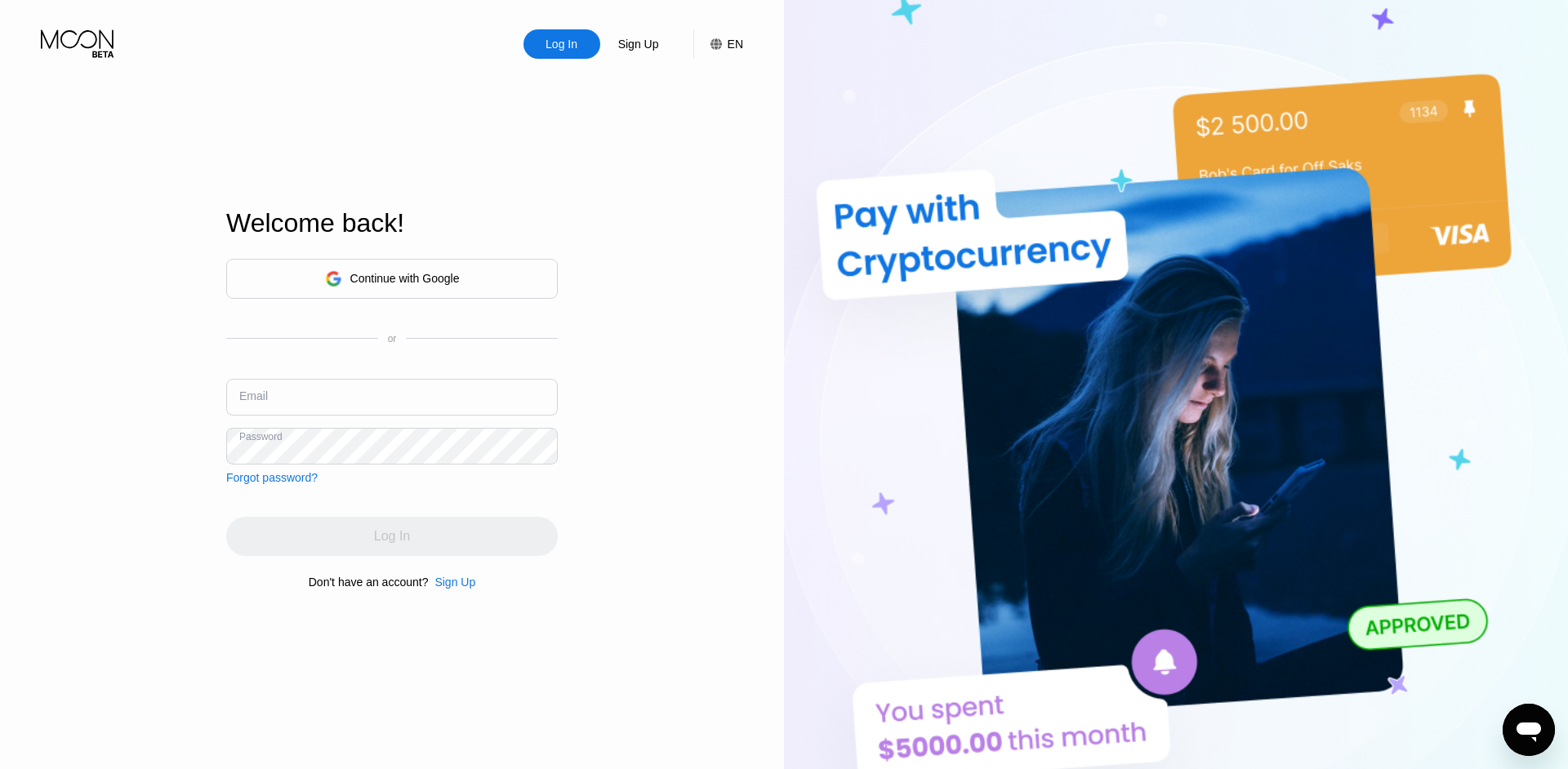
click at [618, 284] on div "Log In Sign Up EN Language Select an item Save Welcome back! Continue with Goog…" at bounding box center [392, 423] width 784 height 846
click at [456, 401] on input "text" at bounding box center [392, 396] width 332 height 37
paste input "[PERSON_NAME][EMAIL_ADDRESS][DOMAIN_NAME]"
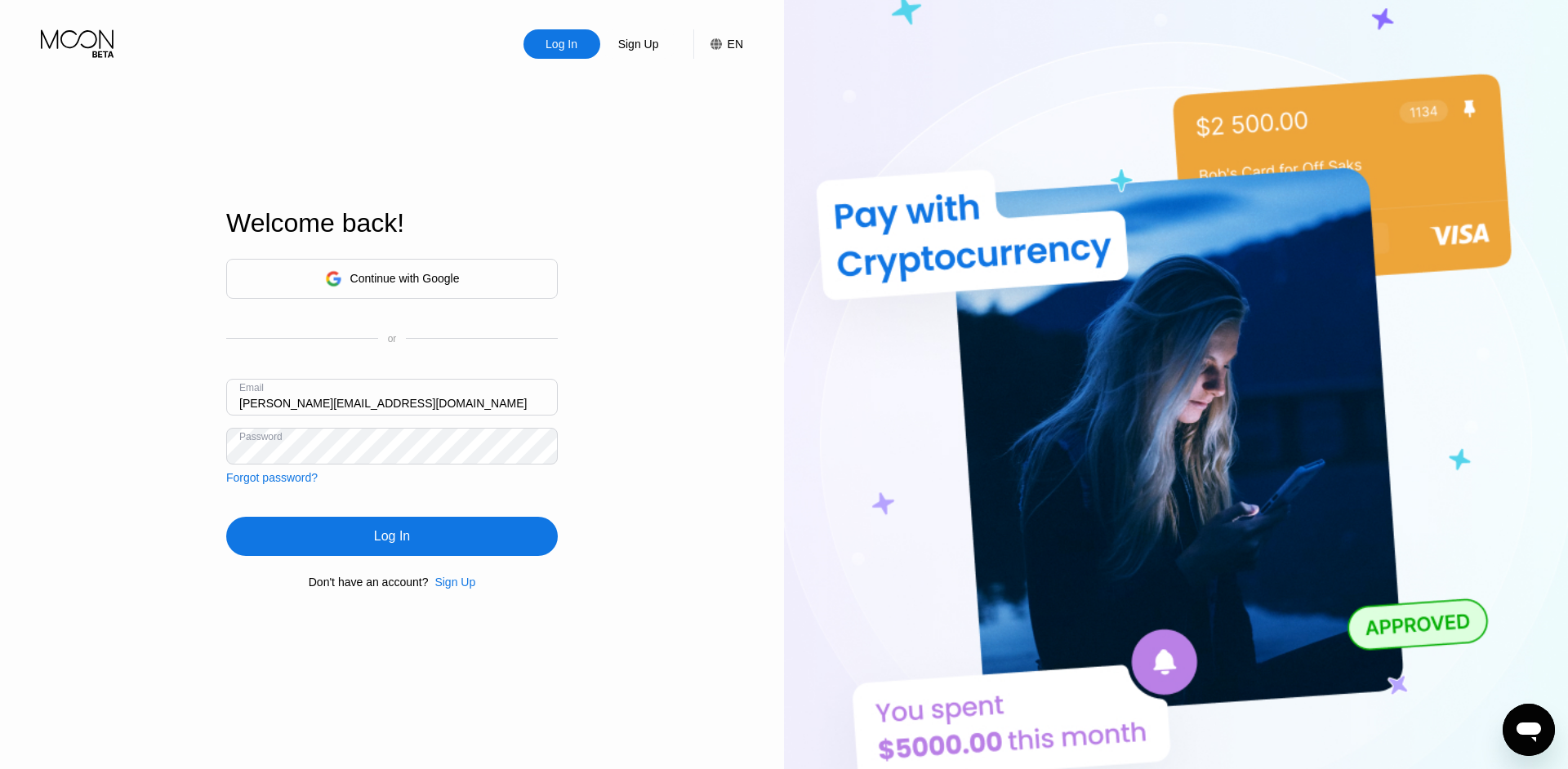
type input "[PERSON_NAME][EMAIL_ADDRESS][DOMAIN_NAME]"
click at [477, 556] on div "Log In" at bounding box center [392, 536] width 332 height 39
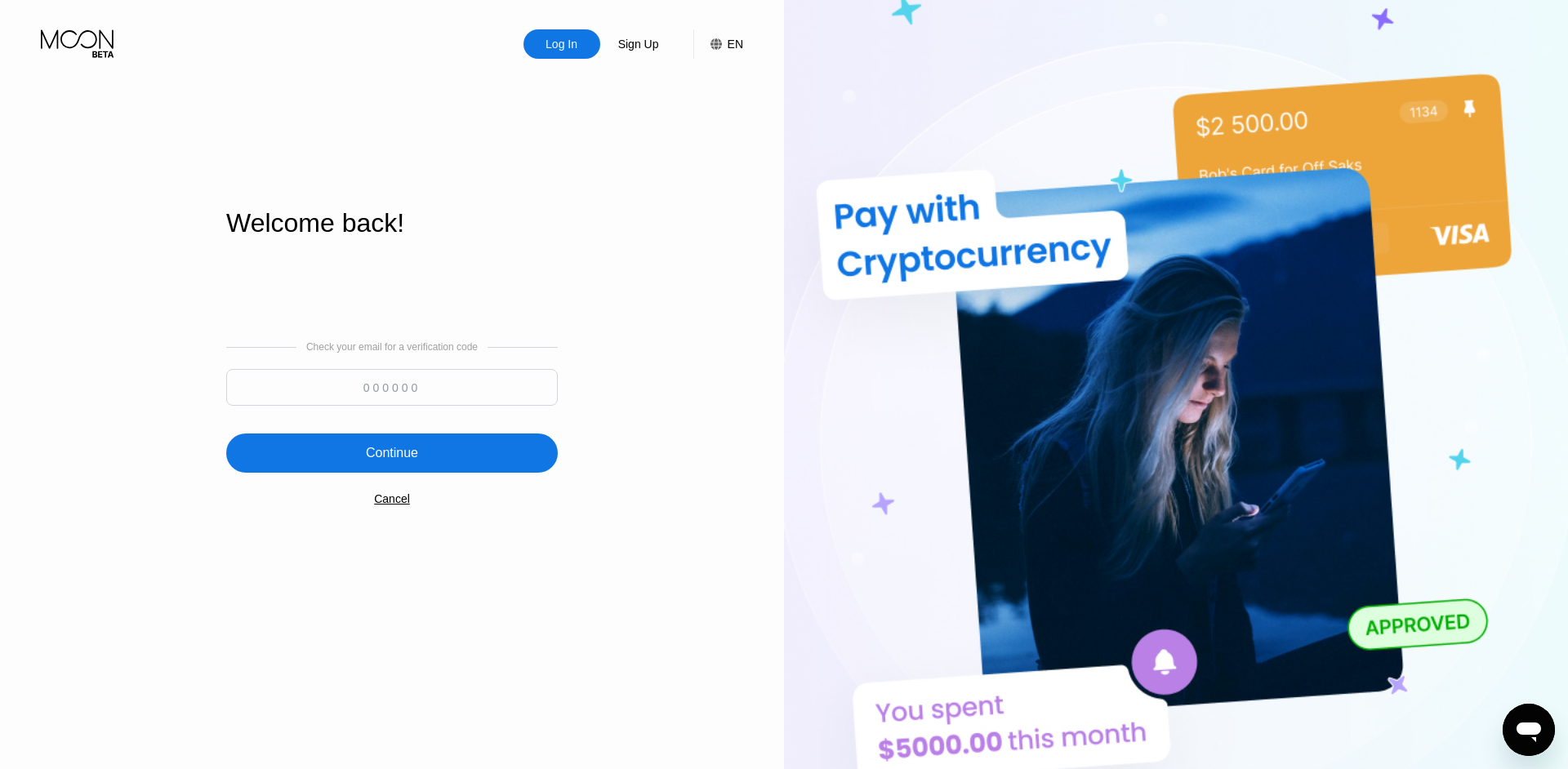
click at [445, 405] on input at bounding box center [392, 387] width 332 height 37
type input "671176"
click at [478, 456] on div "Continue" at bounding box center [392, 453] width 332 height 39
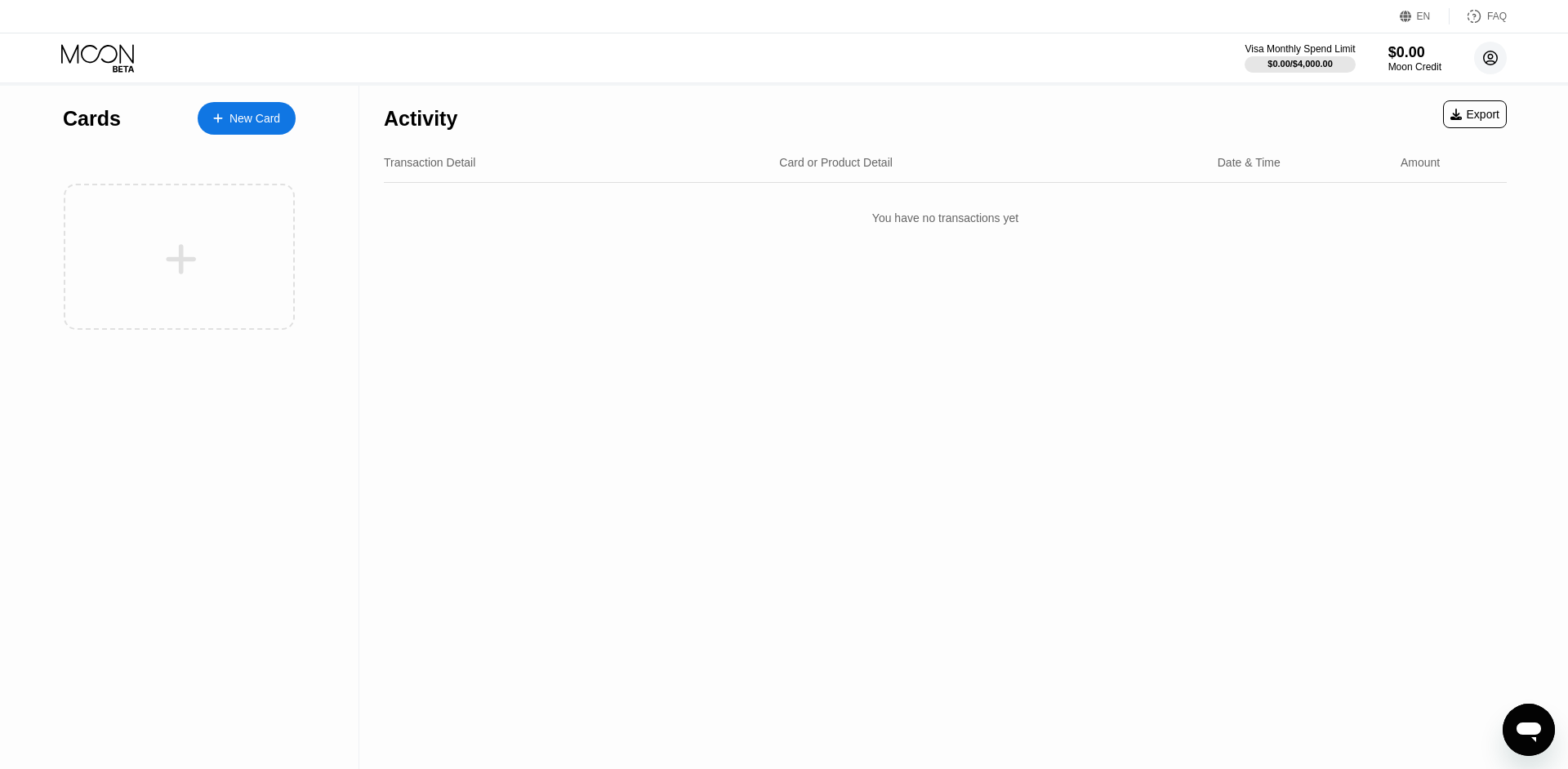
click at [1480, 47] on circle at bounding box center [1490, 58] width 33 height 33
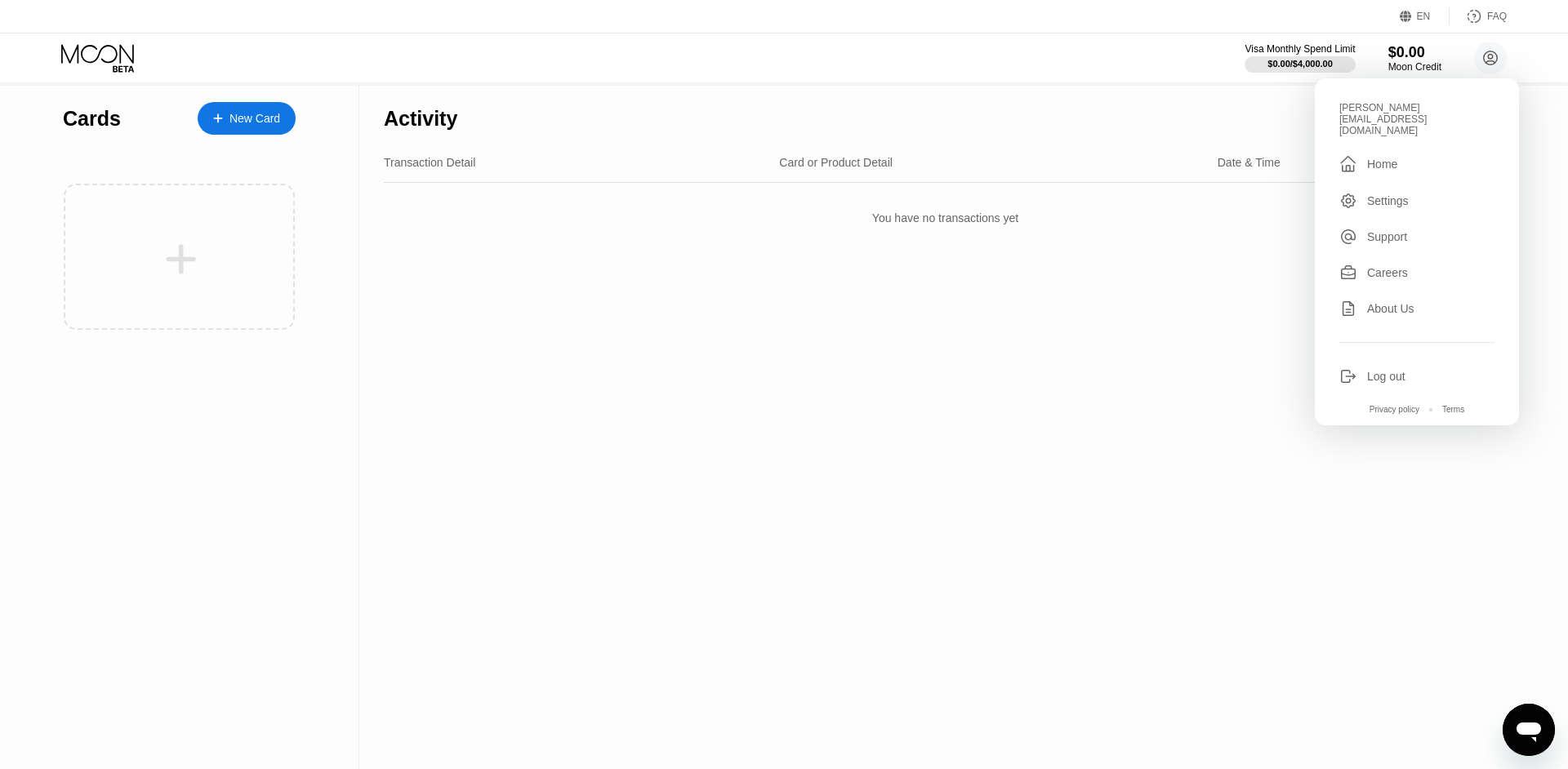
click at [1382, 369] on div "Log out" at bounding box center [1385, 376] width 39 height 13
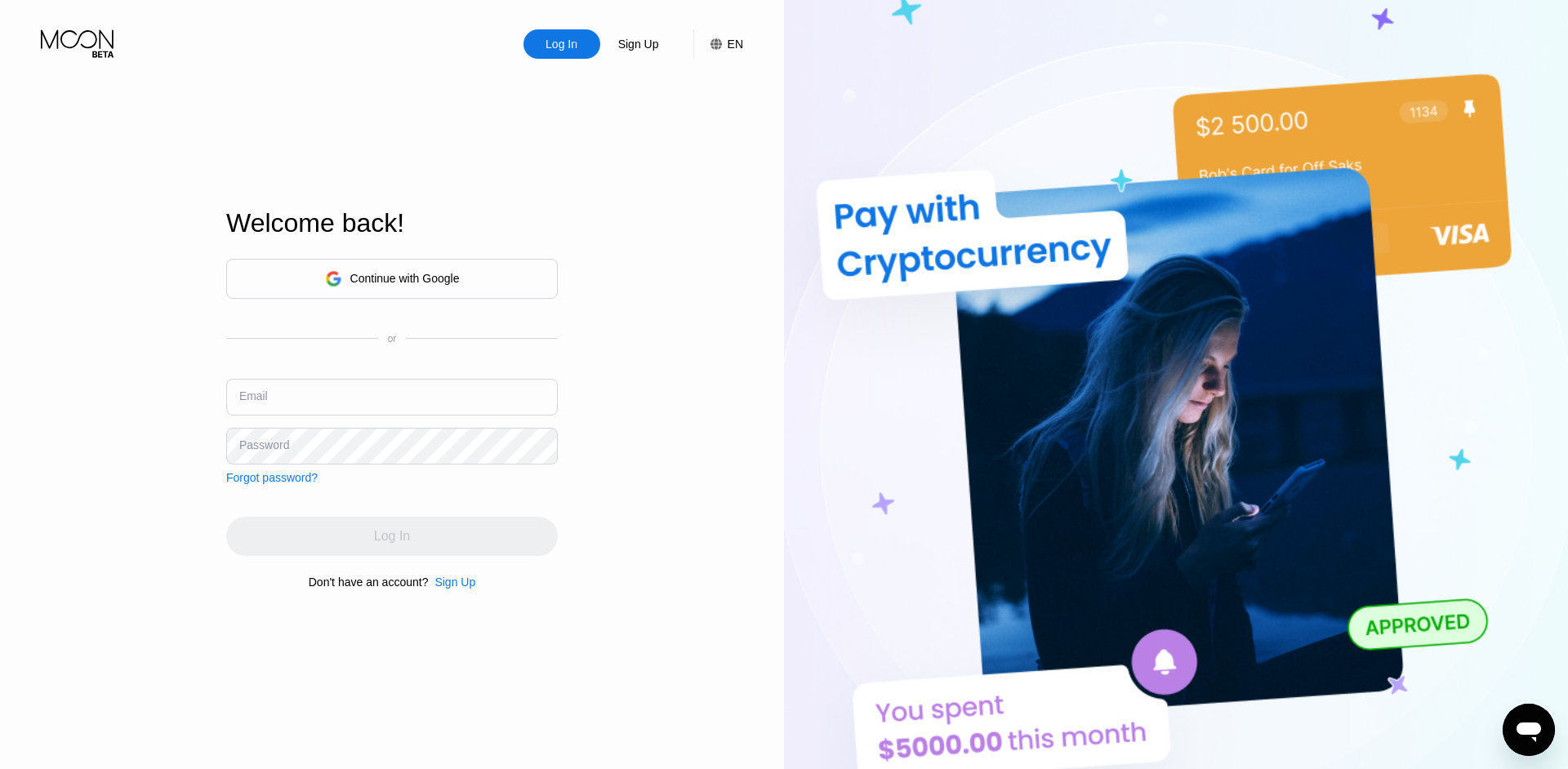
click at [447, 409] on input "text" at bounding box center [392, 396] width 332 height 37
click at [315, 385] on input "text" at bounding box center [392, 396] width 332 height 37
type input "[PERSON_NAME][EMAIL_ADDRESS][DOMAIN_NAME]"
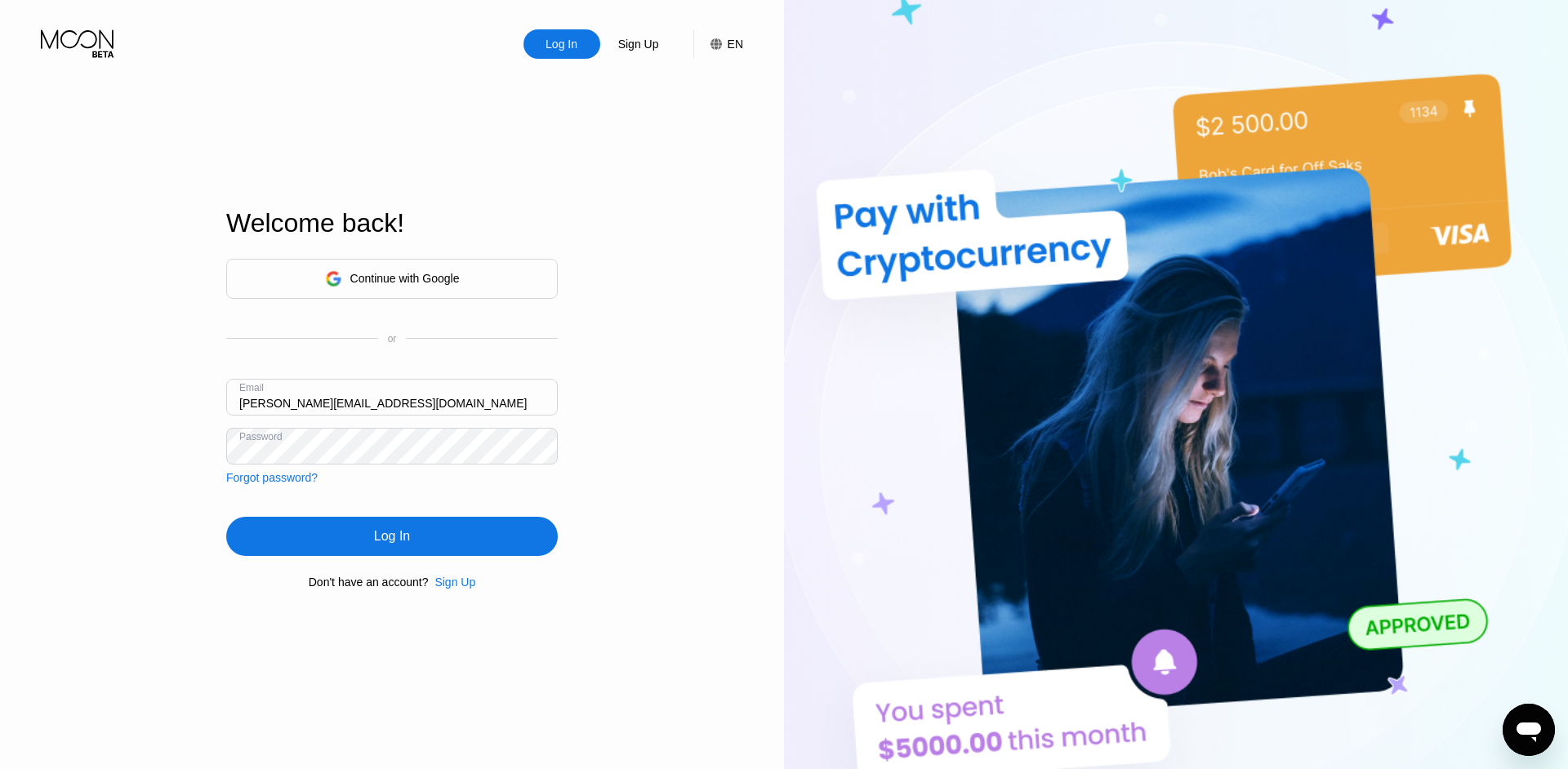
click at [459, 537] on div "Log In" at bounding box center [392, 536] width 332 height 39
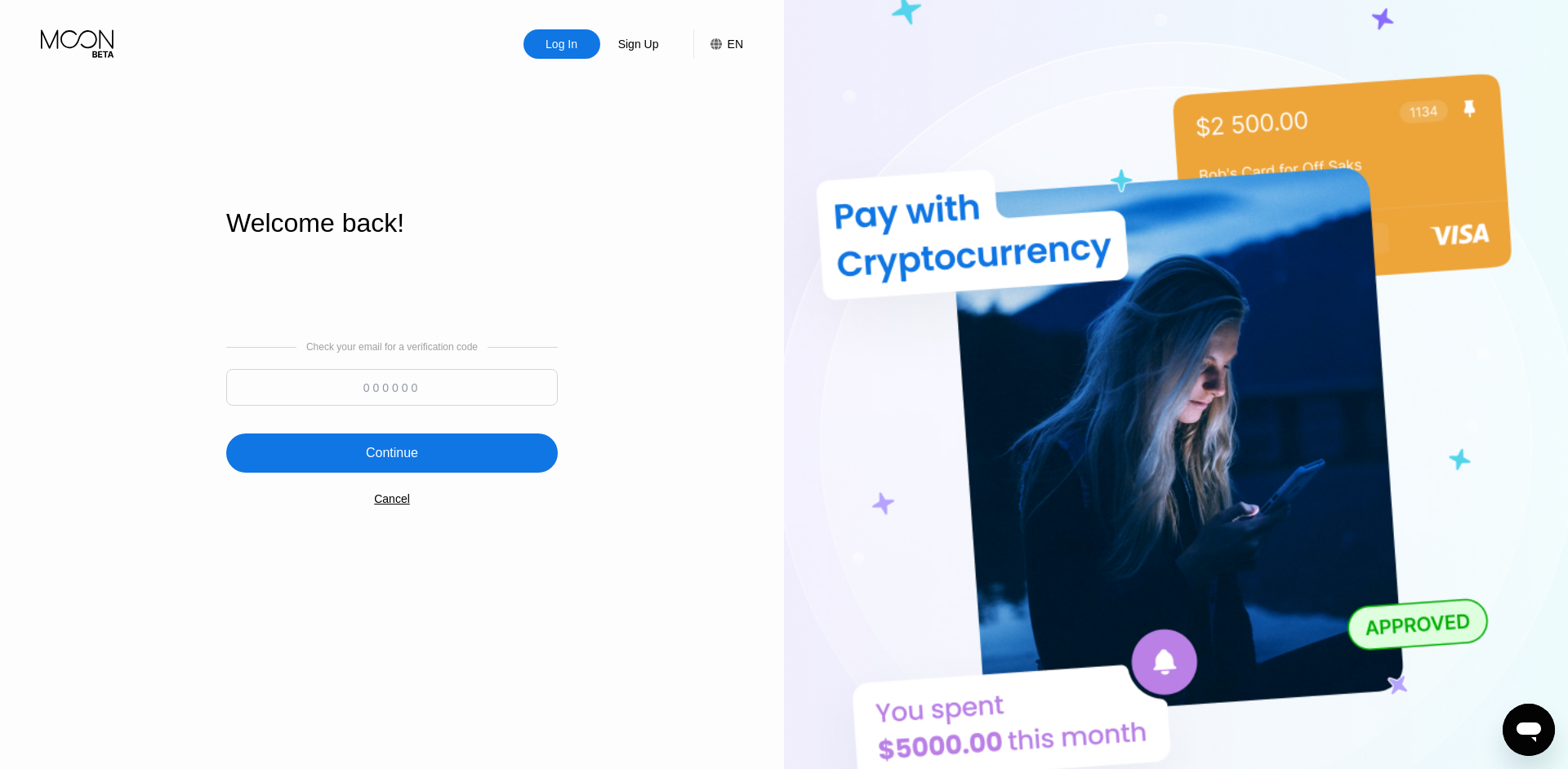
click at [493, 373] on input at bounding box center [392, 387] width 332 height 37
type input "281457"
click at [428, 431] on div "Check your email for a verification code 281457 Continue Cancel" at bounding box center [392, 423] width 332 height 332
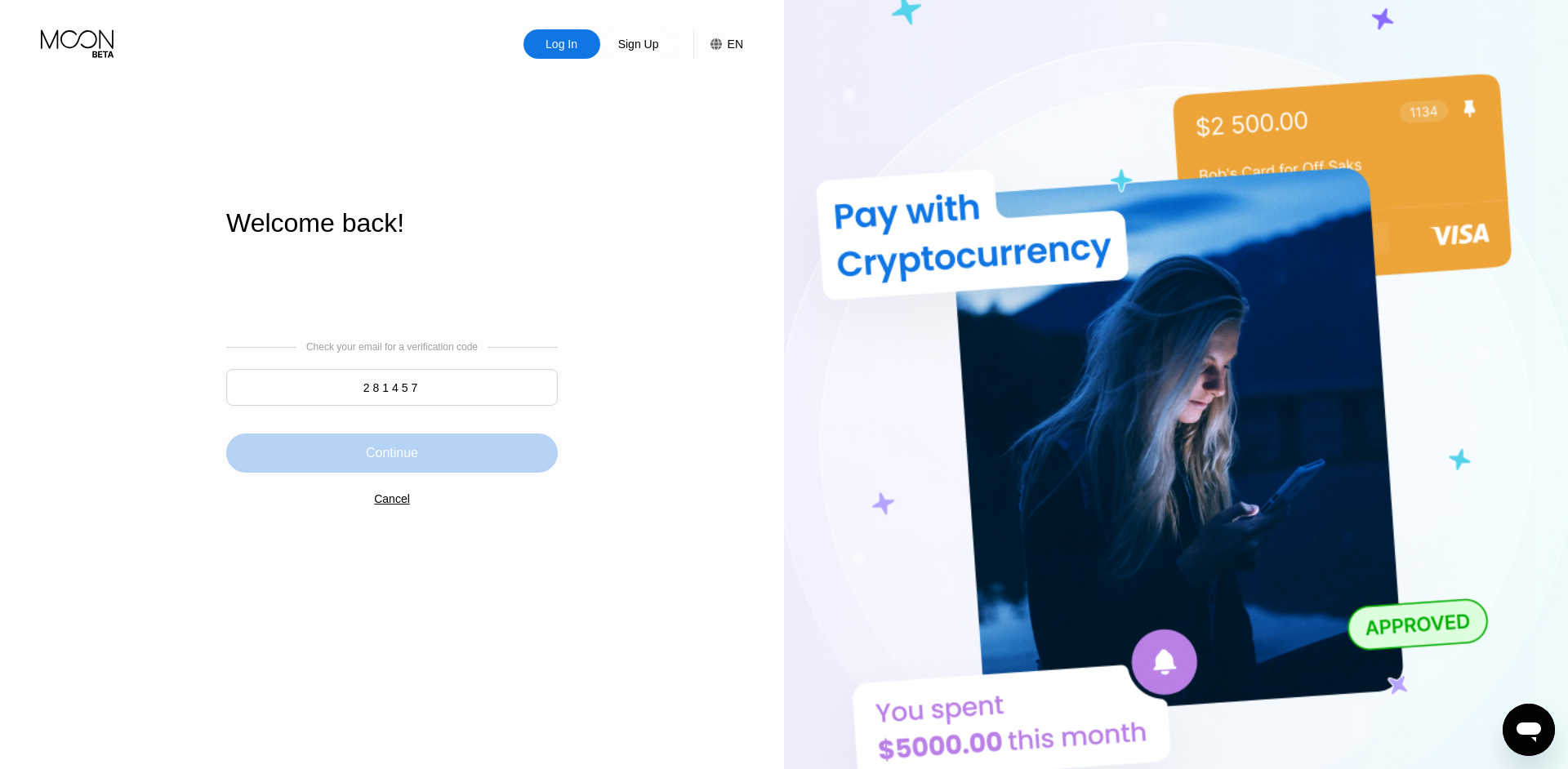
click at [436, 472] on div "Continue" at bounding box center [392, 453] width 332 height 39
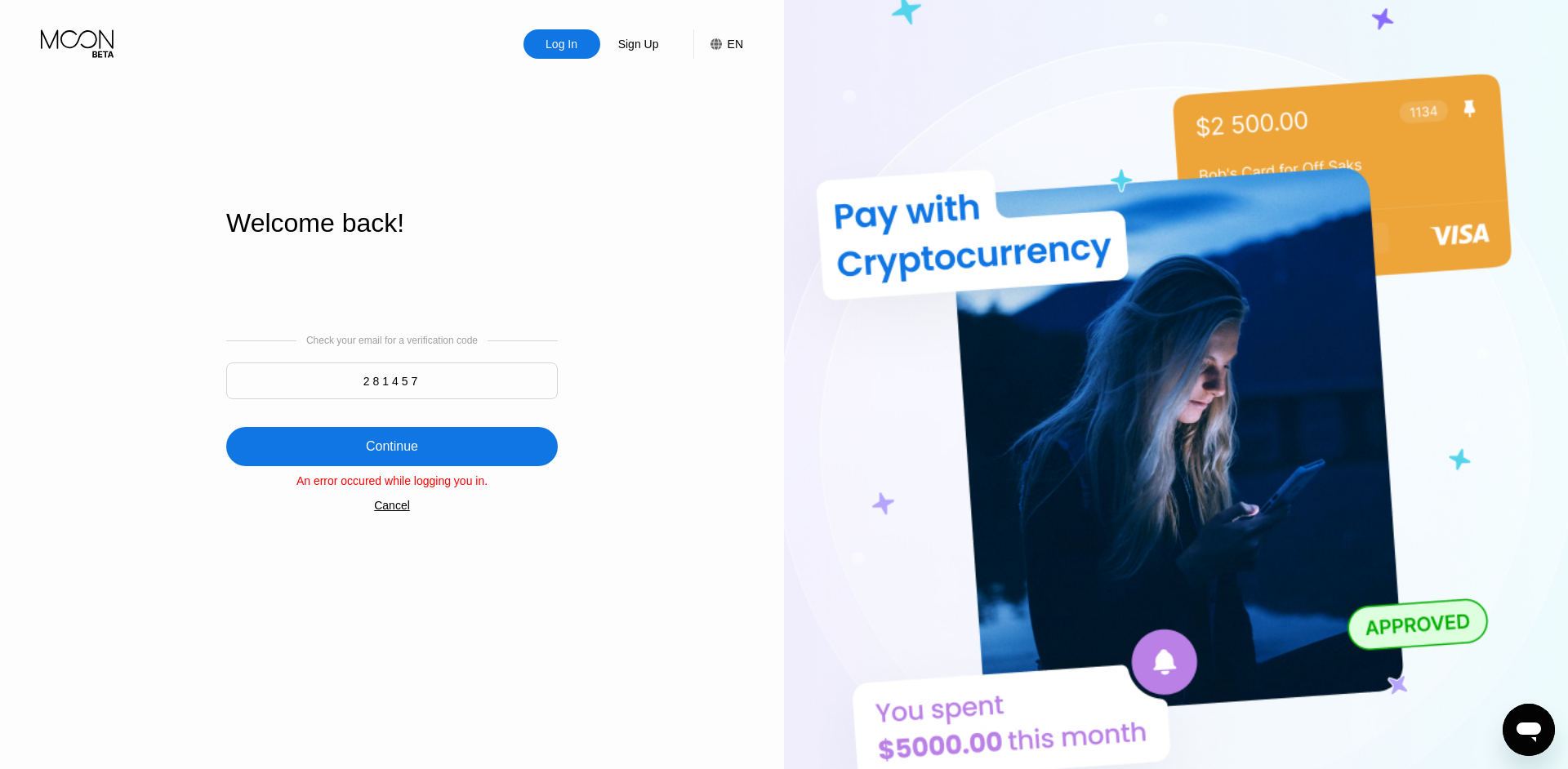
click at [565, 52] on div "Log In" at bounding box center [561, 44] width 35 height 16
click at [566, 43] on div "Log In" at bounding box center [561, 44] width 35 height 16
click at [619, 206] on div "Log In Sign Up EN Language Select an item Save Welcome back! Check your email f…" at bounding box center [392, 423] width 784 height 846
click at [559, 42] on div "Log In" at bounding box center [561, 44] width 35 height 16
click at [82, 49] on icon at bounding box center [79, 43] width 76 height 29
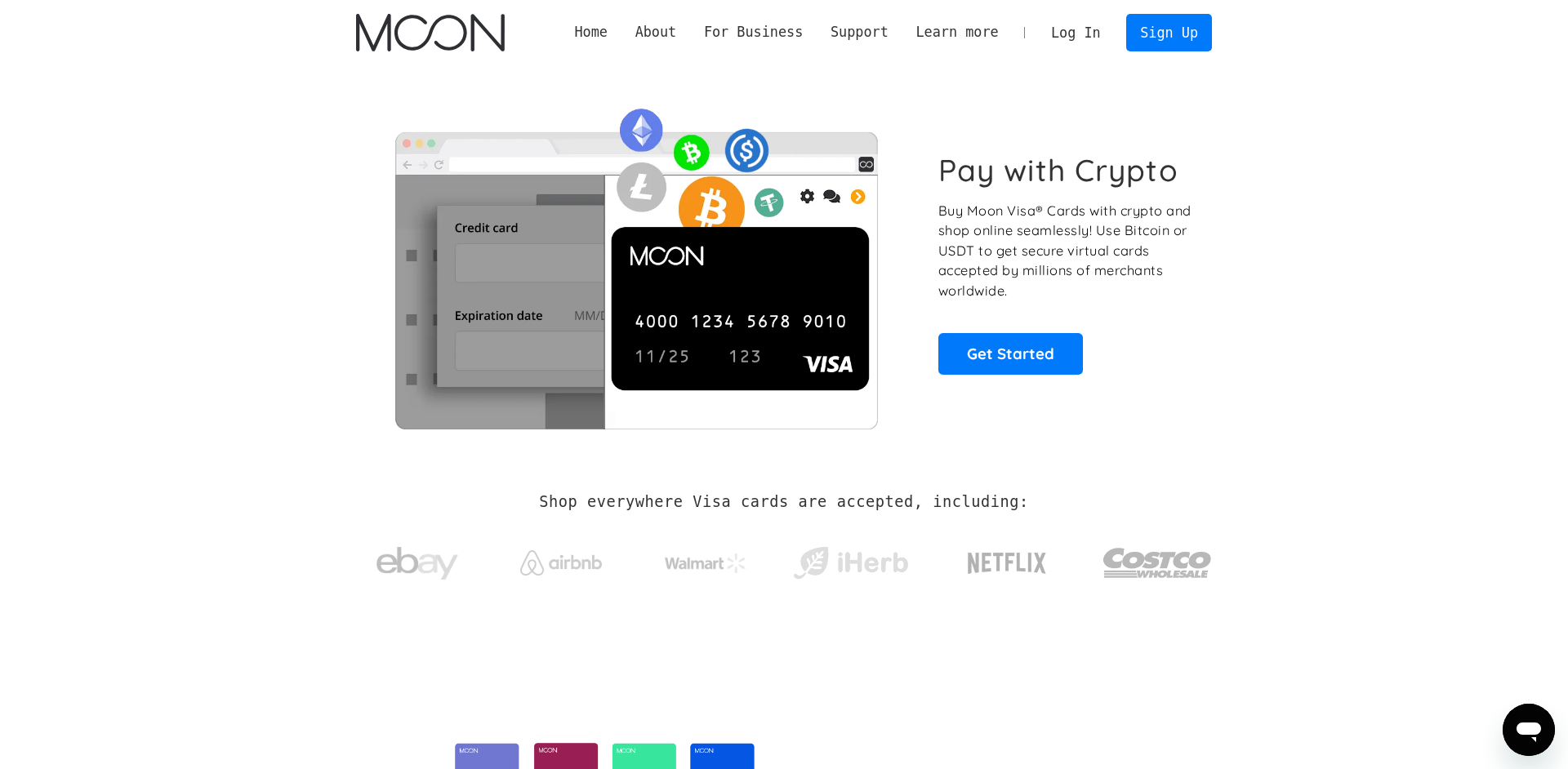
click at [1085, 38] on link "Log In" at bounding box center [1076, 33] width 77 height 36
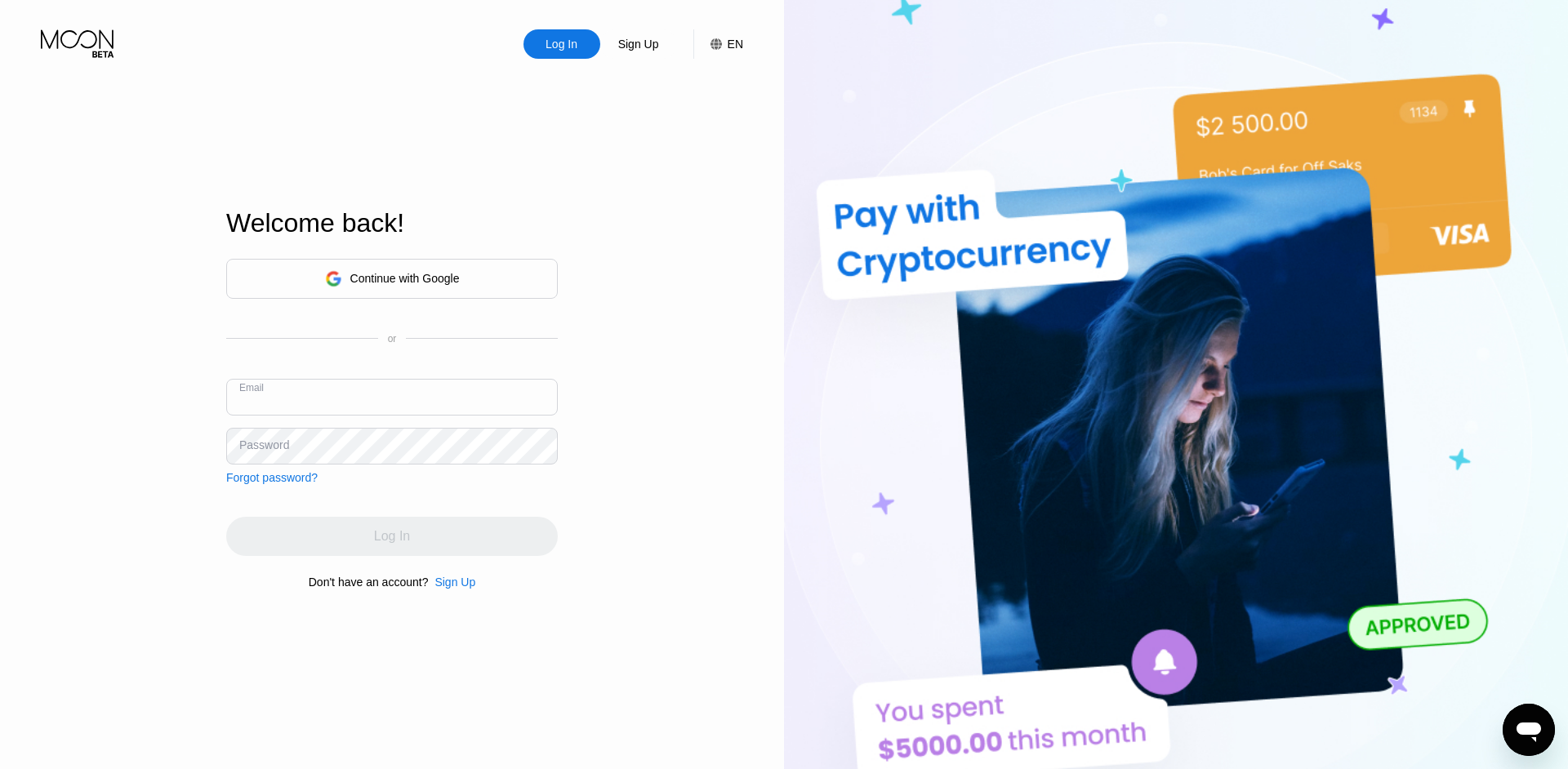
click at [1567, 466] on div at bounding box center [1568, 384] width 0 height 769
type input "[PERSON_NAME][EMAIL_ADDRESS][DOMAIN_NAME]"
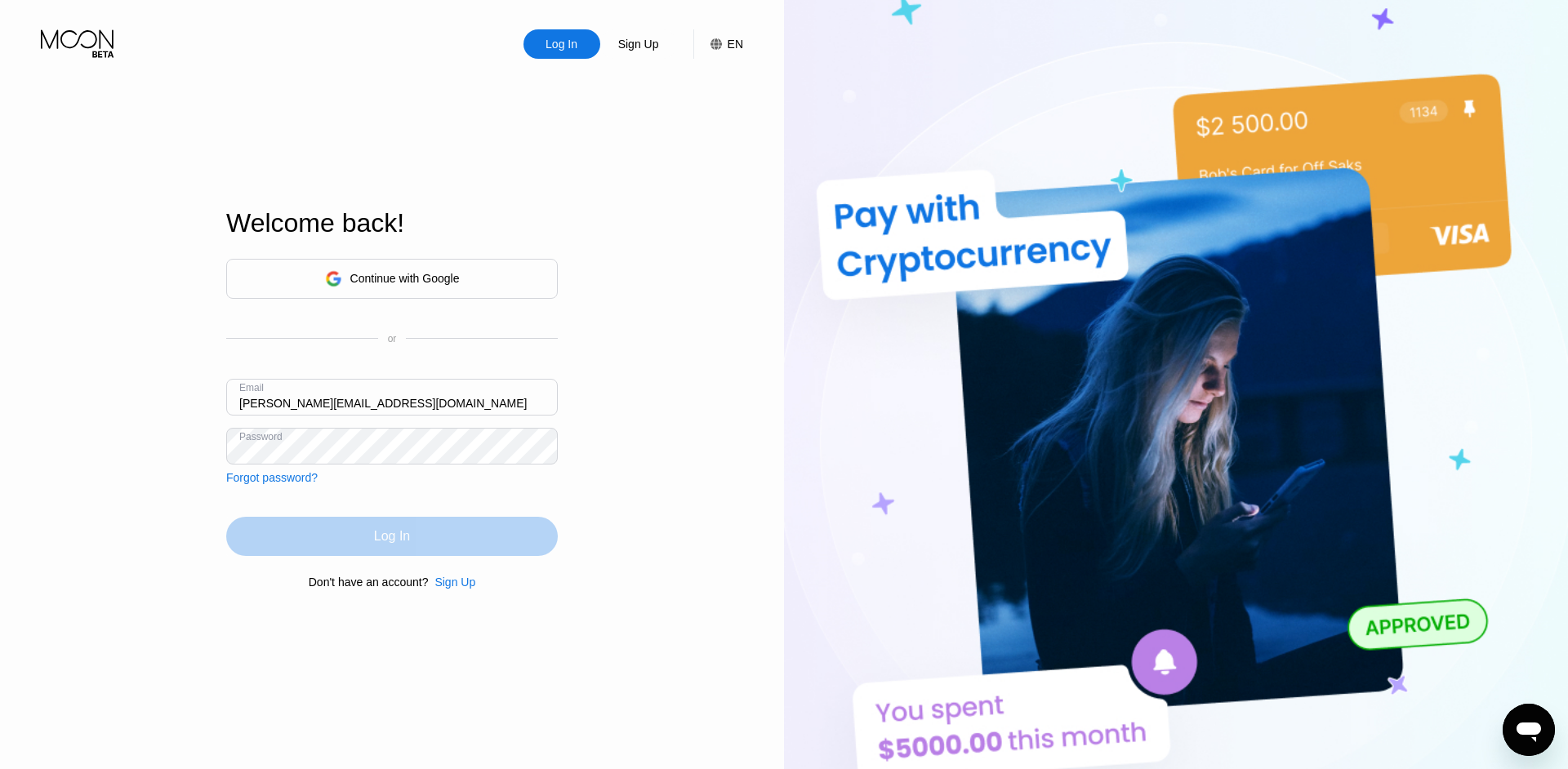
click at [430, 541] on div "Log In" at bounding box center [392, 536] width 332 height 39
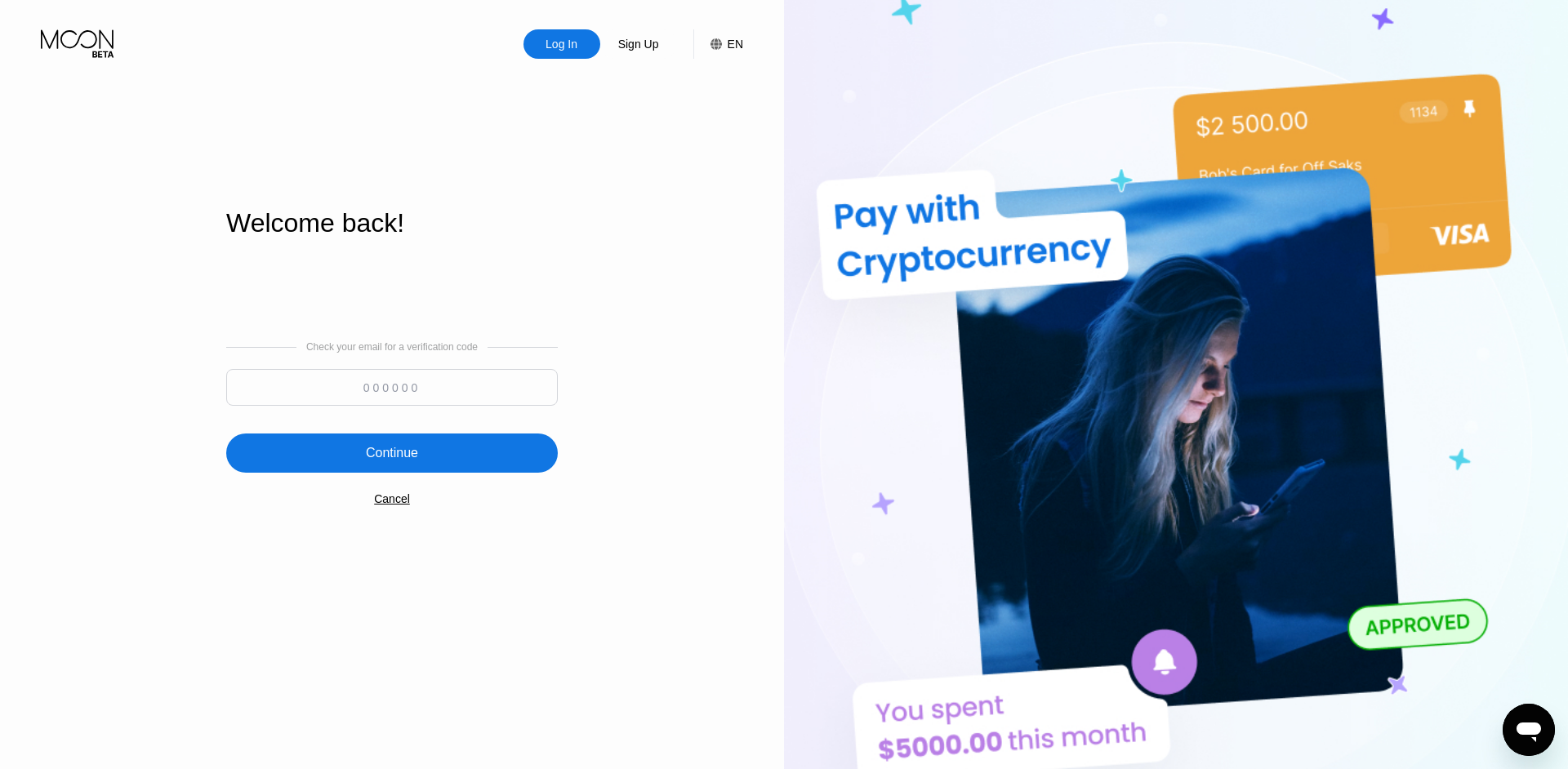
drag, startPoint x: 497, startPoint y: 395, endPoint x: 596, endPoint y: 380, distance: 100.1
click at [497, 393] on input at bounding box center [392, 387] width 332 height 37
click at [446, 389] on input at bounding box center [392, 387] width 332 height 37
type input "611467"
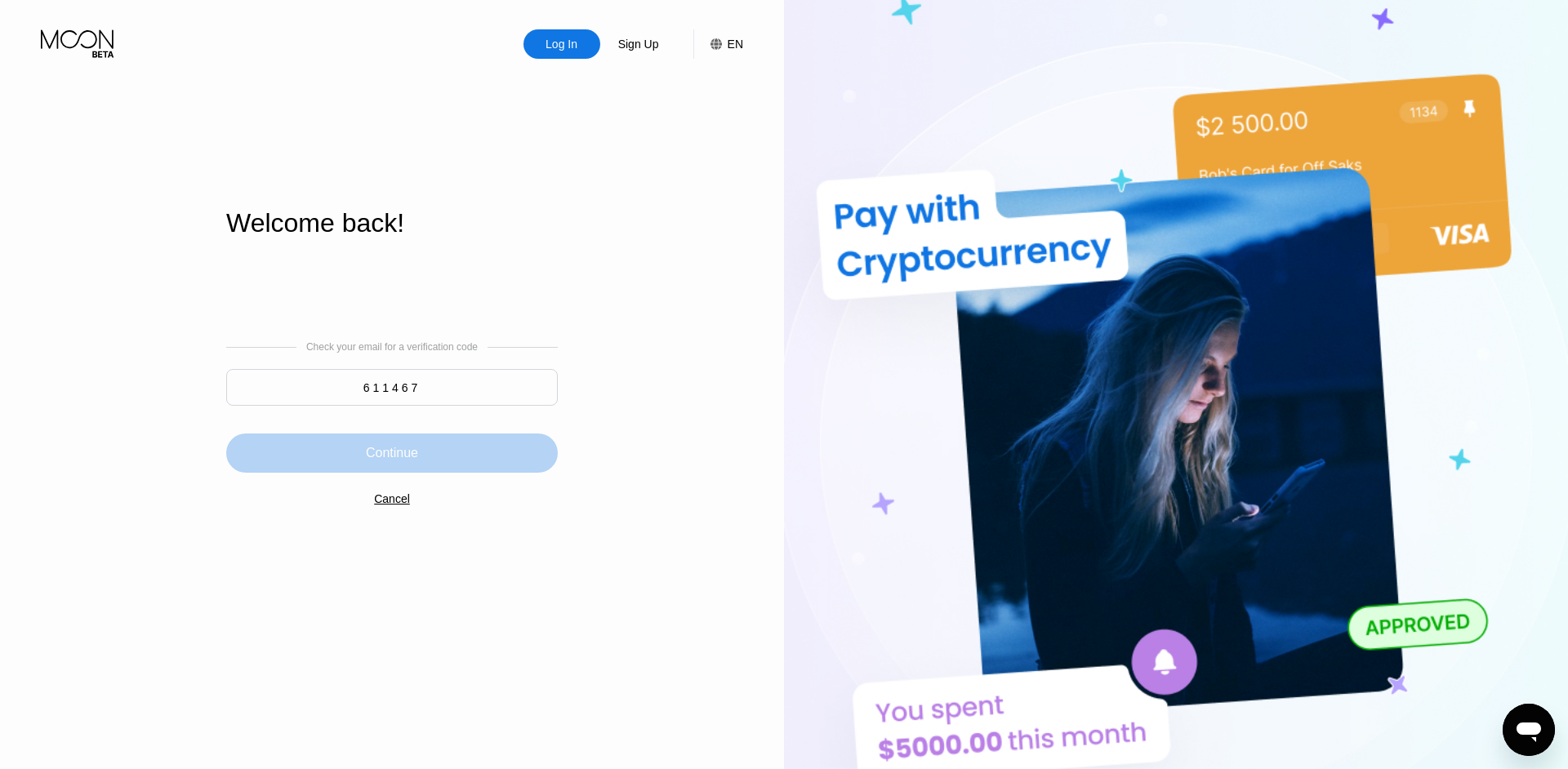
click at [459, 446] on div "Continue" at bounding box center [392, 453] width 332 height 39
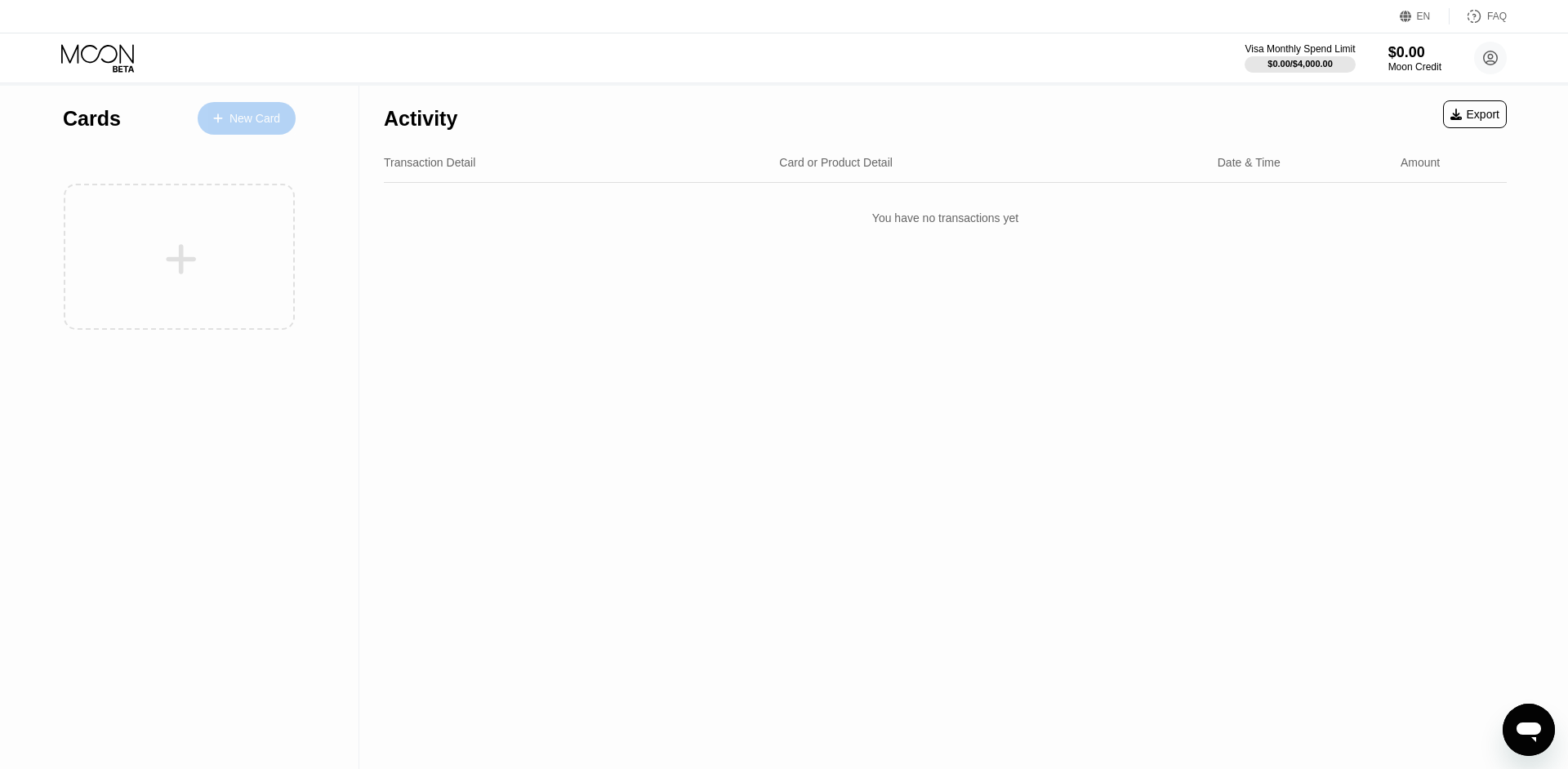
click at [250, 120] on div "New Card" at bounding box center [255, 119] width 51 height 14
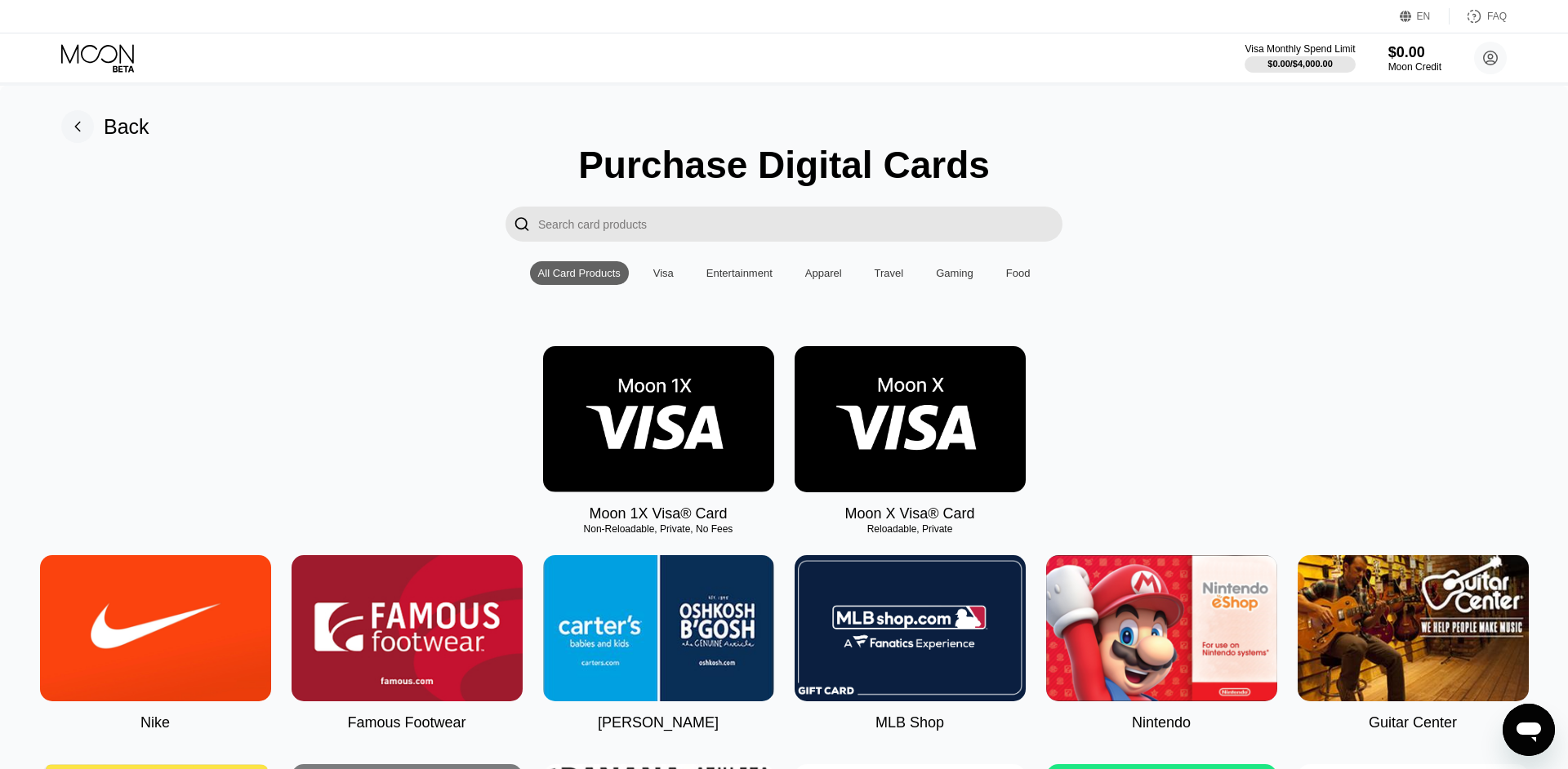
click at [659, 414] on img at bounding box center [659, 419] width 231 height 146
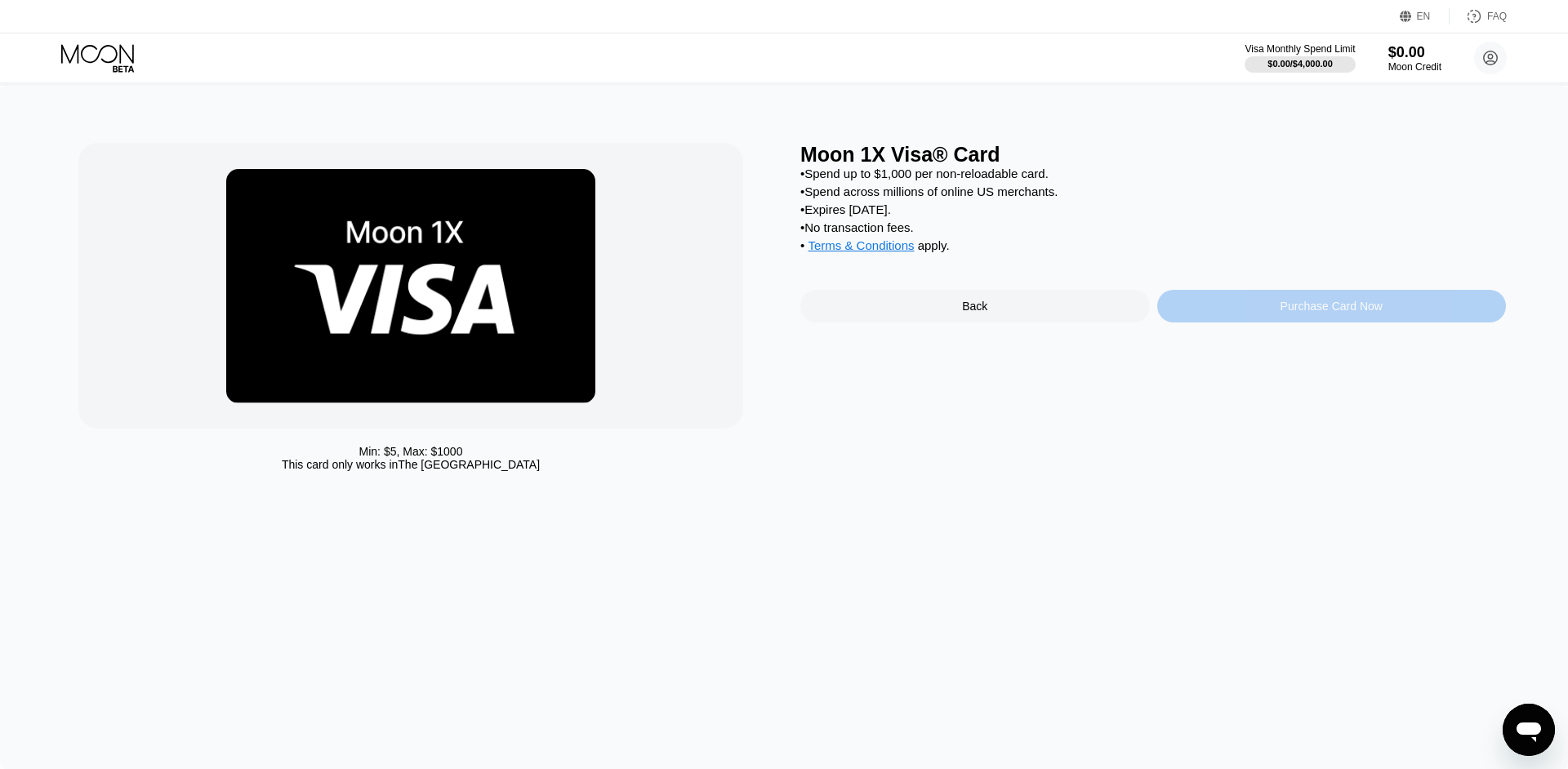
click at [1285, 313] on div "Purchase Card Now" at bounding box center [1331, 306] width 102 height 13
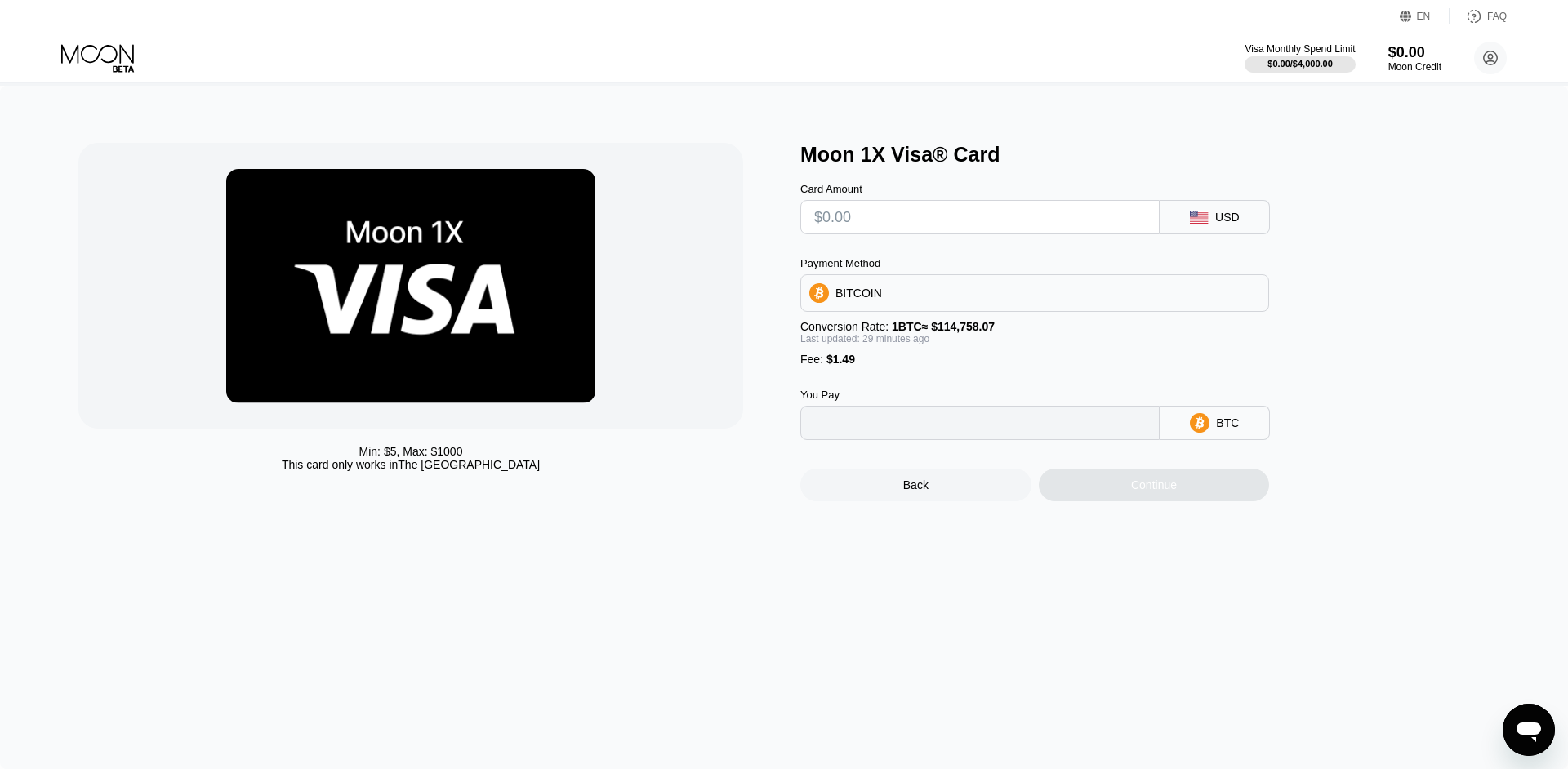
type input "0"
click at [931, 226] on input "text" at bounding box center [980, 217] width 332 height 33
type input "$35"
type input "0.00031728"
type input "$35"
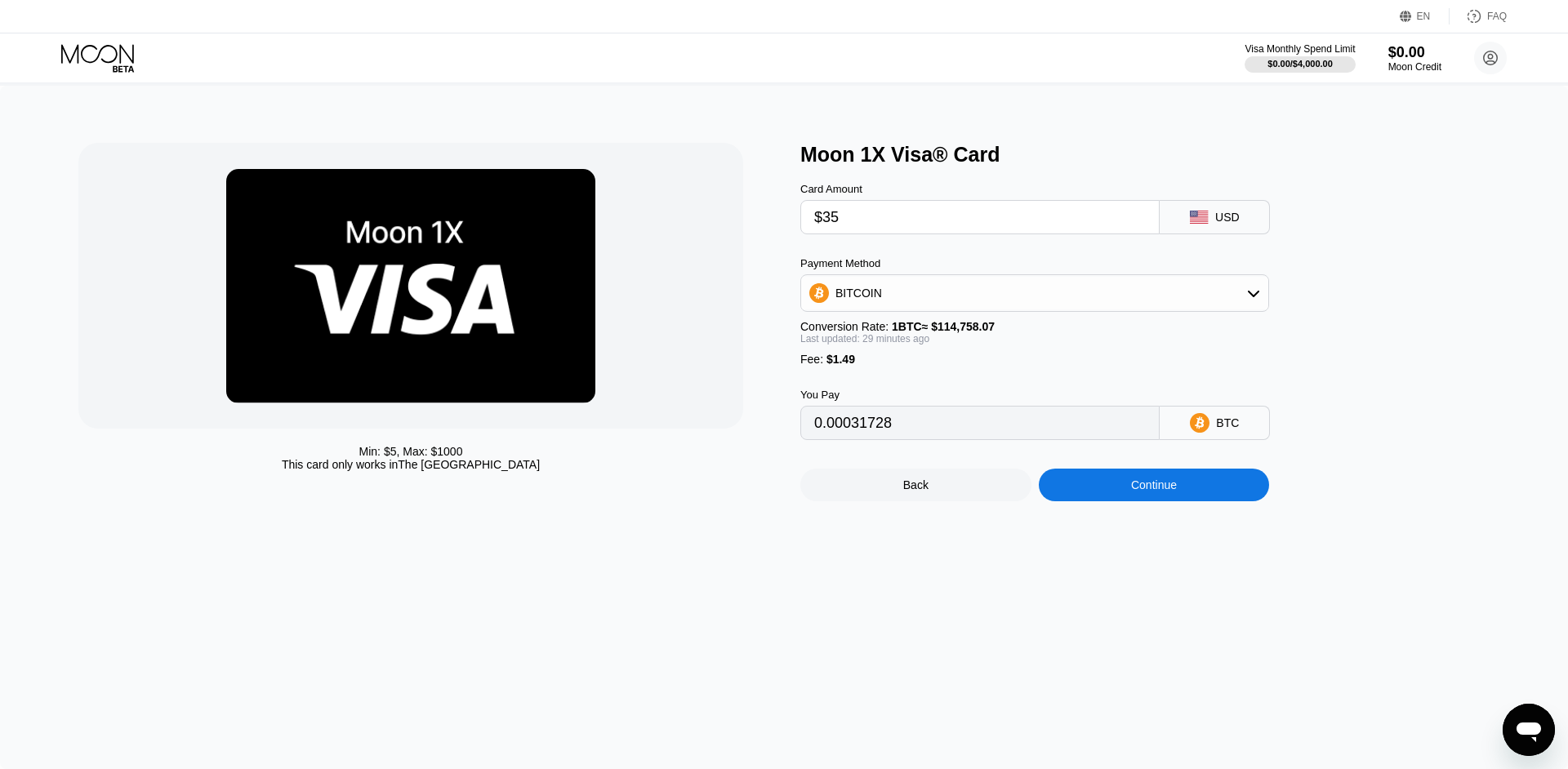
click at [1511, 225] on div "Min: $ 5 , Max: $ 1000 This card only works in The United States Moon 1X Visa® …" at bounding box center [784, 427] width 1568 height 683
click at [918, 439] on input "0.00031728" at bounding box center [980, 423] width 332 height 33
click at [891, 439] on input "0.00031728" at bounding box center [980, 423] width 332 height 33
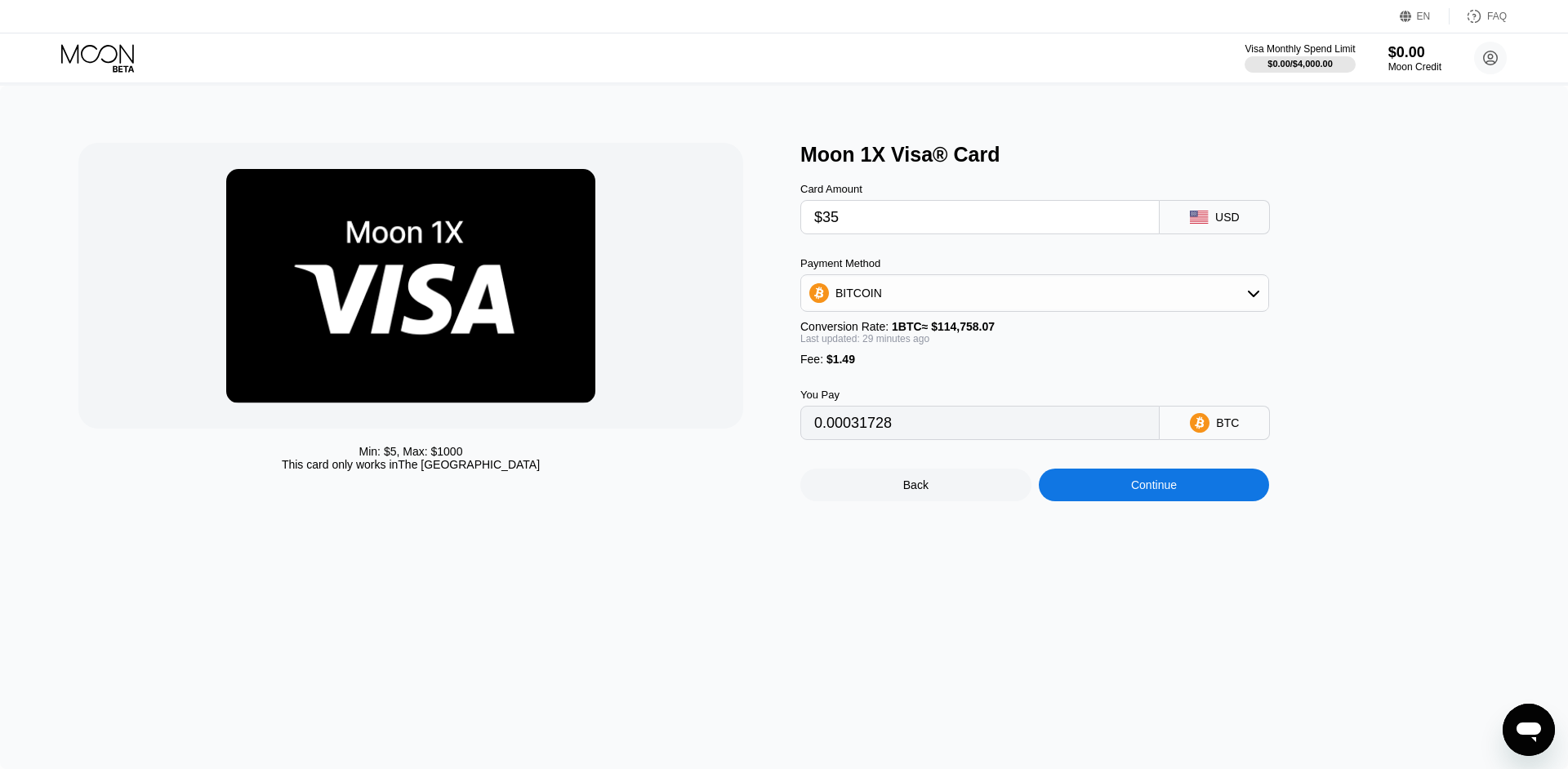
click at [891, 439] on input "0.00031728" at bounding box center [980, 423] width 332 height 33
click at [1226, 501] on div "Continue" at bounding box center [1154, 485] width 231 height 33
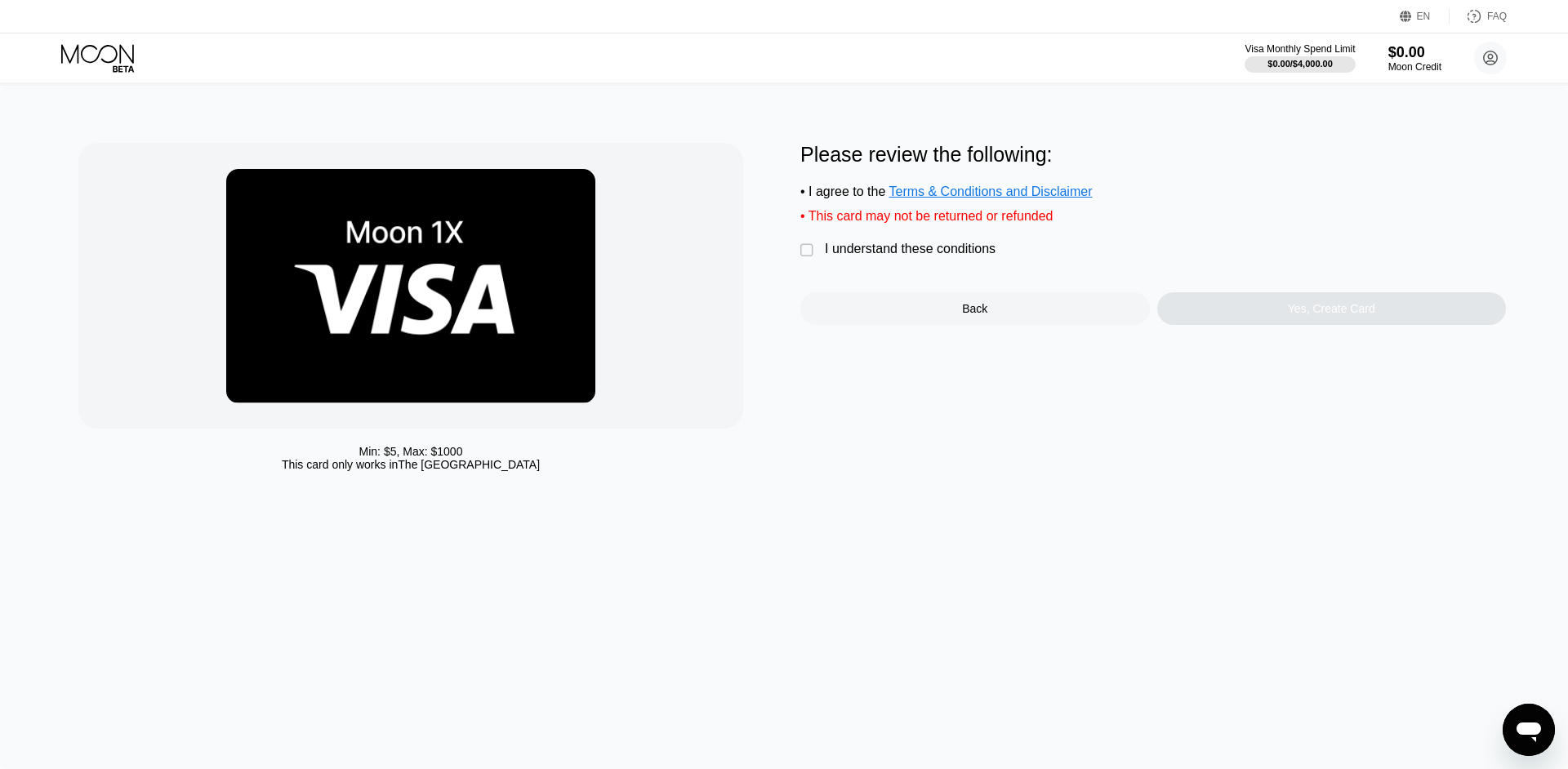
click at [931, 256] on div "I understand these conditions" at bounding box center [910, 249] width 170 height 15
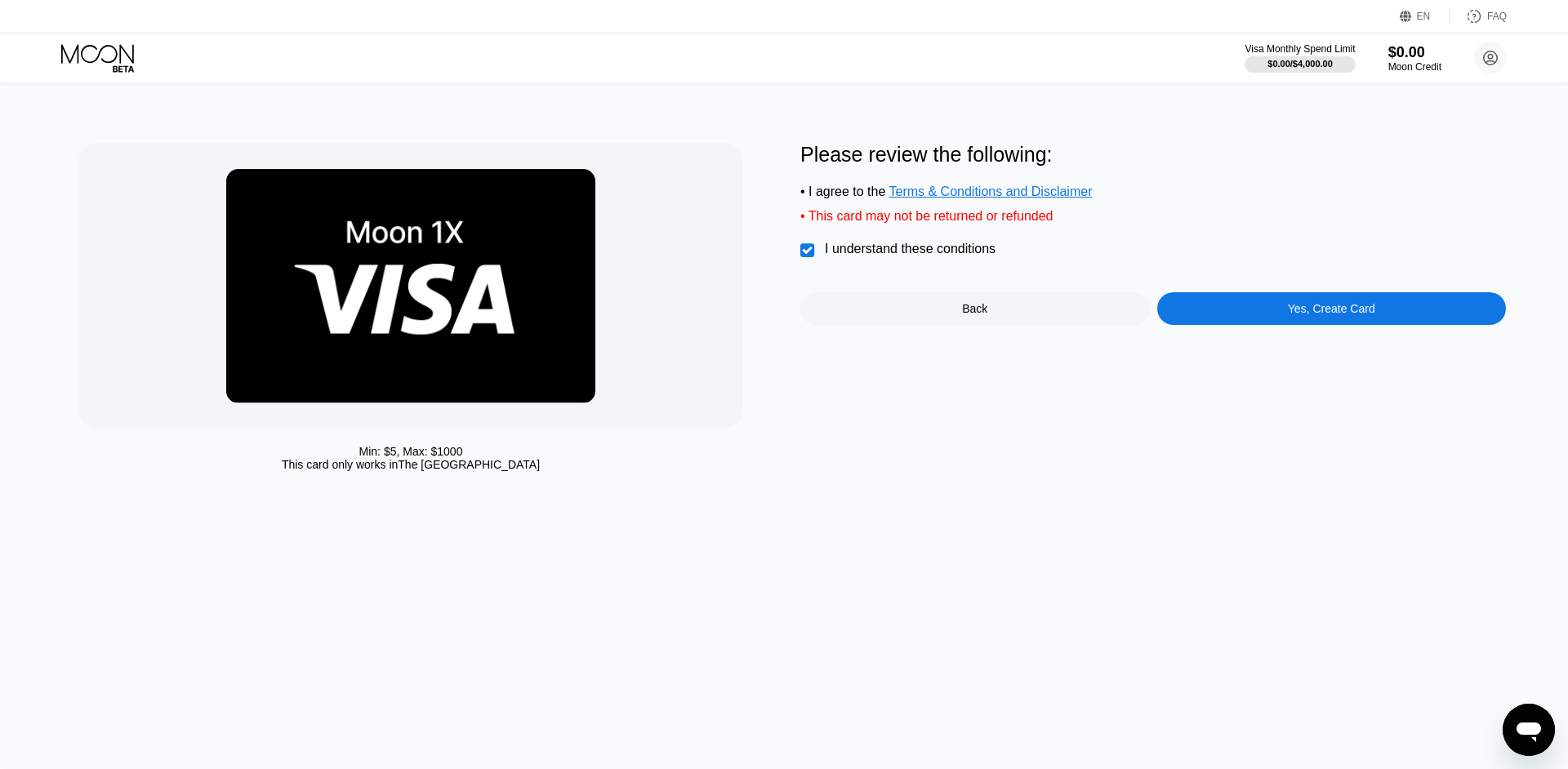
click at [1289, 315] on div "Yes, Create Card" at bounding box center [1331, 309] width 350 height 33
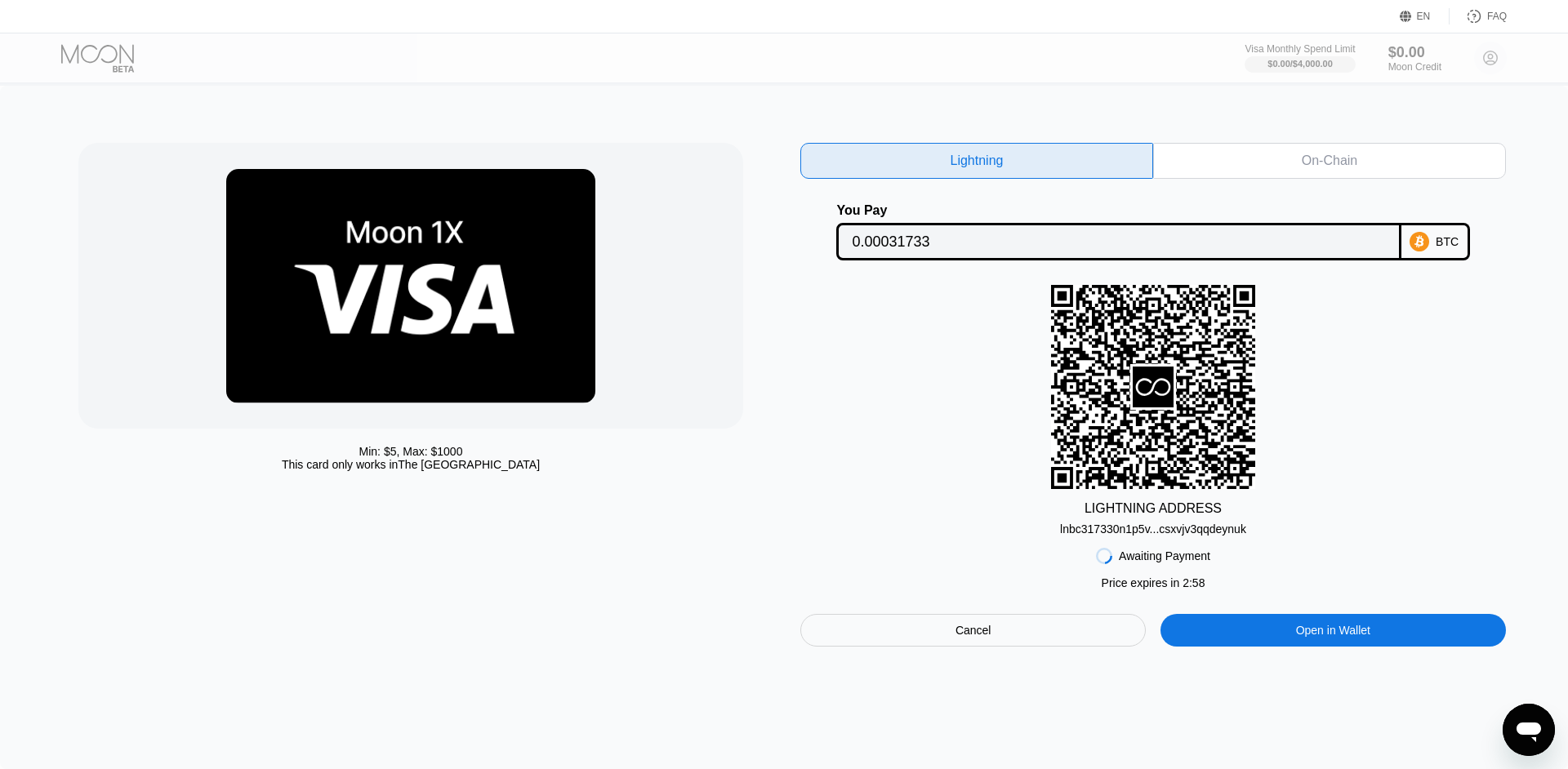
click at [1131, 536] on div "lnbc317330n1p5v...csxvjv3qqdeynuk" at bounding box center [1153, 529] width 186 height 13
click at [1017, 249] on input "0.00031733" at bounding box center [1117, 242] width 533 height 33
click at [1311, 159] on div "On-Chain" at bounding box center [1330, 161] width 56 height 16
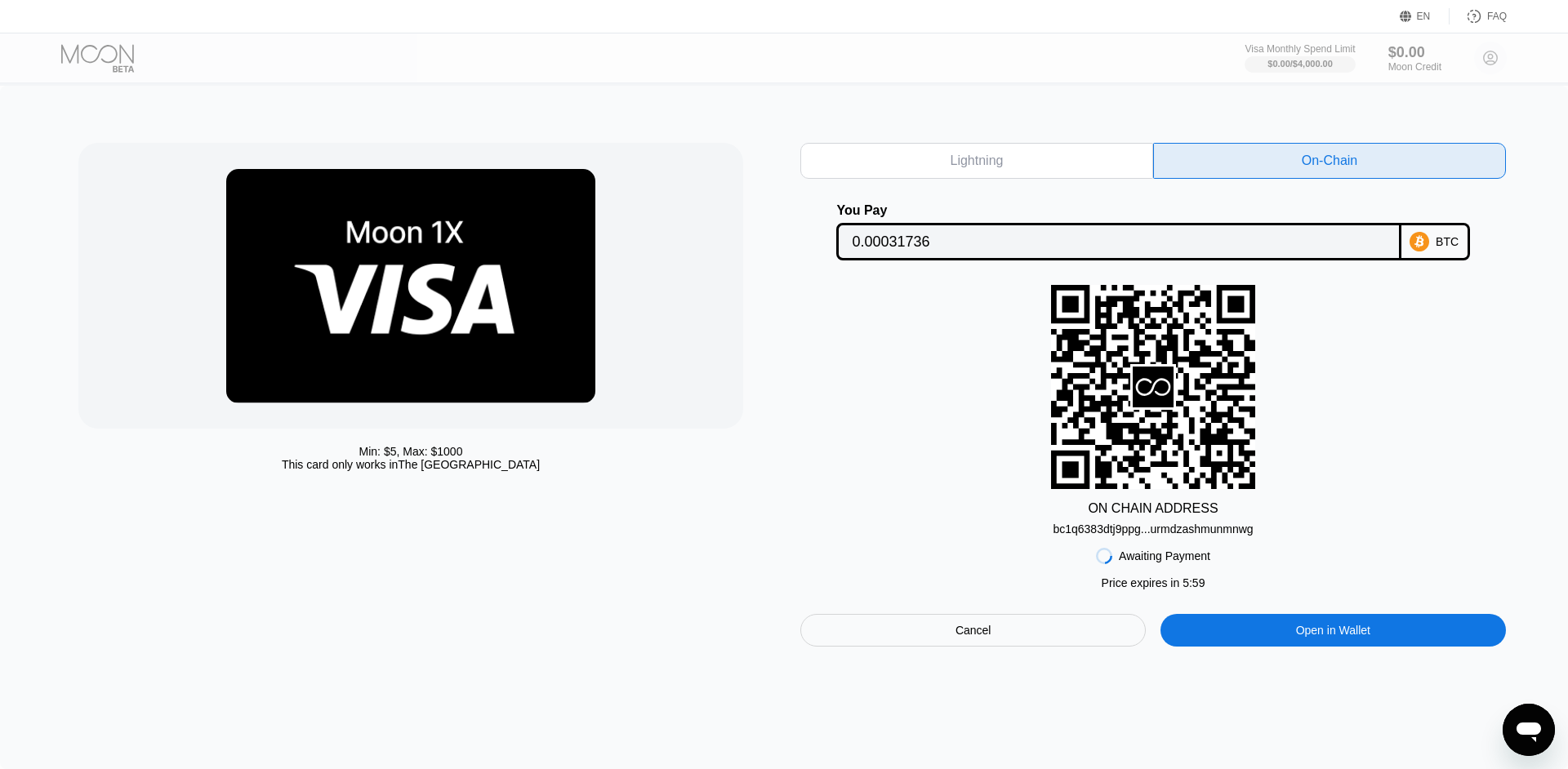
click at [1203, 536] on div "bc1q6383dtj9ppg...urmdzashmunmnwg" at bounding box center [1153, 529] width 200 height 13
click at [1175, 250] on input "0.00031736" at bounding box center [1117, 242] width 533 height 33
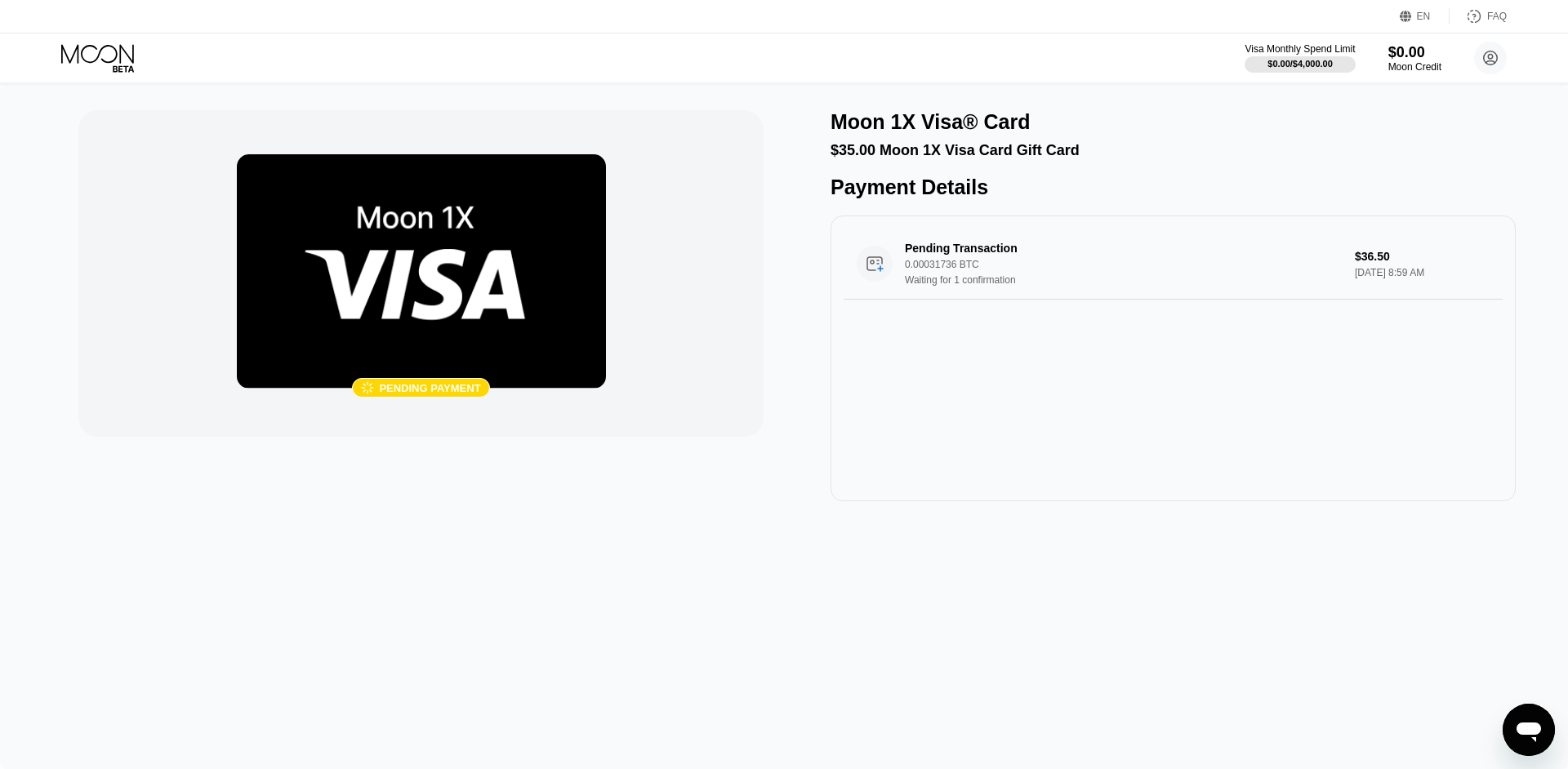
click at [120, 47] on icon at bounding box center [99, 58] width 76 height 29
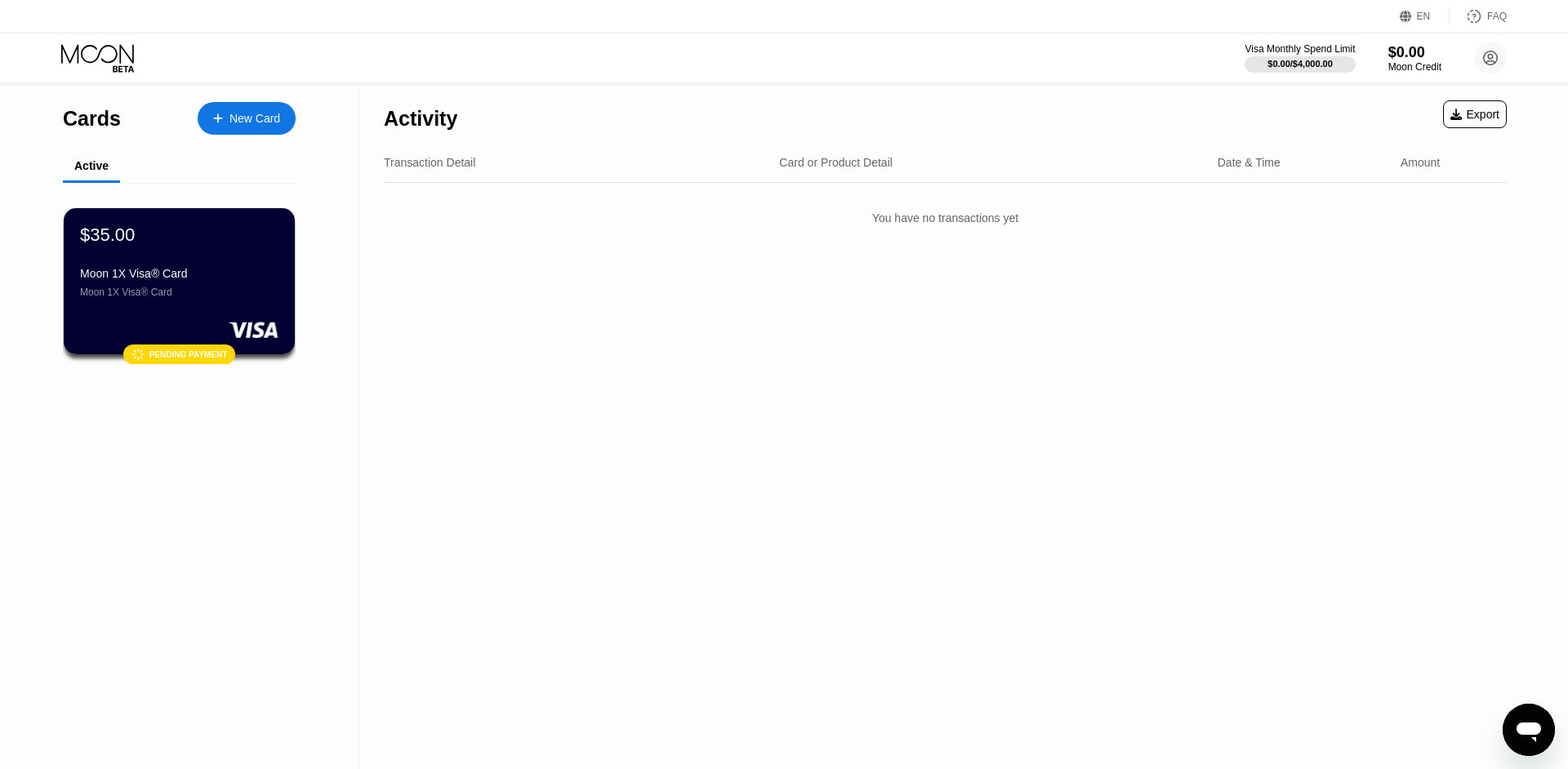
click at [881, 220] on div "You have no transactions yet" at bounding box center [945, 218] width 1122 height 46
drag, startPoint x: 881, startPoint y: 220, endPoint x: 1011, endPoint y: 225, distance: 130.1
click at [1011, 225] on div "You have no transactions yet" at bounding box center [945, 218] width 1122 height 46
drag, startPoint x: 1011, startPoint y: 225, endPoint x: 871, endPoint y: 227, distance: 140.0
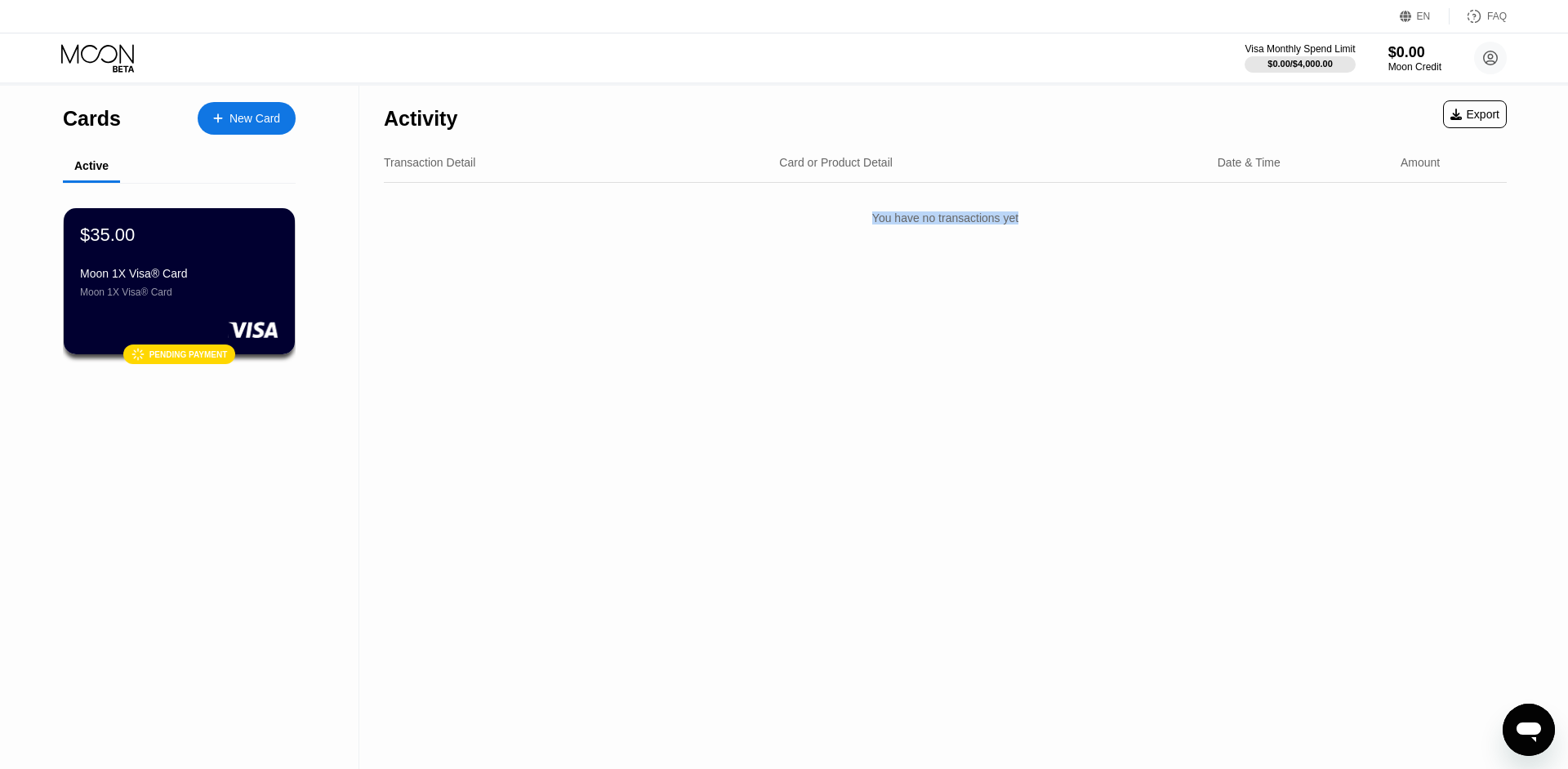
click at [871, 227] on div "You have no transactions yet" at bounding box center [945, 218] width 1122 height 46
click at [1048, 225] on div "You have no transactions yet" at bounding box center [945, 218] width 1122 height 46
click at [1044, 229] on div "You have no transactions yet" at bounding box center [945, 218] width 1122 height 46
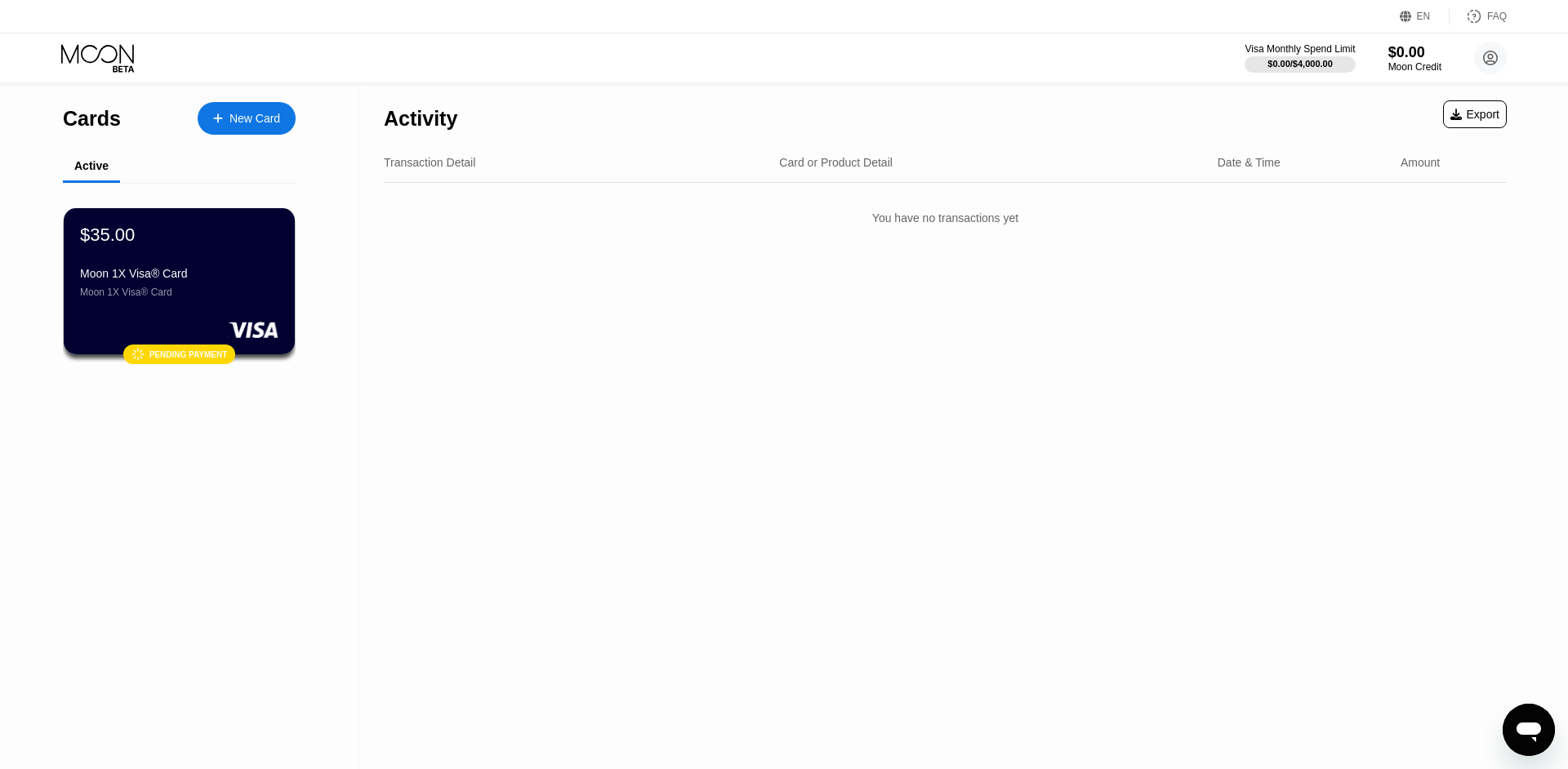
click at [1010, 224] on div "You have no transactions yet" at bounding box center [945, 218] width 1122 height 46
click at [1040, 224] on div "You have no transactions yet" at bounding box center [945, 218] width 1122 height 46
click at [165, 357] on div "Pending payment" at bounding box center [188, 355] width 79 height 9
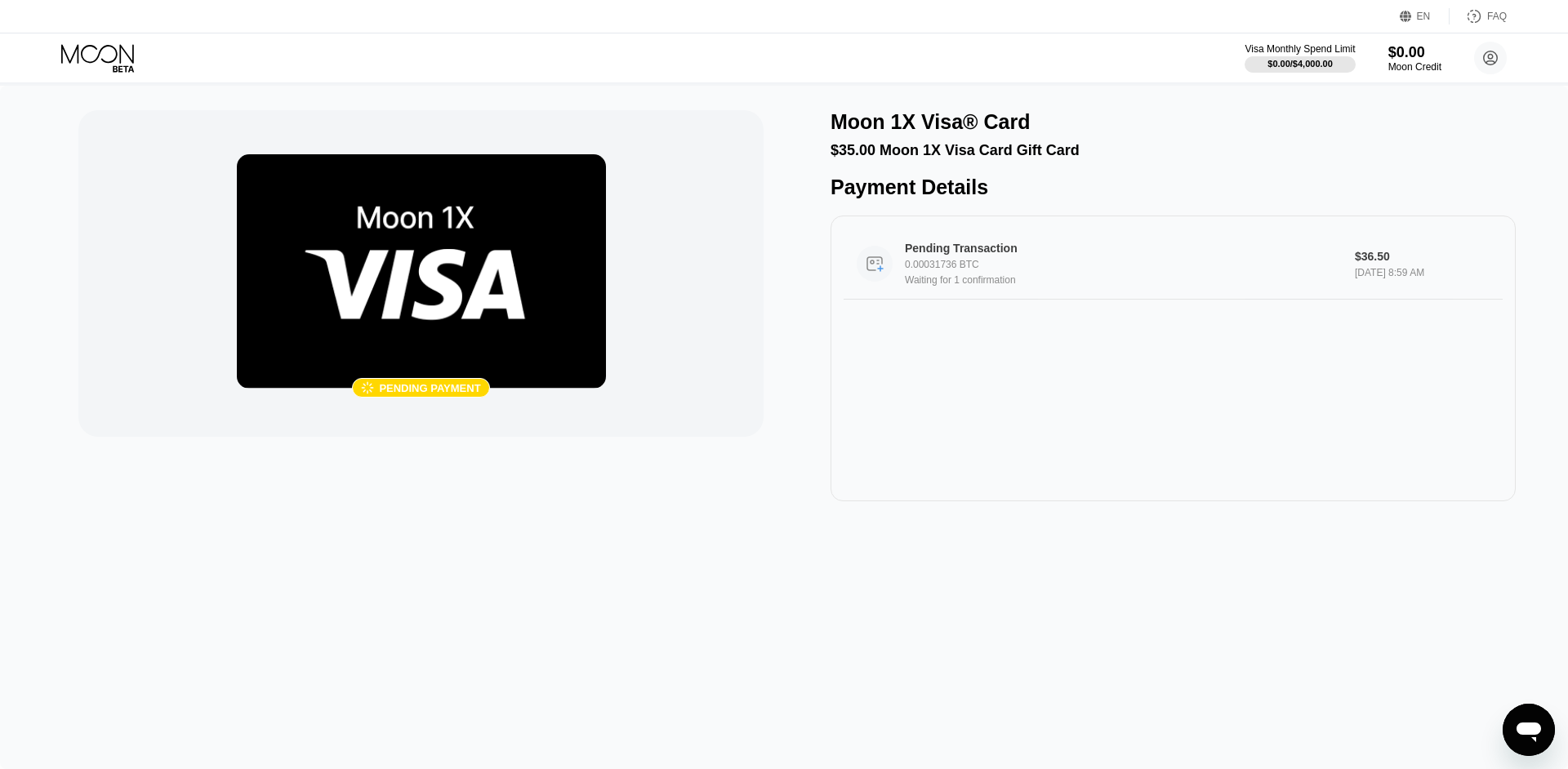
click at [1072, 255] on div "Pending Transaction" at bounding box center [1107, 248] width 406 height 13
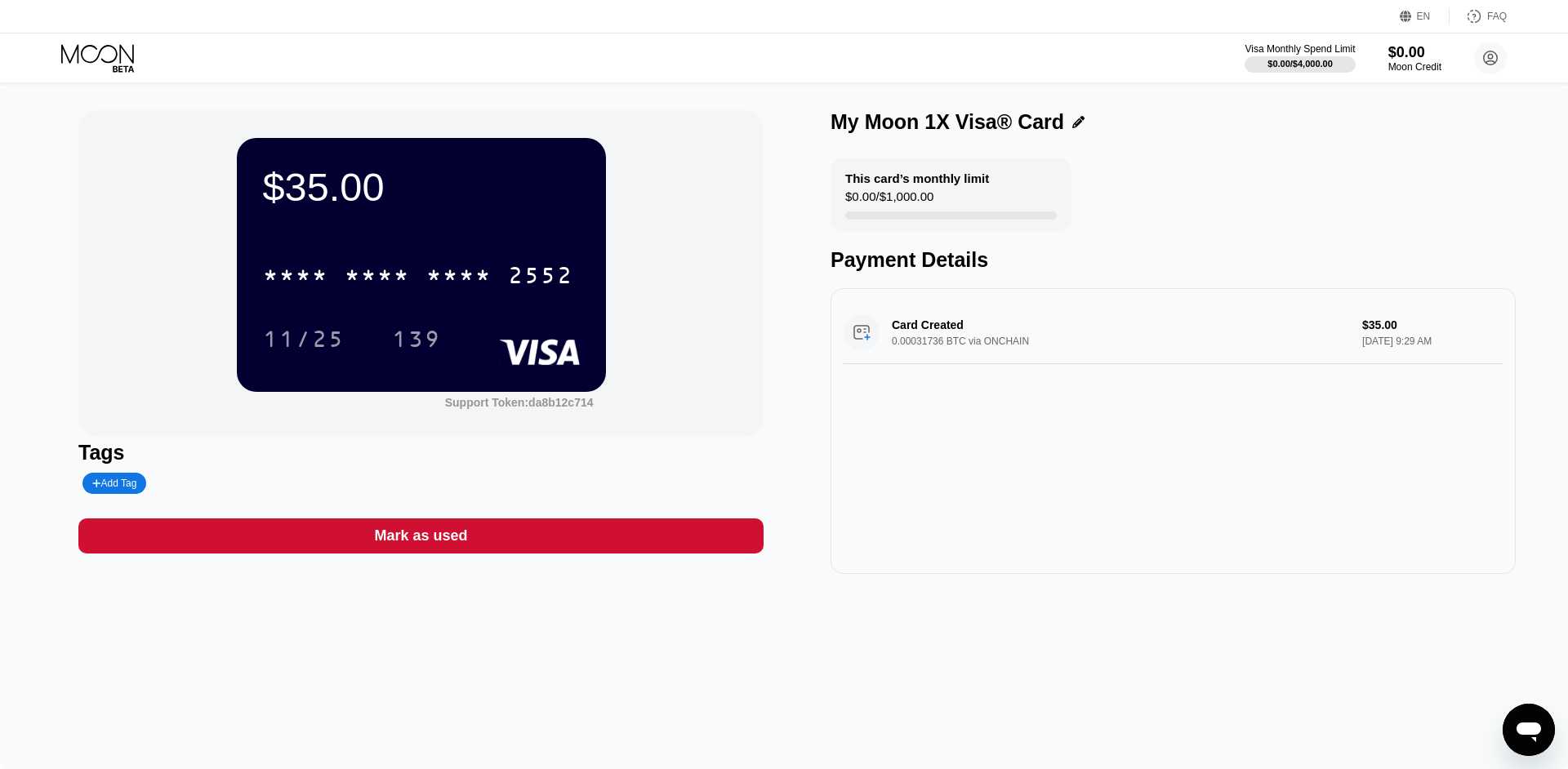
click at [106, 63] on icon at bounding box center [97, 53] width 73 height 19
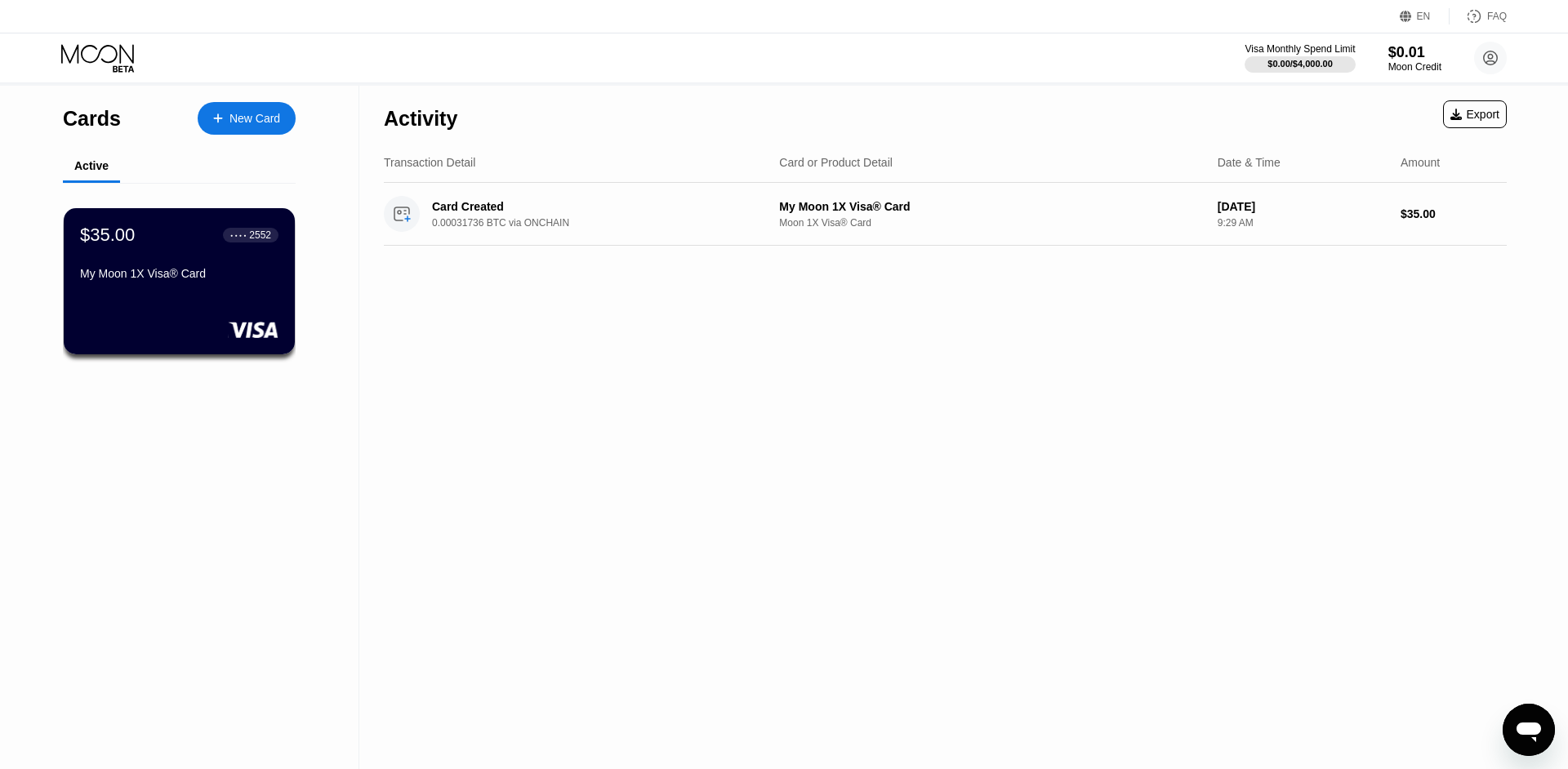
click at [420, 161] on div "Transaction Detail" at bounding box center [429, 162] width 92 height 13
drag, startPoint x: 420, startPoint y: 161, endPoint x: 478, endPoint y: 160, distance: 58.0
click at [478, 160] on div "Transaction Detail" at bounding box center [574, 162] width 382 height 13
click at [420, 122] on div "Activity" at bounding box center [420, 119] width 74 height 24
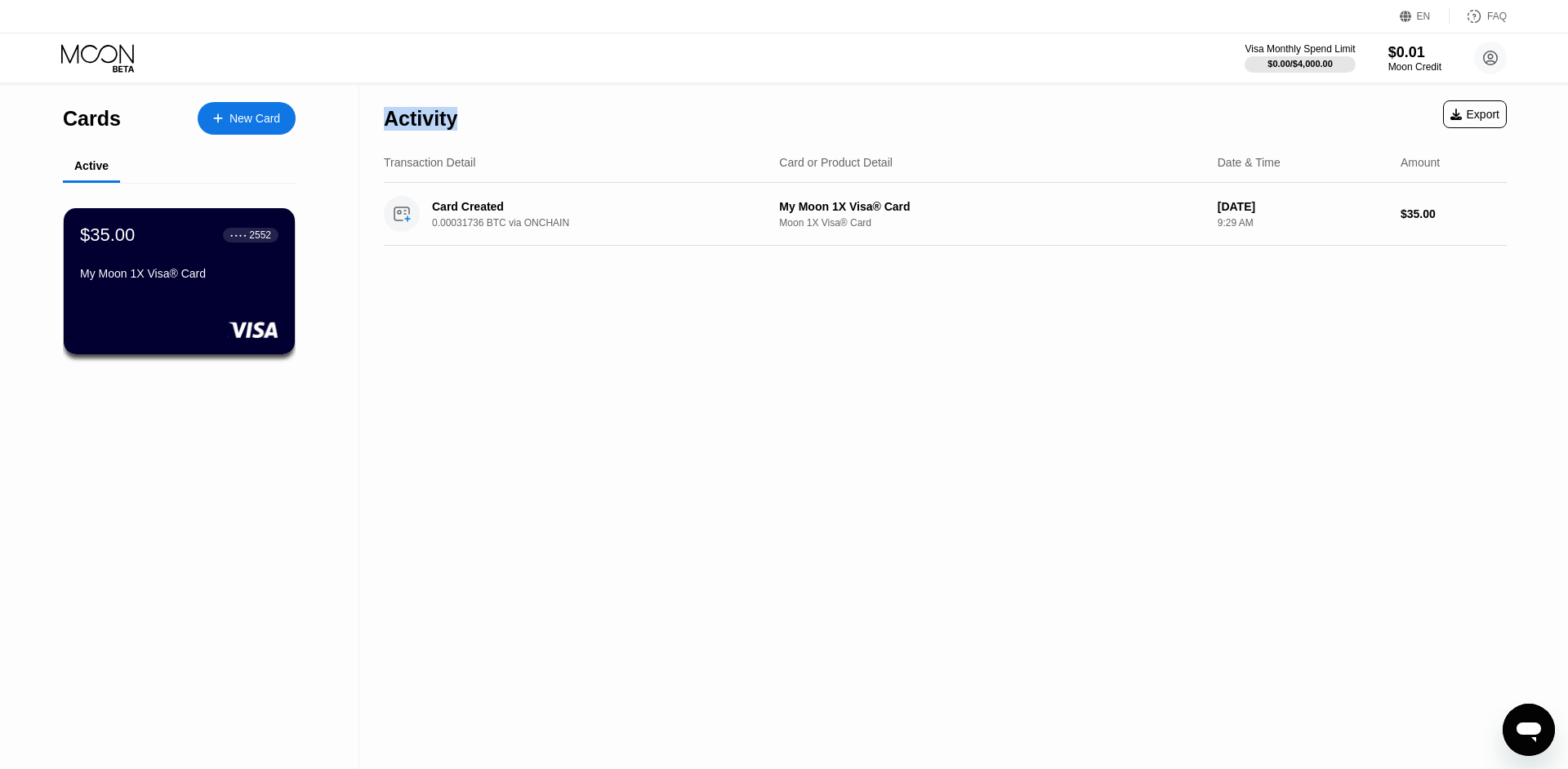
click at [506, 301] on div "Activity Export Transaction Detail Card or Product Detail Date & Time Amount Ca…" at bounding box center [945, 427] width 1171 height 683
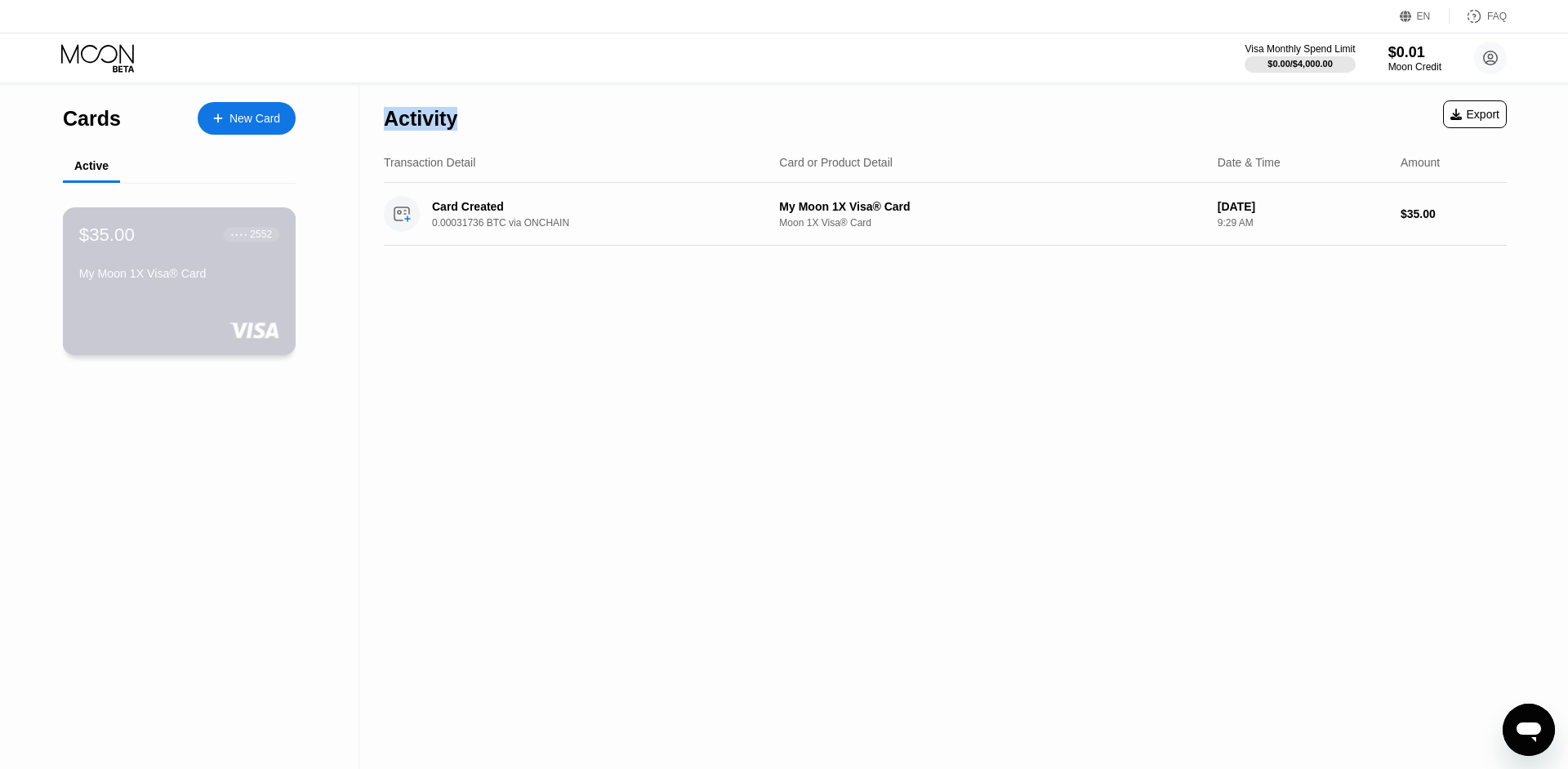
click at [152, 287] on div "My Moon 1X Visa® Card" at bounding box center [179, 277] width 200 height 20
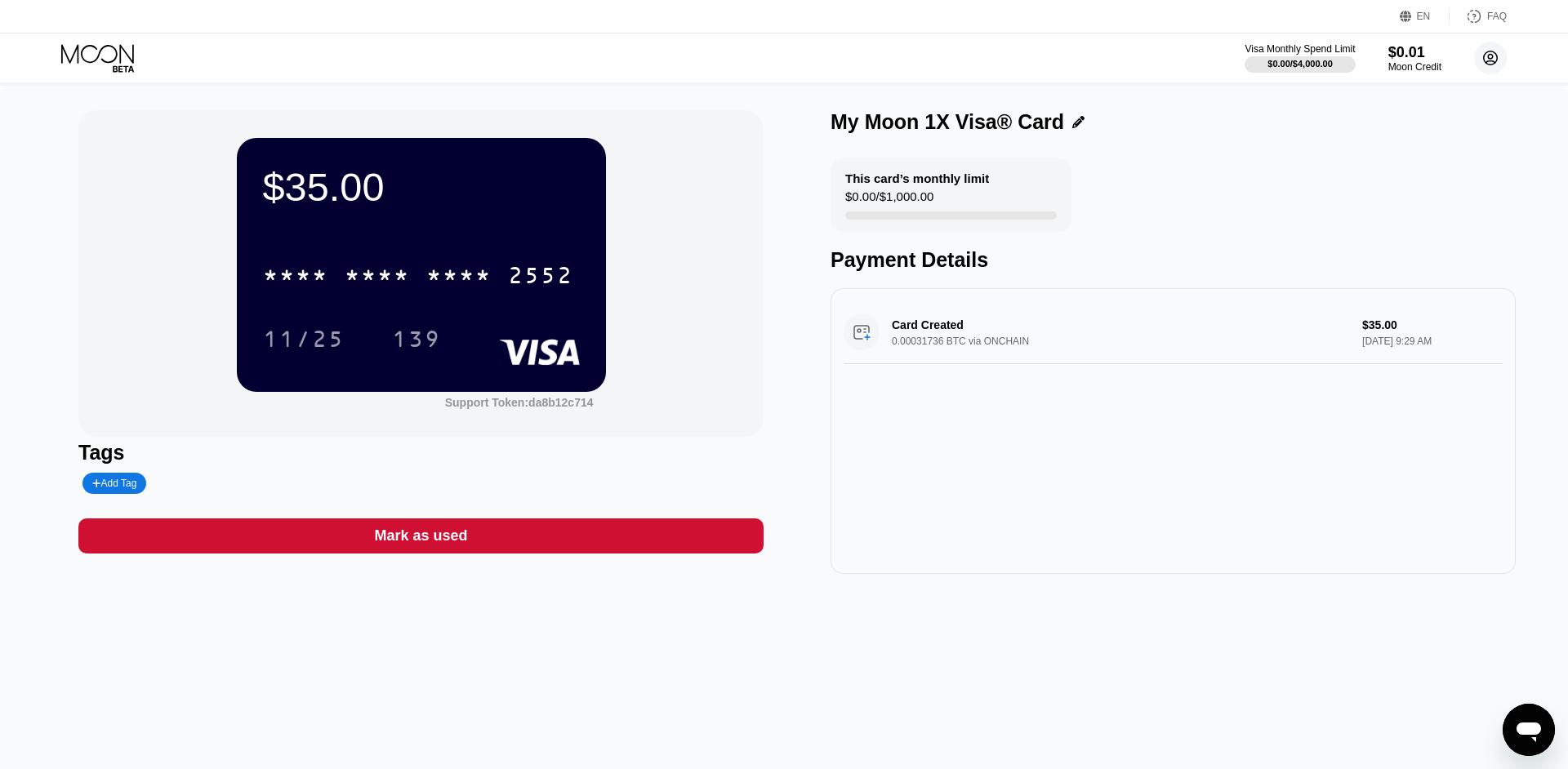
click at [1495, 63] on circle at bounding box center [1490, 58] width 33 height 33
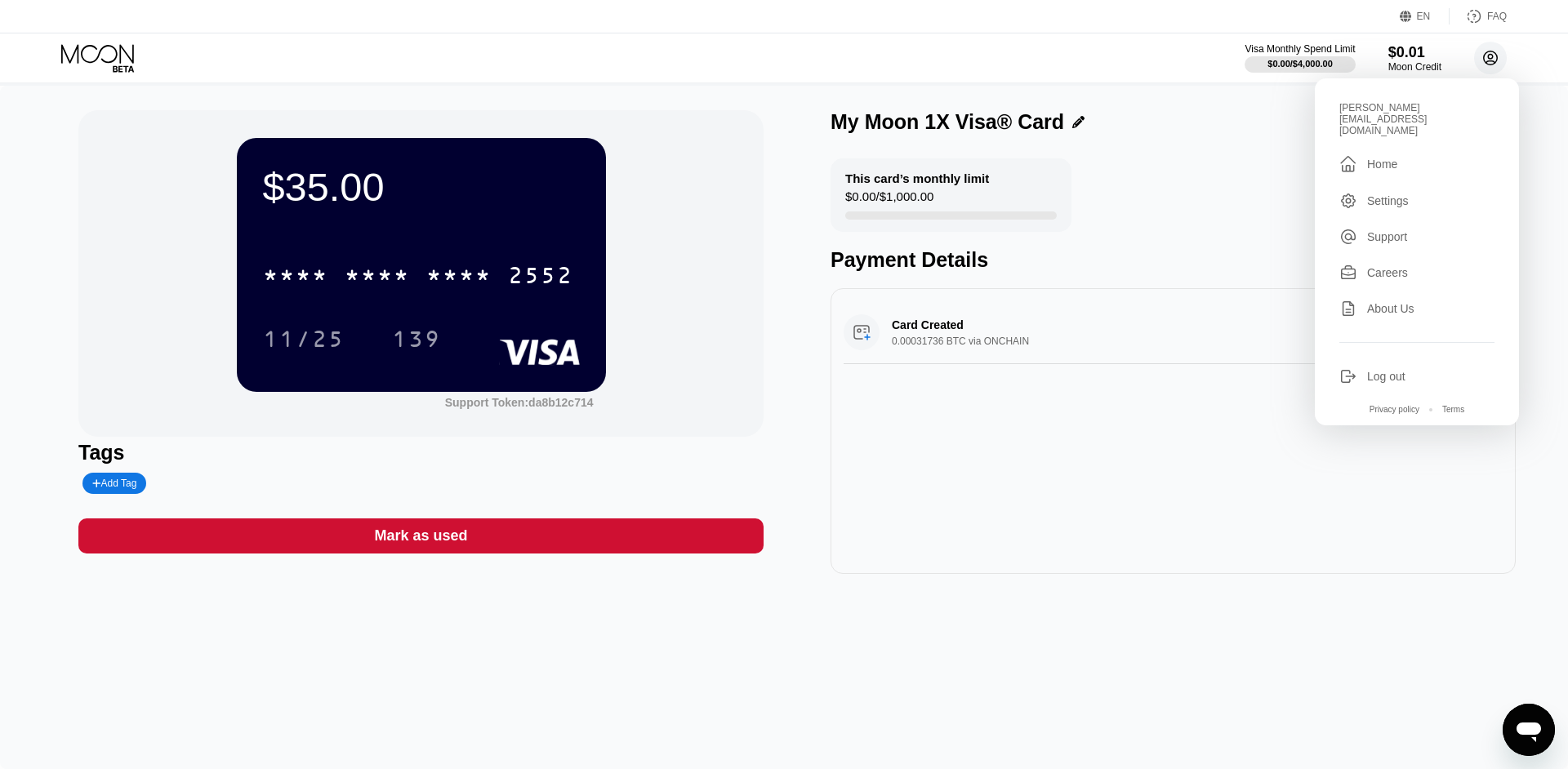
click at [1495, 63] on circle at bounding box center [1490, 58] width 33 height 33
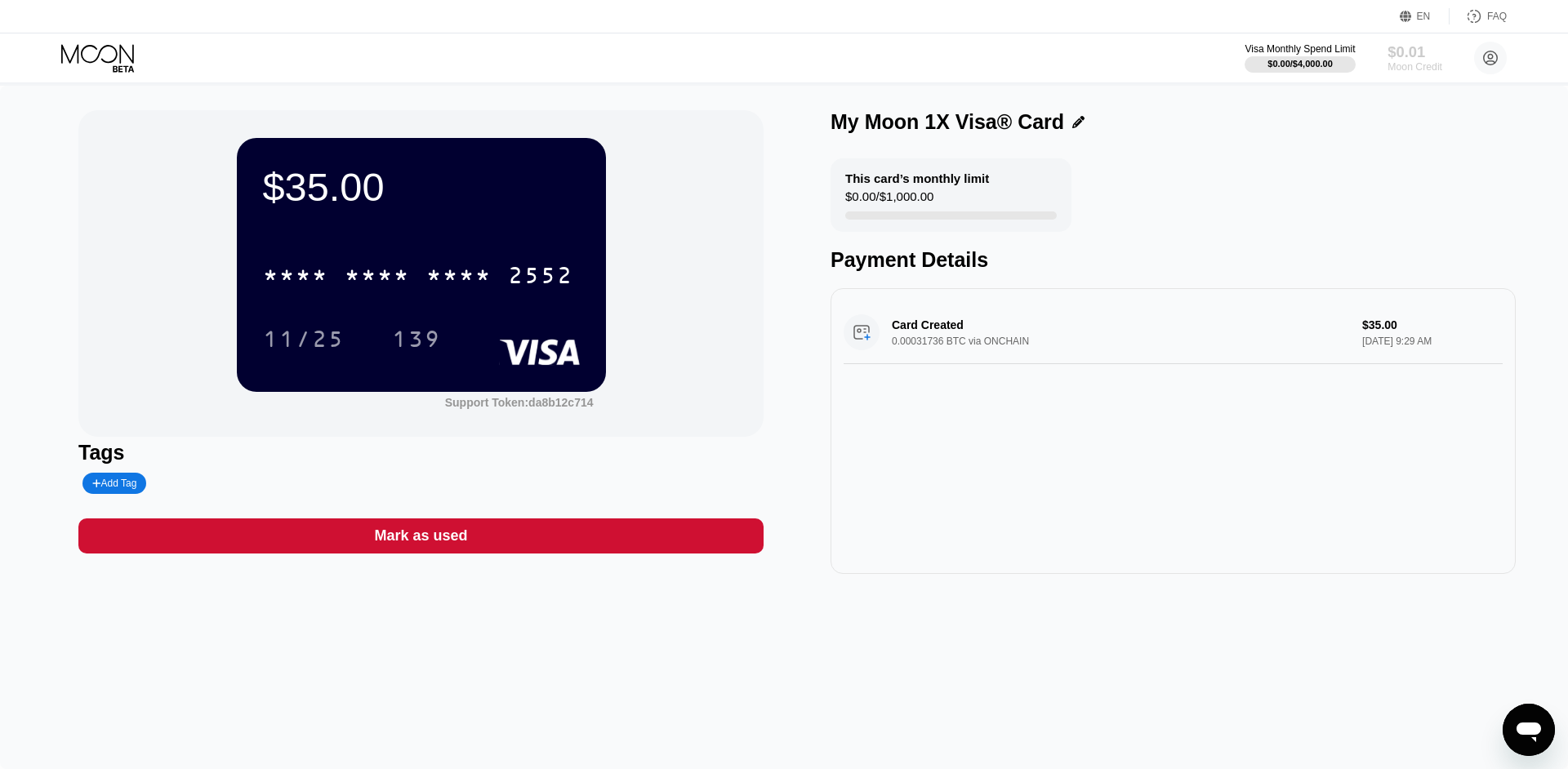
click at [1428, 56] on div "$0.01" at bounding box center [1414, 52] width 55 height 17
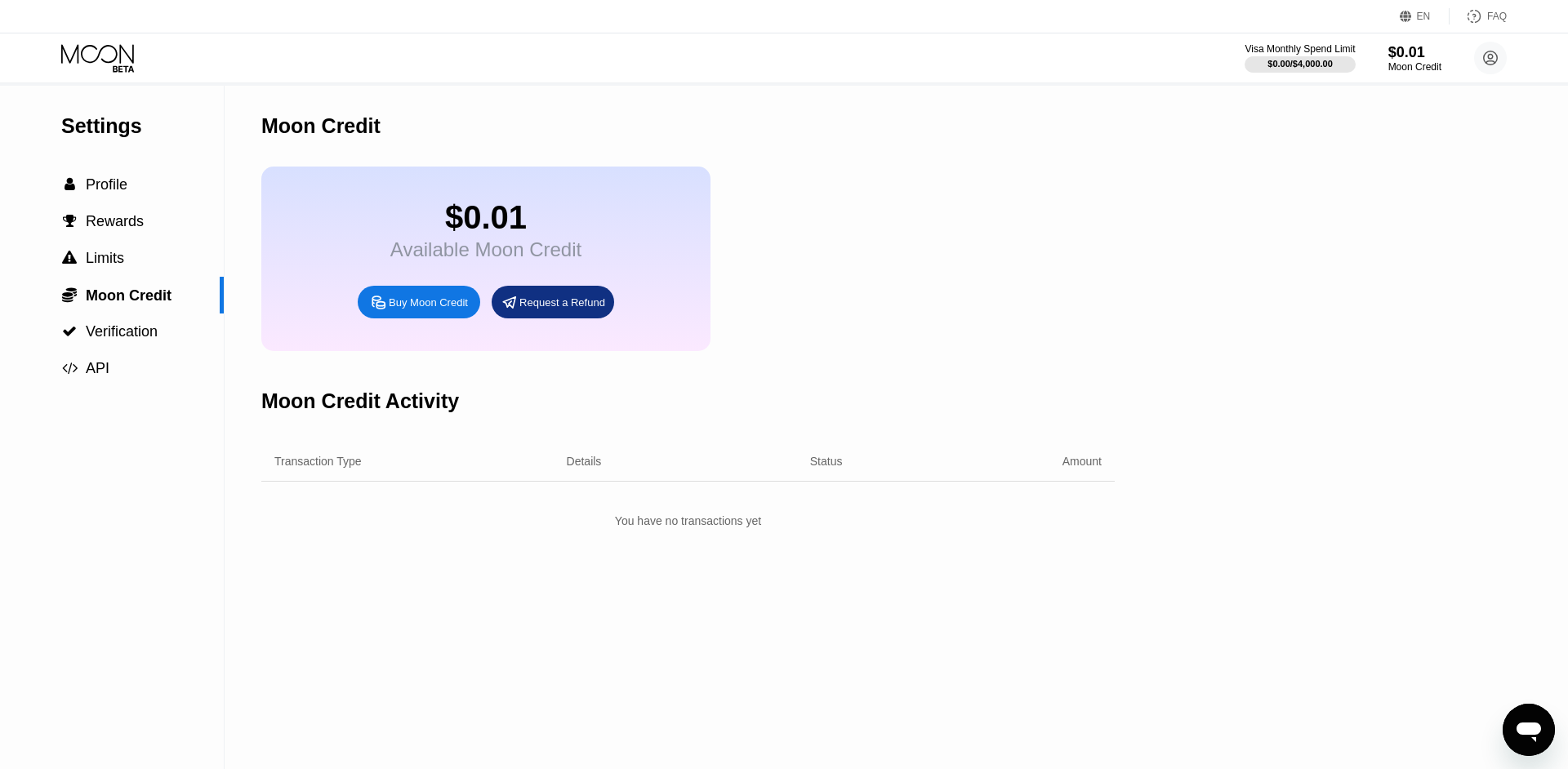
click at [442, 311] on div "Buy Moon Credit" at bounding box center [419, 302] width 122 height 33
type input "0"
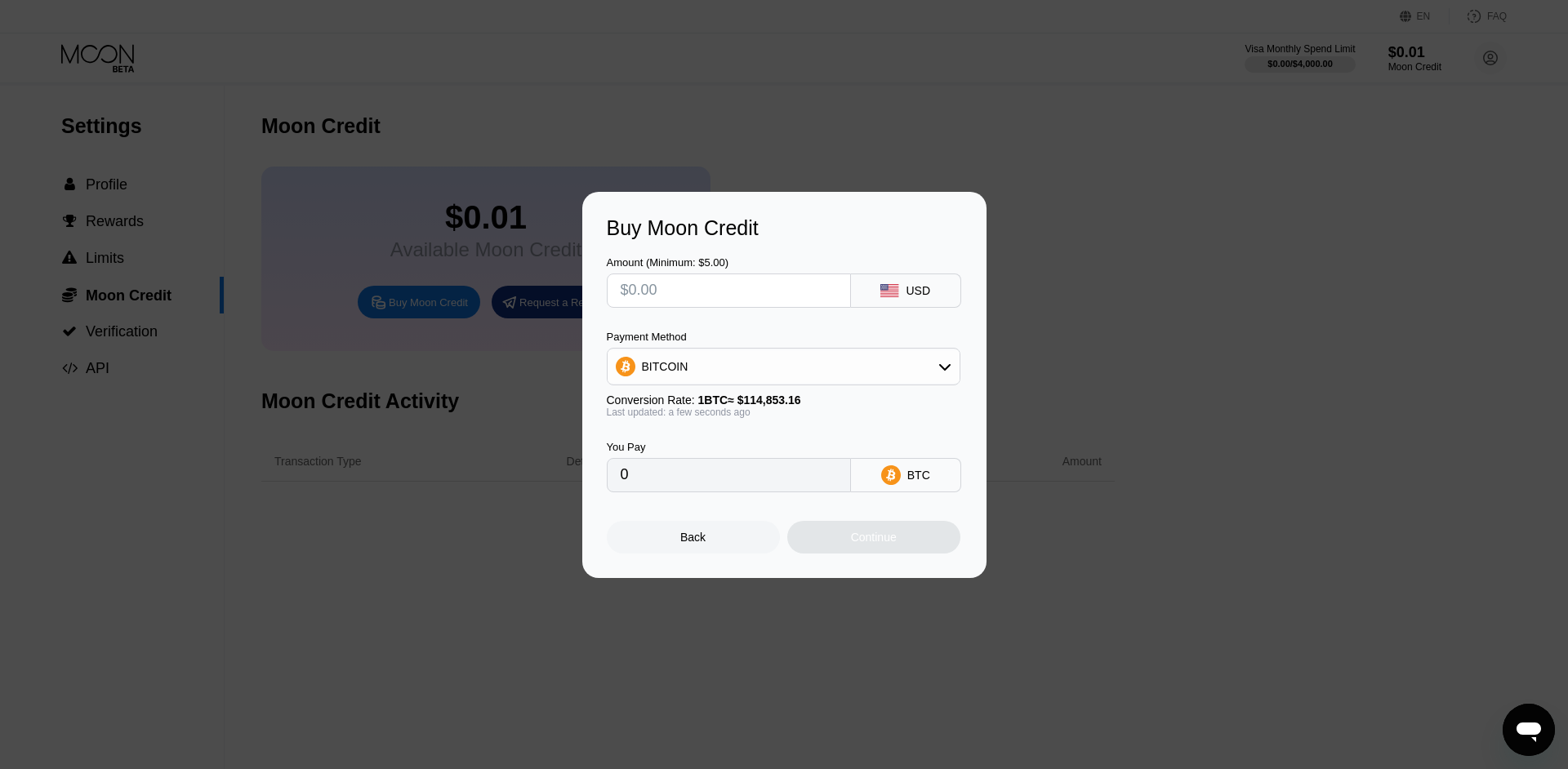
click at [1321, 258] on div "Buy Moon Credit Amount (Minimum: $5.00) USD Payment Method BITCOIN Conversion R…" at bounding box center [784, 384] width 1568 height 386
click at [683, 544] on div "Back" at bounding box center [692, 537] width 25 height 13
